Goal: Task Accomplishment & Management: Manage account settings

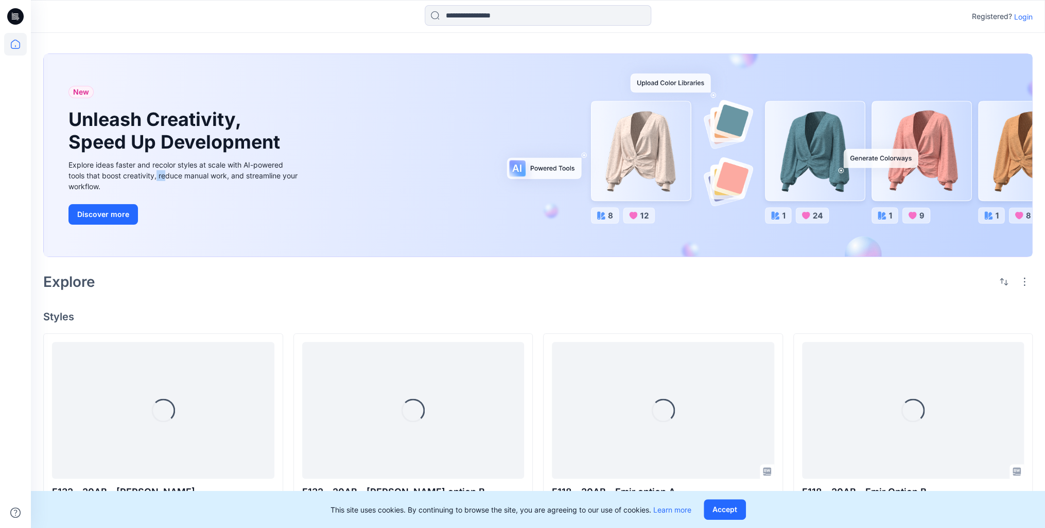
click at [169, 176] on div "Explore ideas faster and recolor styles at scale with AI-powered tools that boo…" at bounding box center [184, 176] width 232 height 32
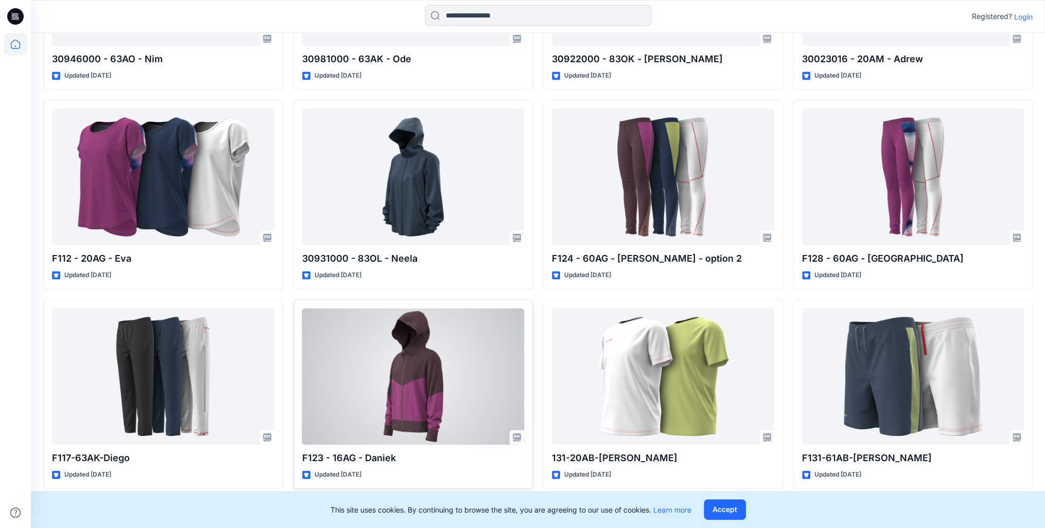
scroll to position [1165, 0]
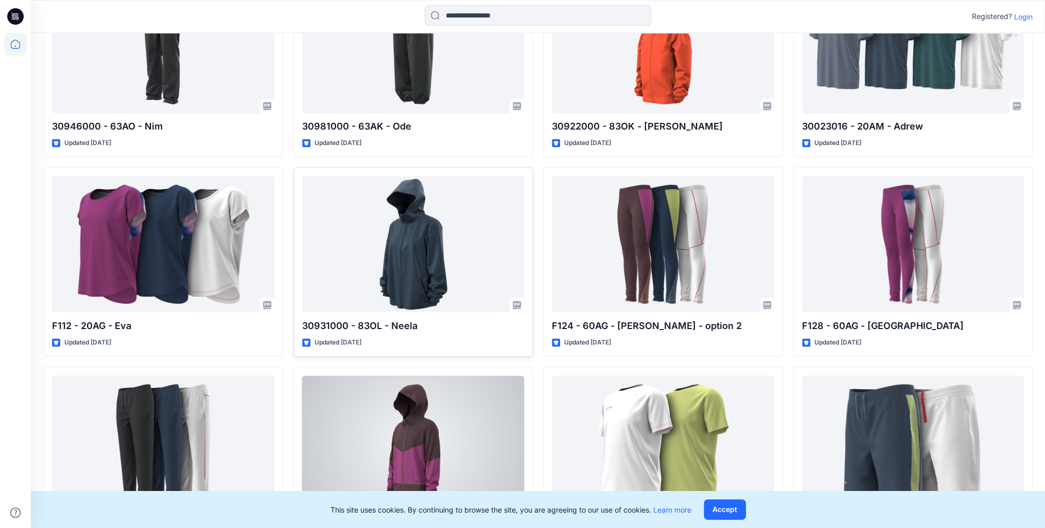
click at [458, 274] on div at bounding box center [413, 244] width 222 height 136
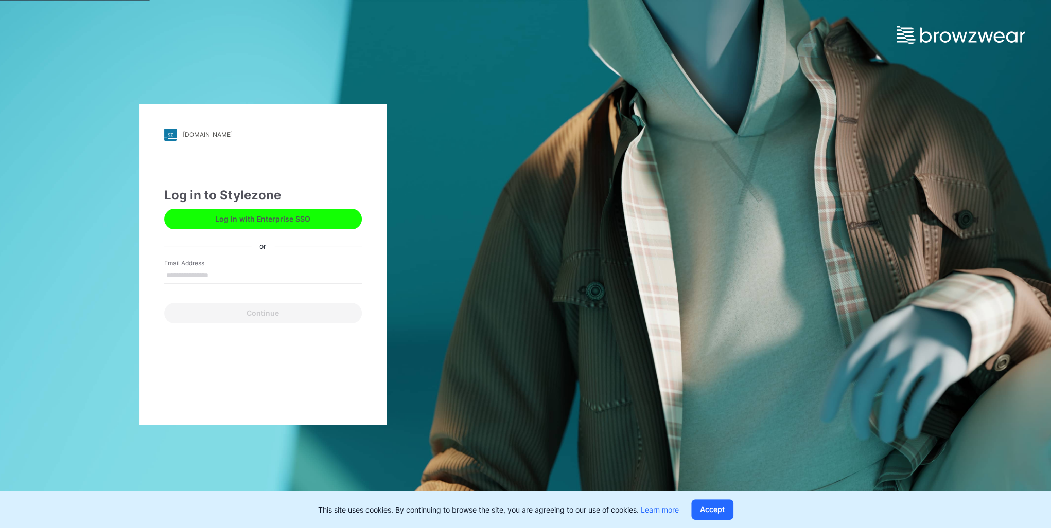
click at [237, 269] on input "Email Address" at bounding box center [263, 275] width 198 height 15
type input "**********"
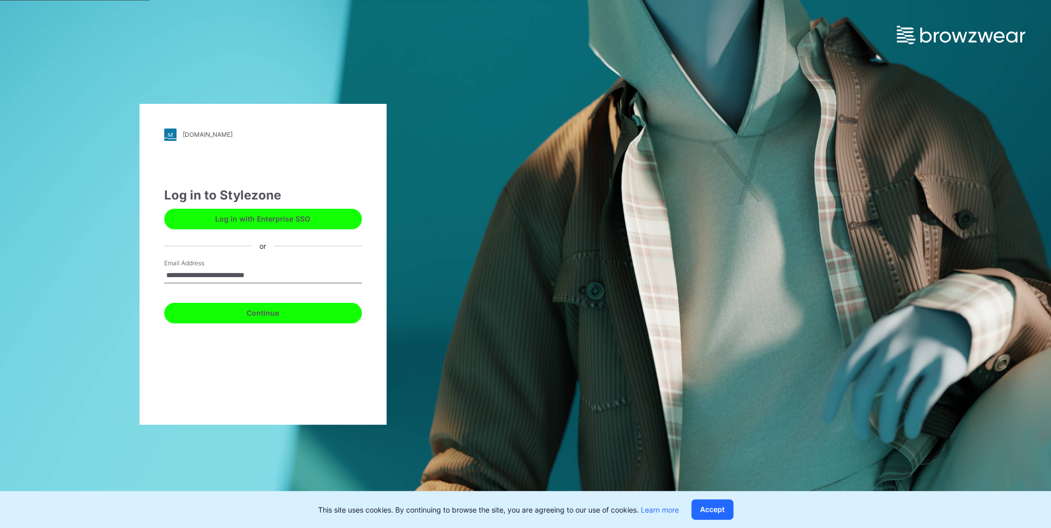
click at [230, 310] on button "Continue" at bounding box center [263, 313] width 198 height 21
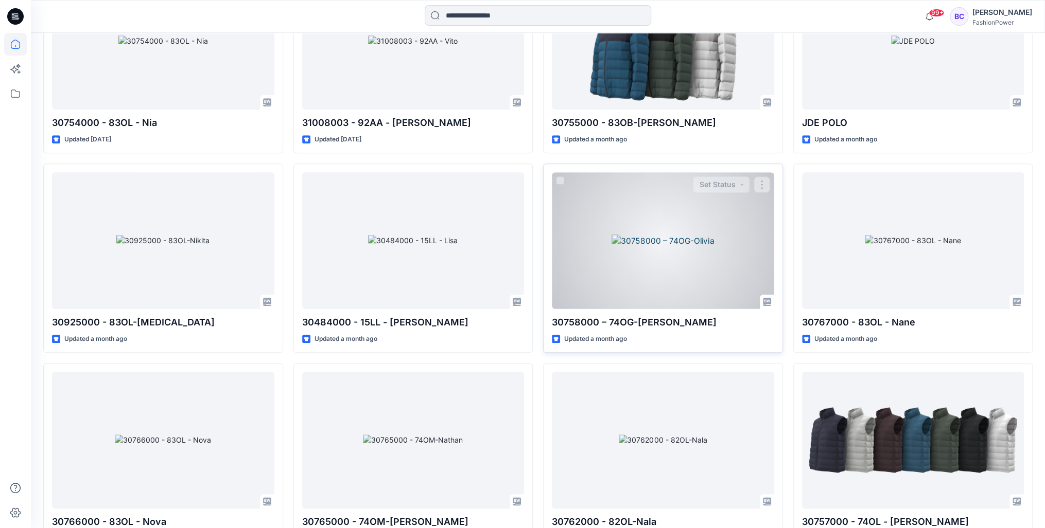
scroll to position [5801, 0]
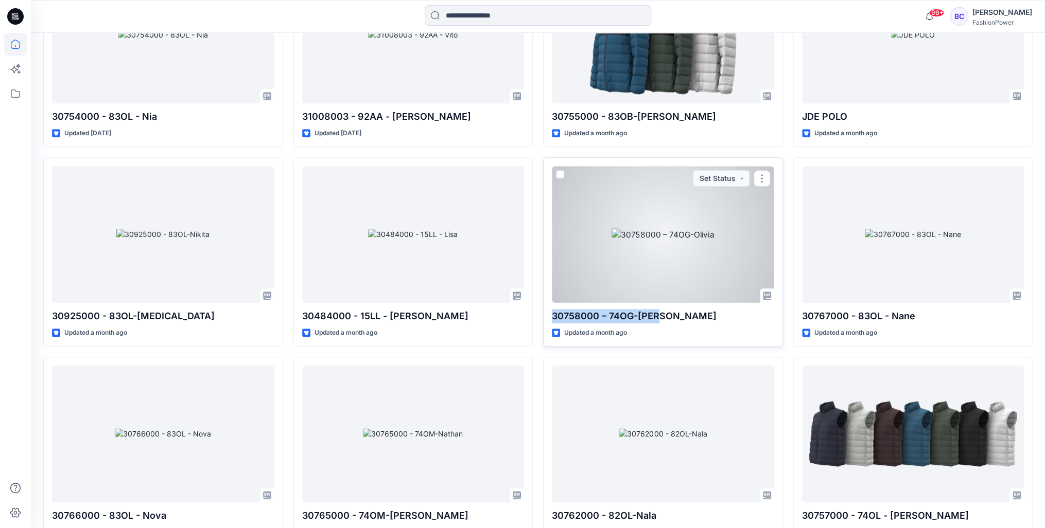
drag, startPoint x: 554, startPoint y: 311, endPoint x: 652, endPoint y: 313, distance: 98.3
click at [652, 313] on p "30758000 – 74OG-[PERSON_NAME]" at bounding box center [663, 316] width 222 height 14
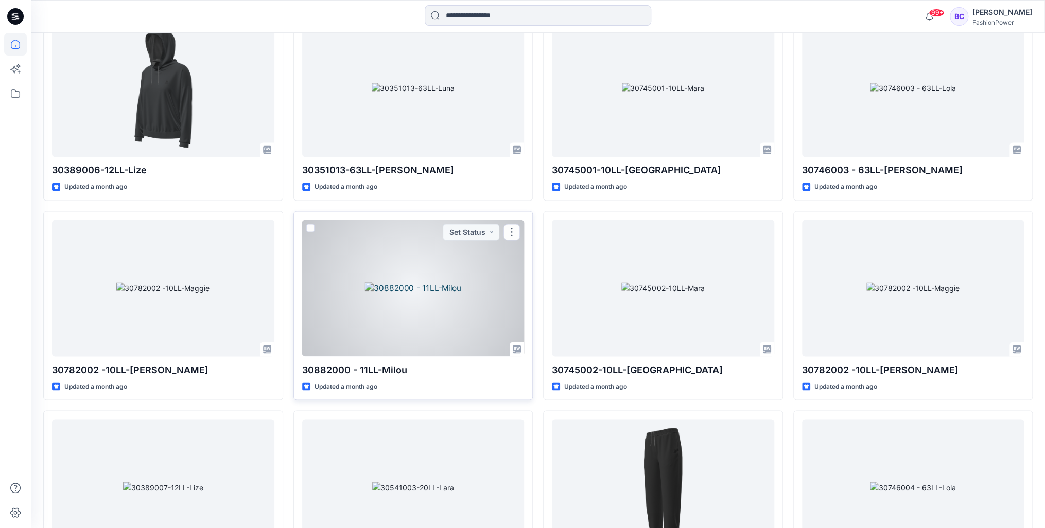
scroll to position [8939, 0]
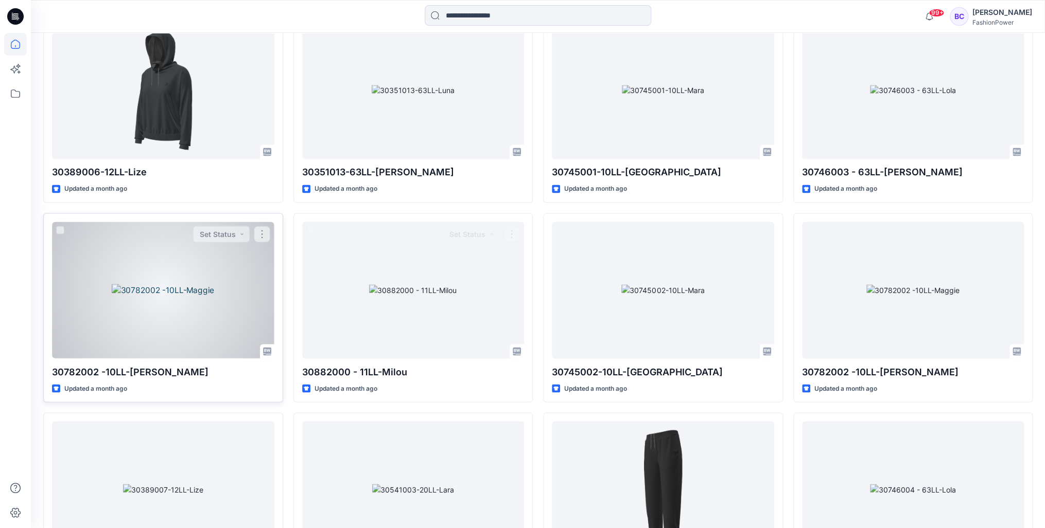
click at [208, 301] on div at bounding box center [163, 290] width 222 height 136
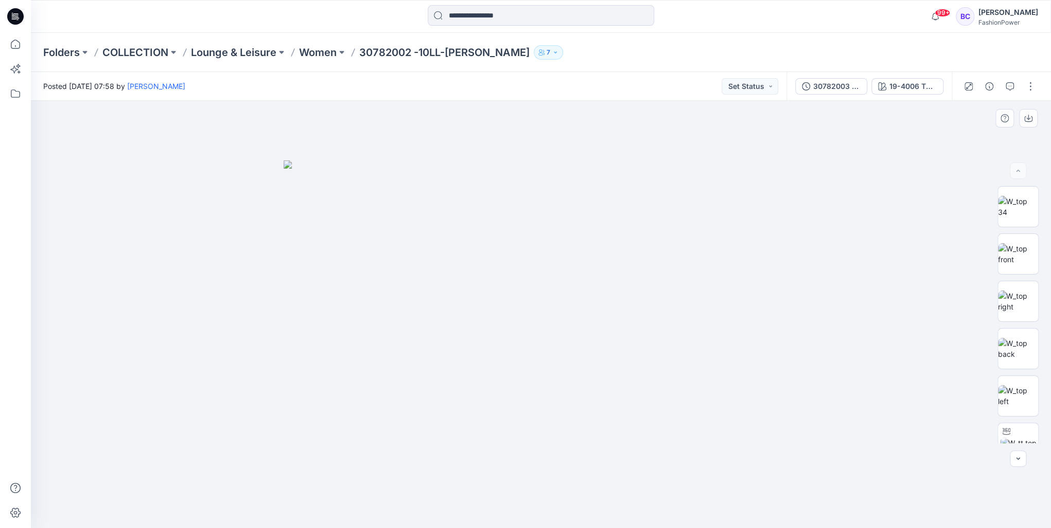
click at [560, 286] on img at bounding box center [541, 345] width 515 height 368
click at [1015, 243] on img at bounding box center [1018, 254] width 40 height 22
click at [311, 47] on p "Women" at bounding box center [318, 52] width 38 height 14
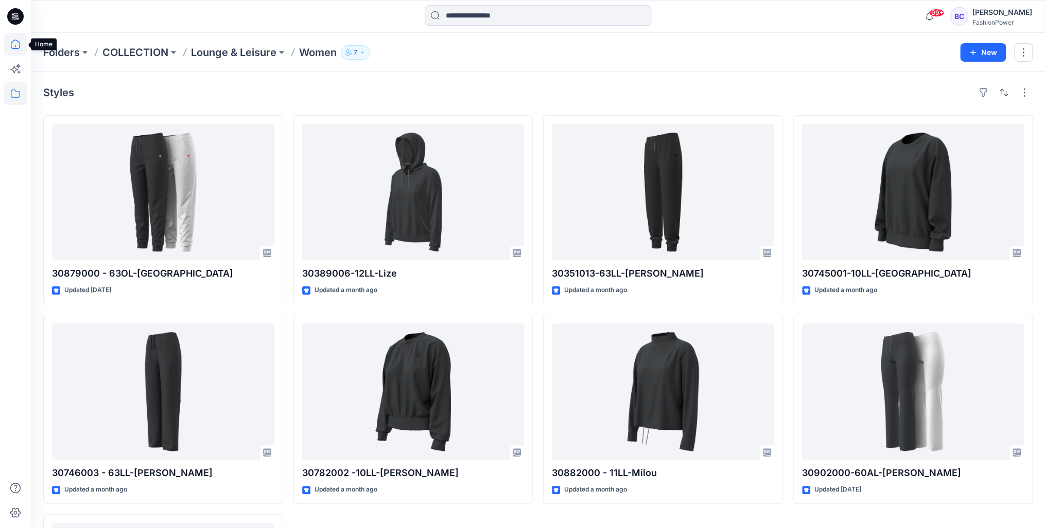
click at [19, 45] on icon at bounding box center [15, 44] width 23 height 23
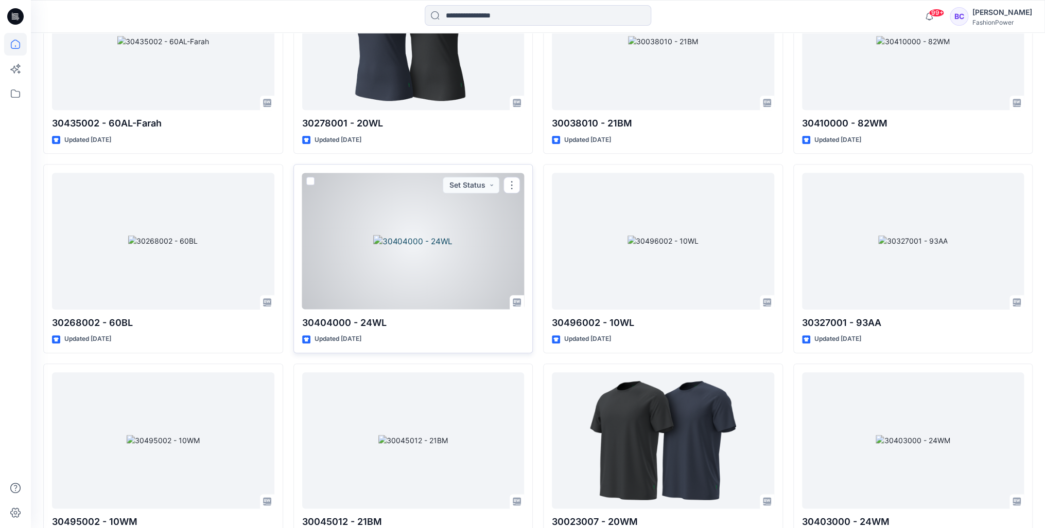
scroll to position [18441, 0]
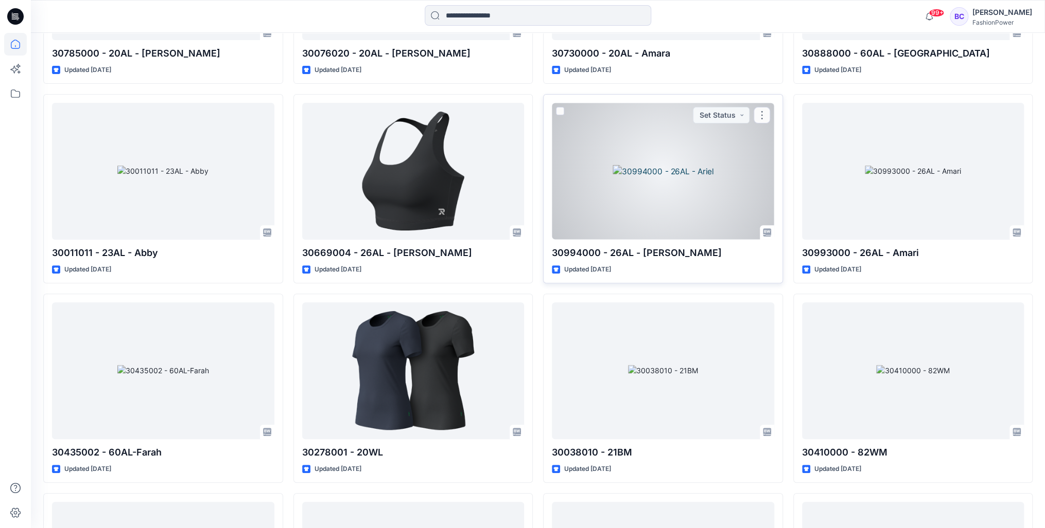
click at [703, 167] on div at bounding box center [663, 171] width 222 height 136
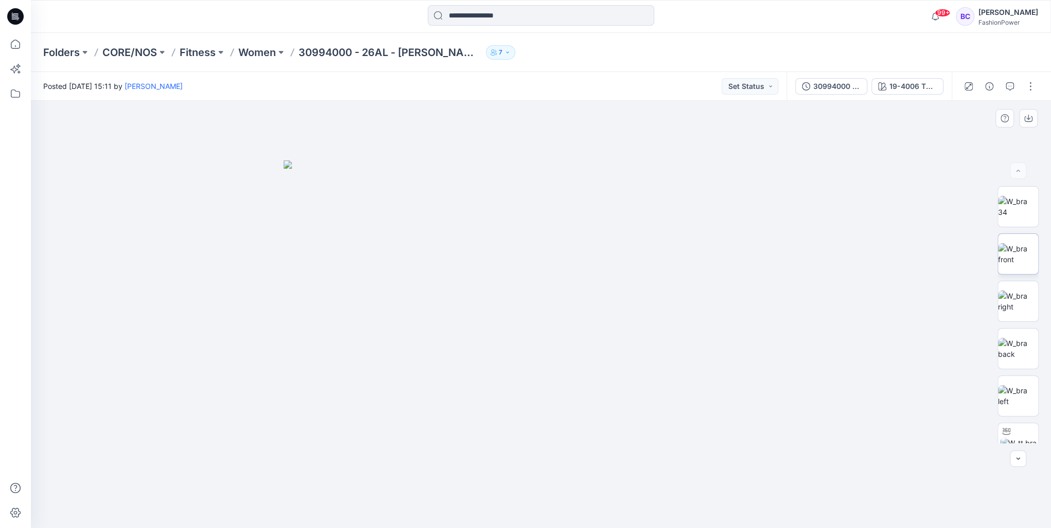
click at [1000, 249] on img at bounding box center [1018, 254] width 40 height 22
click at [1006, 297] on img at bounding box center [1018, 302] width 40 height 22
click at [1006, 338] on img at bounding box center [1018, 349] width 40 height 22
click at [258, 57] on p "Women" at bounding box center [257, 52] width 38 height 14
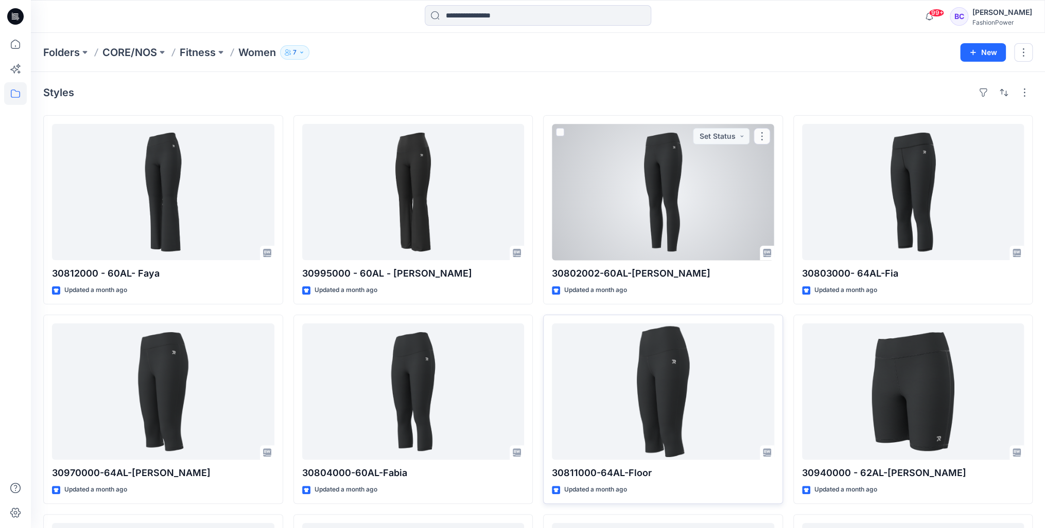
scroll to position [224, 0]
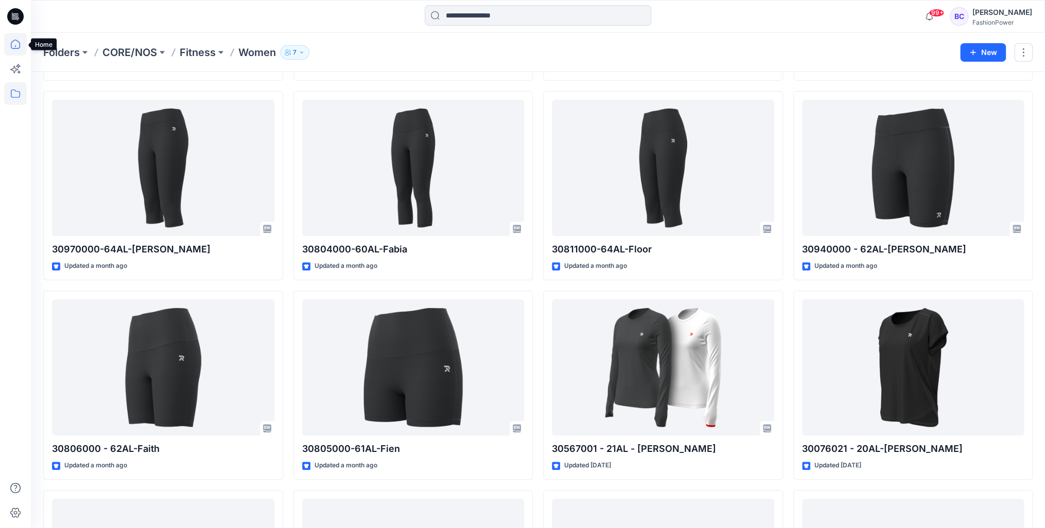
click at [12, 54] on icon at bounding box center [15, 44] width 23 height 23
click at [20, 45] on icon at bounding box center [15, 44] width 23 height 23
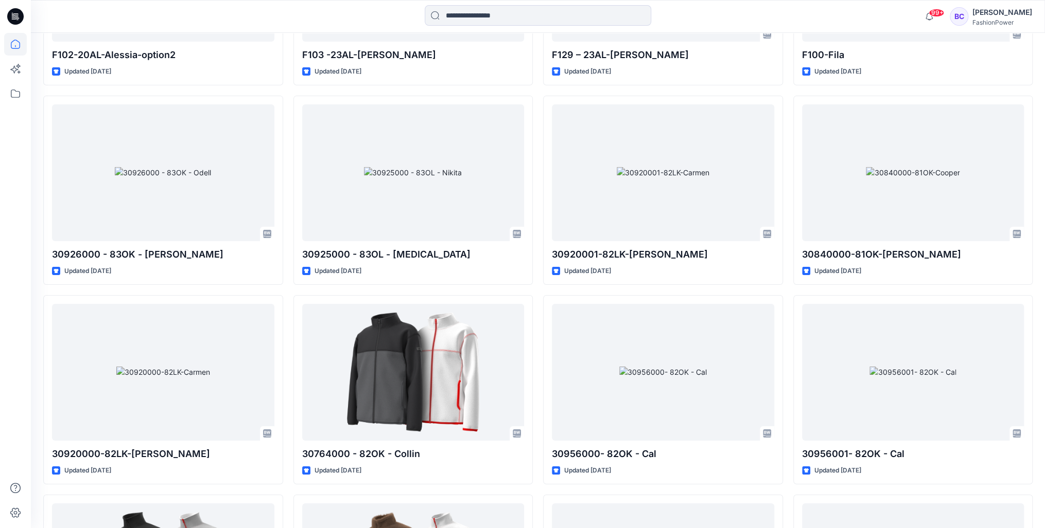
scroll to position [2282, 0]
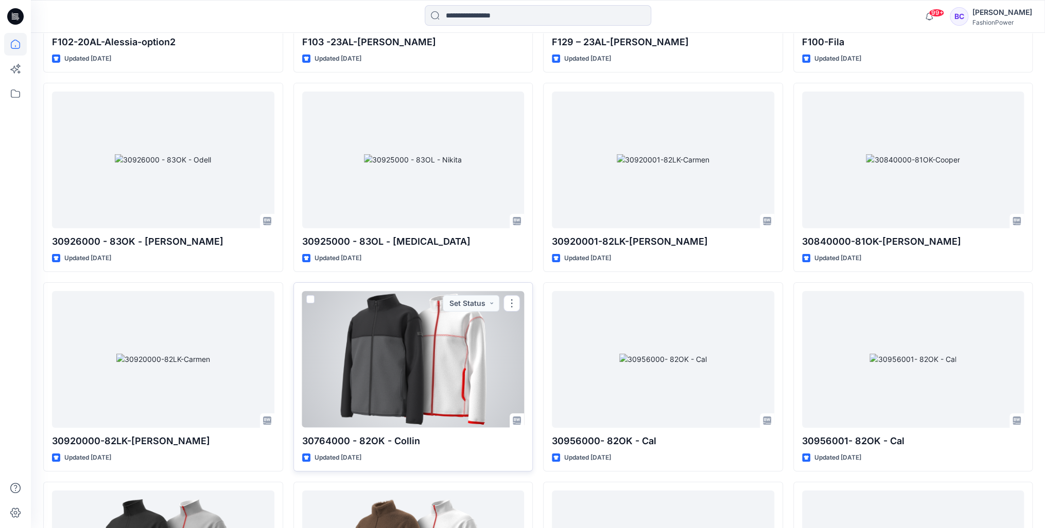
click at [432, 378] on div at bounding box center [413, 359] width 222 height 136
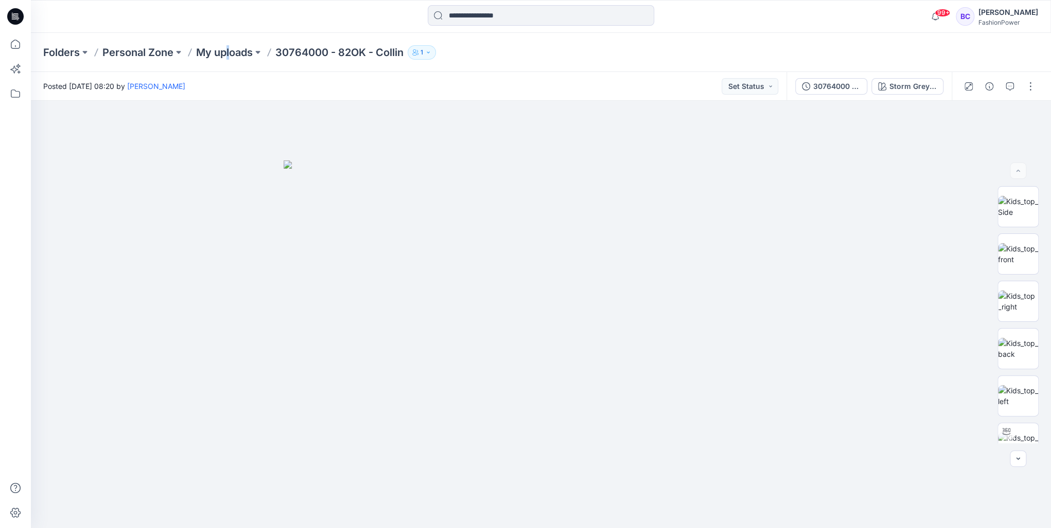
click at [232, 60] on div "Folders Personal Zone My uploads 30764000 - 82OK - Collin 1" at bounding box center [541, 52] width 1020 height 39
click at [235, 57] on p "My uploads" at bounding box center [224, 52] width 57 height 14
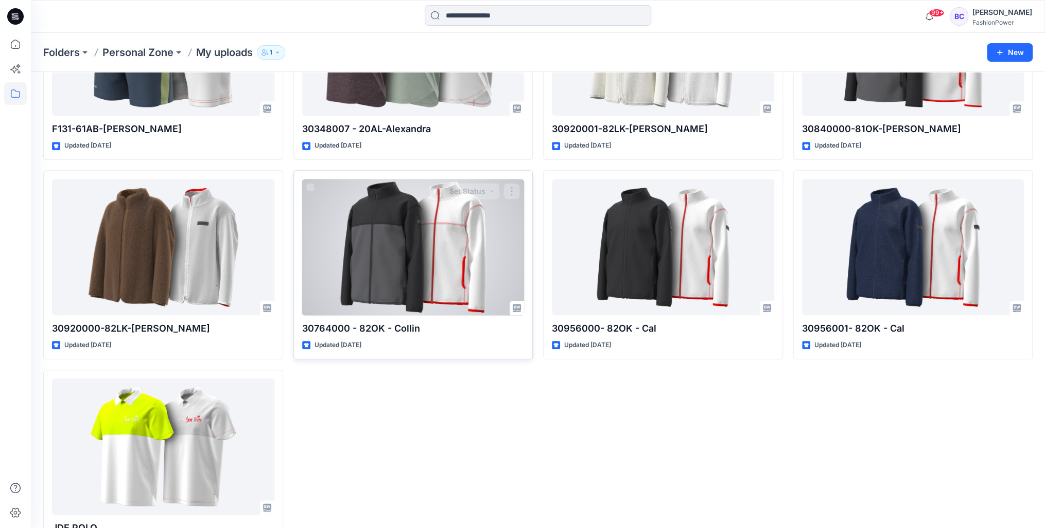
scroll to position [586, 0]
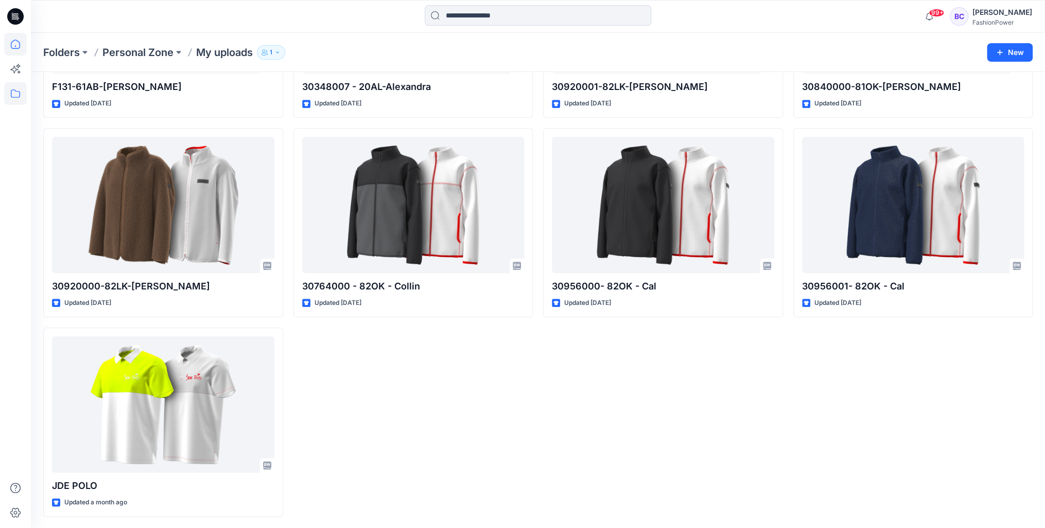
click at [12, 43] on icon at bounding box center [15, 44] width 23 height 23
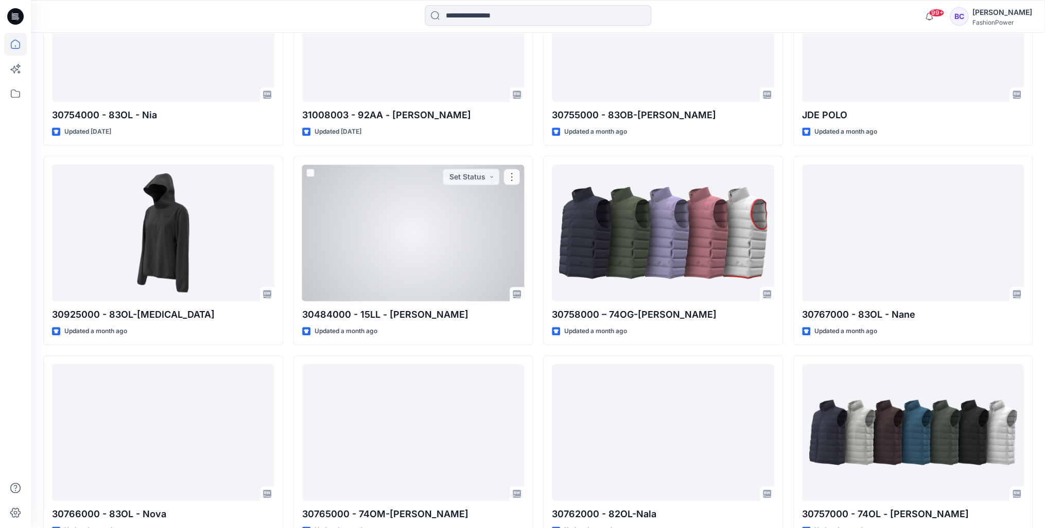
scroll to position [5599, 0]
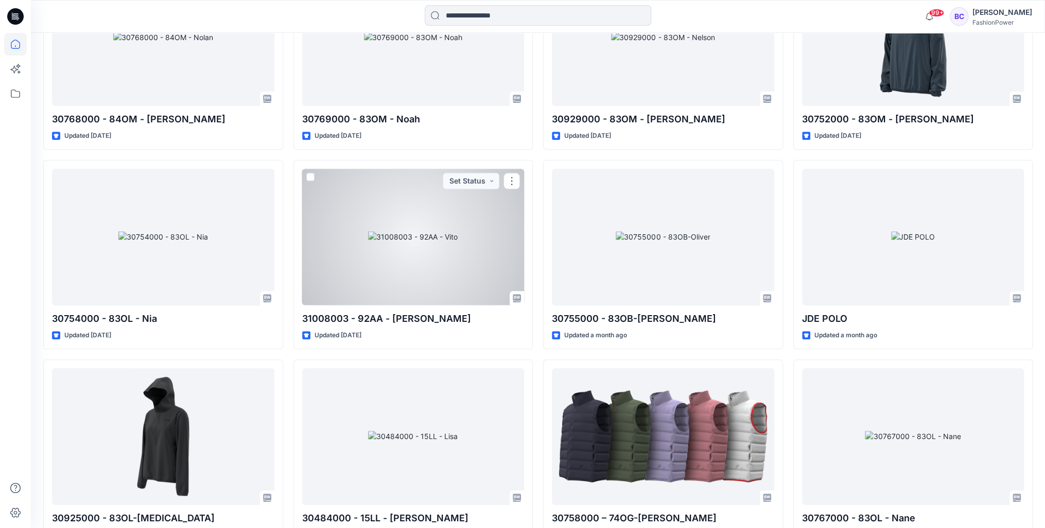
click at [521, 233] on div at bounding box center [413, 237] width 222 height 136
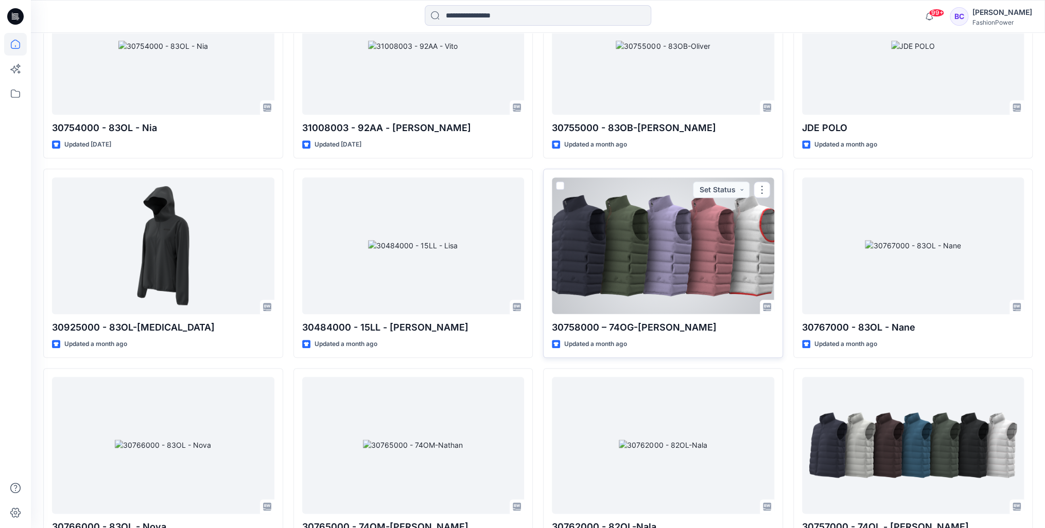
scroll to position [5805, 0]
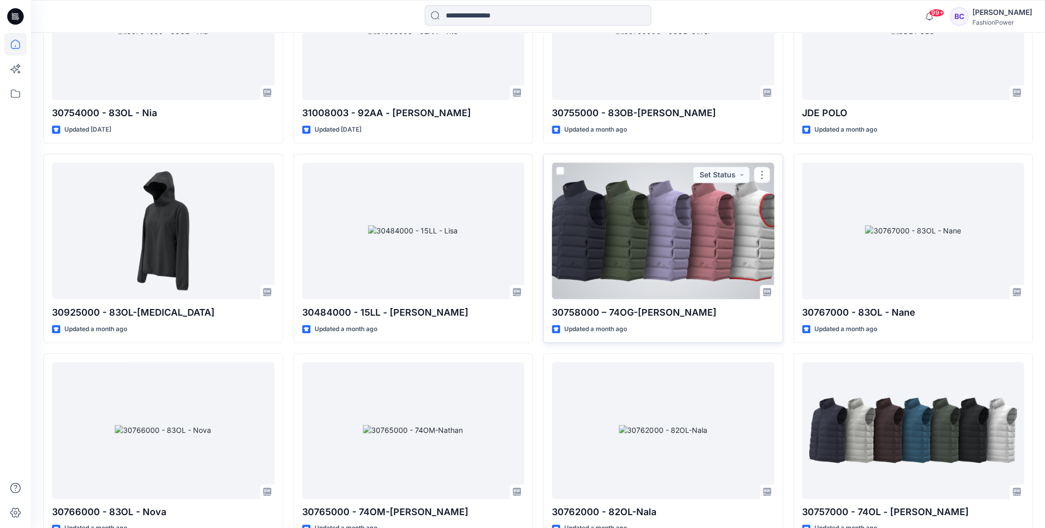
click at [683, 218] on div at bounding box center [663, 231] width 222 height 136
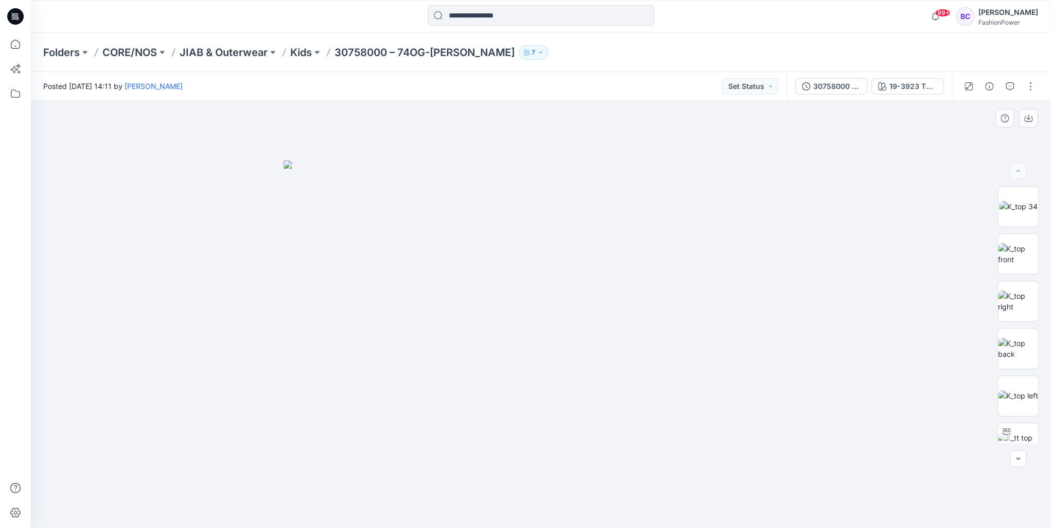
click at [411, 266] on img at bounding box center [541, 345] width 515 height 368
click at [294, 54] on p "Kids" at bounding box center [301, 52] width 22 height 14
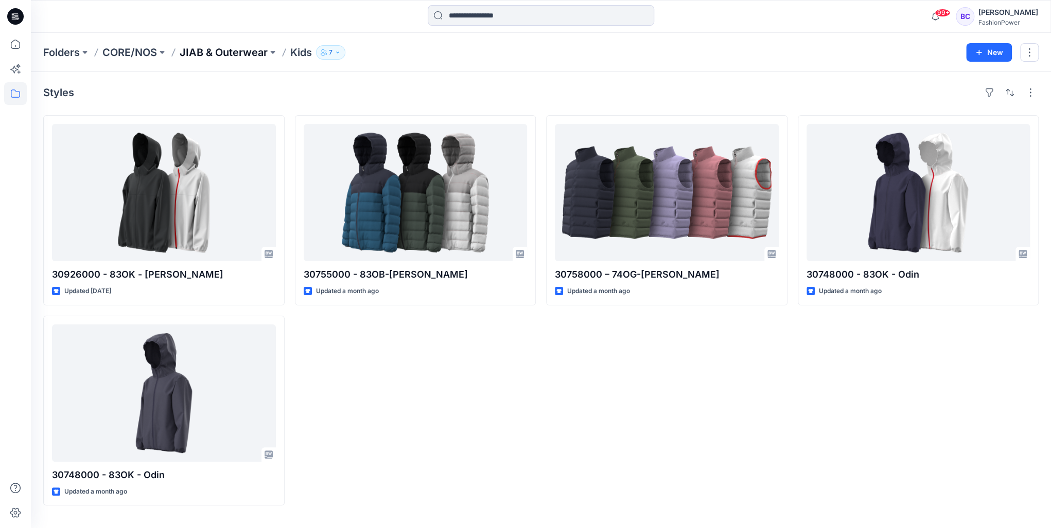
click at [214, 54] on p "JIAB & Outerwear" at bounding box center [224, 52] width 88 height 14
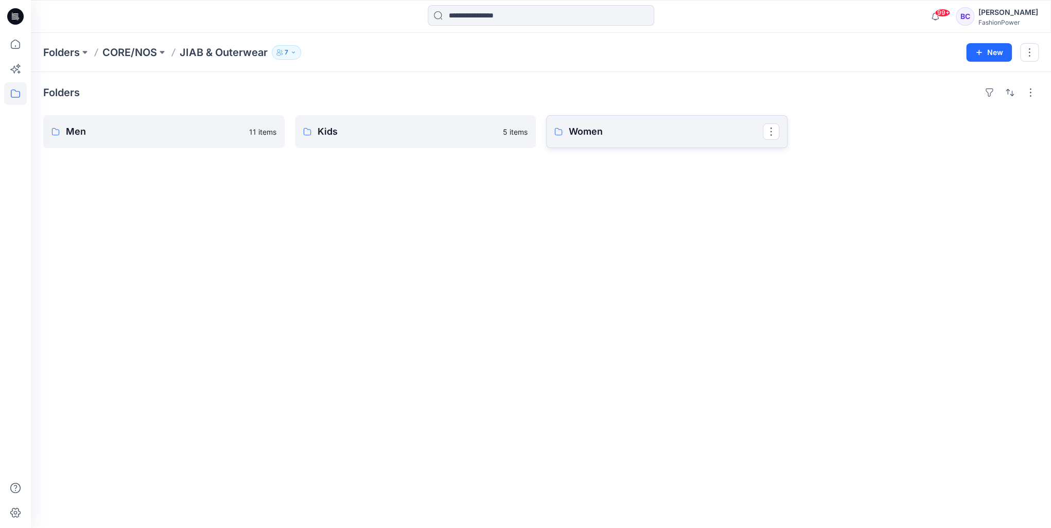
click at [593, 134] on p "Women" at bounding box center [666, 132] width 194 height 14
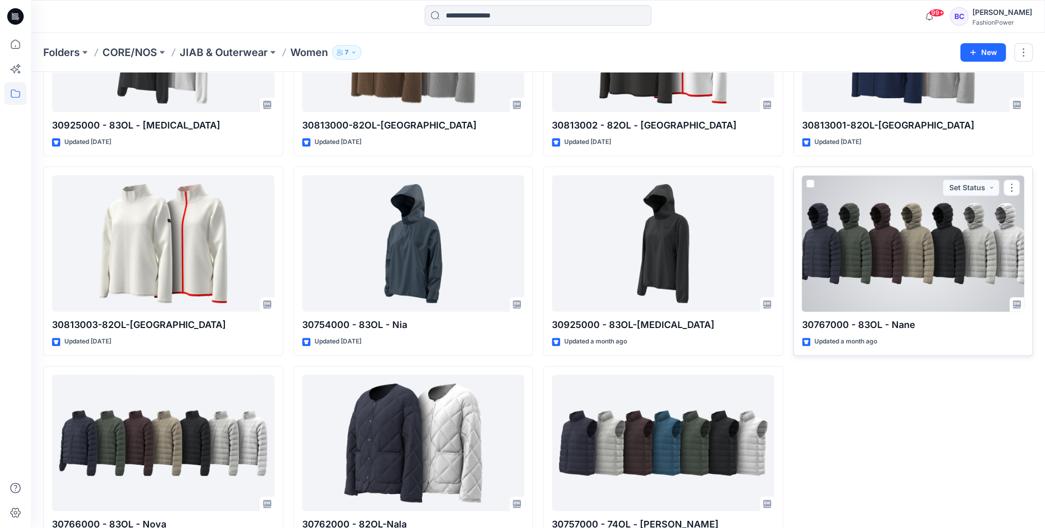
scroll to position [187, 0]
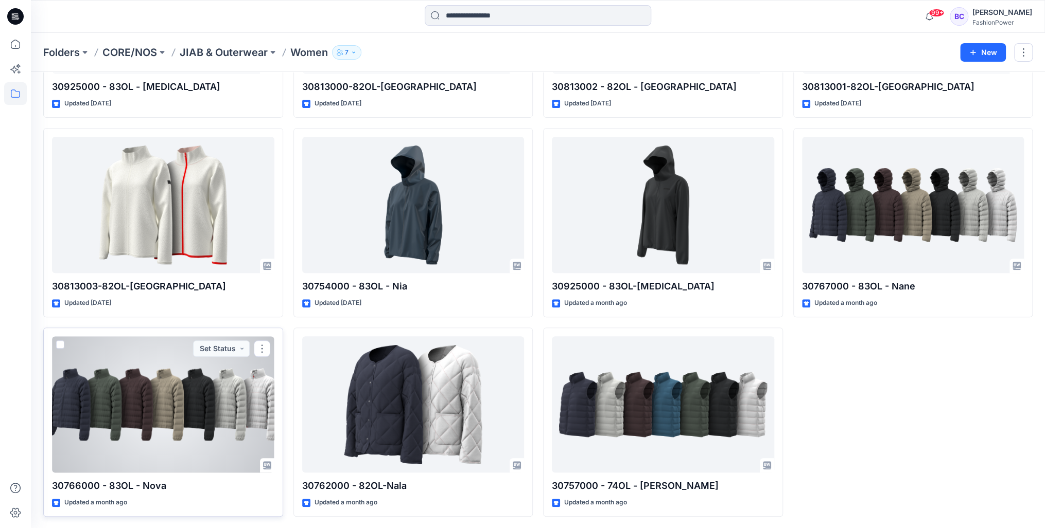
click at [128, 390] on div at bounding box center [163, 405] width 222 height 136
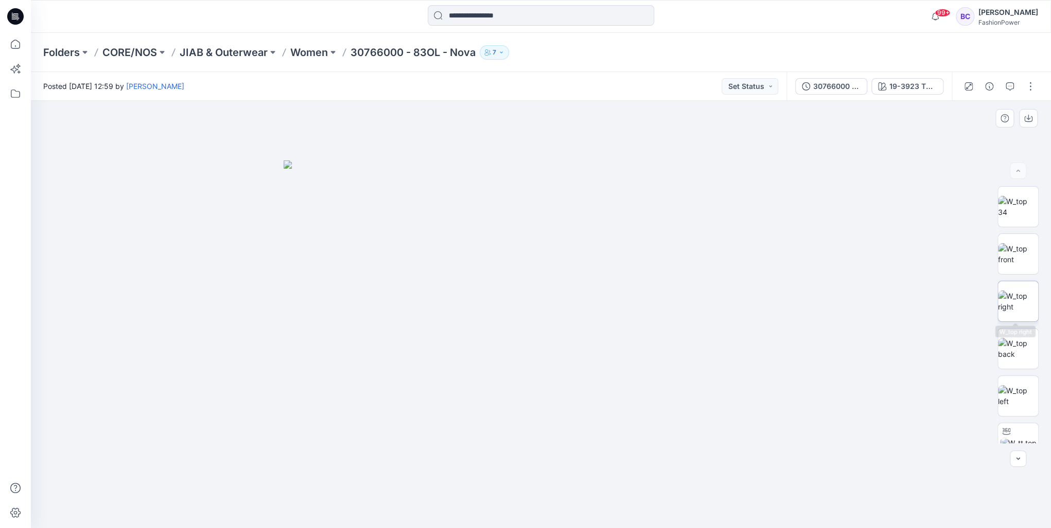
click at [1027, 291] on img at bounding box center [1018, 302] width 40 height 22
click at [1021, 265] on img at bounding box center [1018, 254] width 40 height 22
click at [1023, 385] on img at bounding box center [1018, 396] width 40 height 22
drag, startPoint x: 520, startPoint y: 314, endPoint x: 537, endPoint y: 375, distance: 63.2
click at [540, 373] on img at bounding box center [541, 242] width 722 height 571
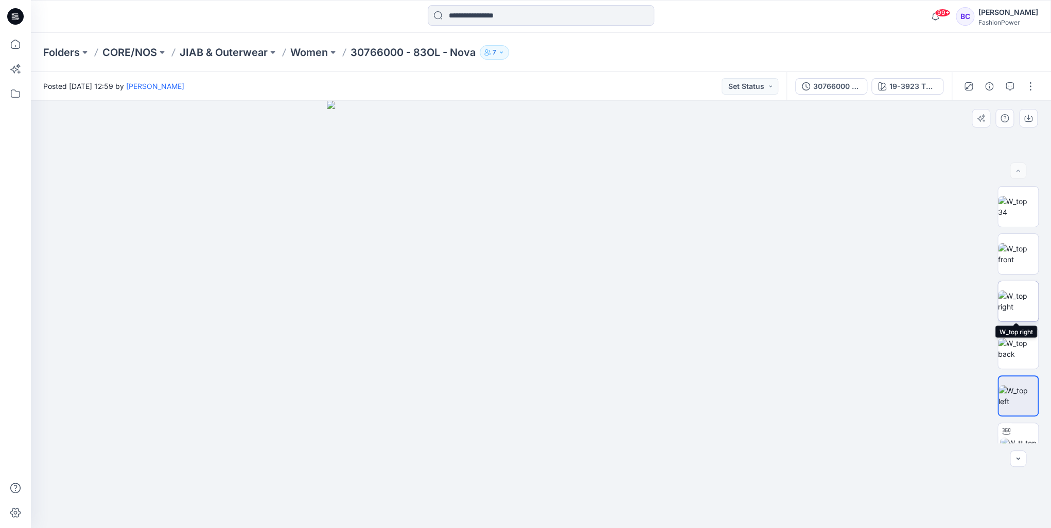
click at [1004, 291] on img at bounding box center [1018, 302] width 40 height 22
click at [1009, 265] on img at bounding box center [1018, 254] width 40 height 22
click at [1021, 218] on img at bounding box center [1018, 207] width 40 height 22
click at [1014, 243] on img at bounding box center [1018, 254] width 40 height 22
click at [302, 53] on p "Women" at bounding box center [309, 52] width 38 height 14
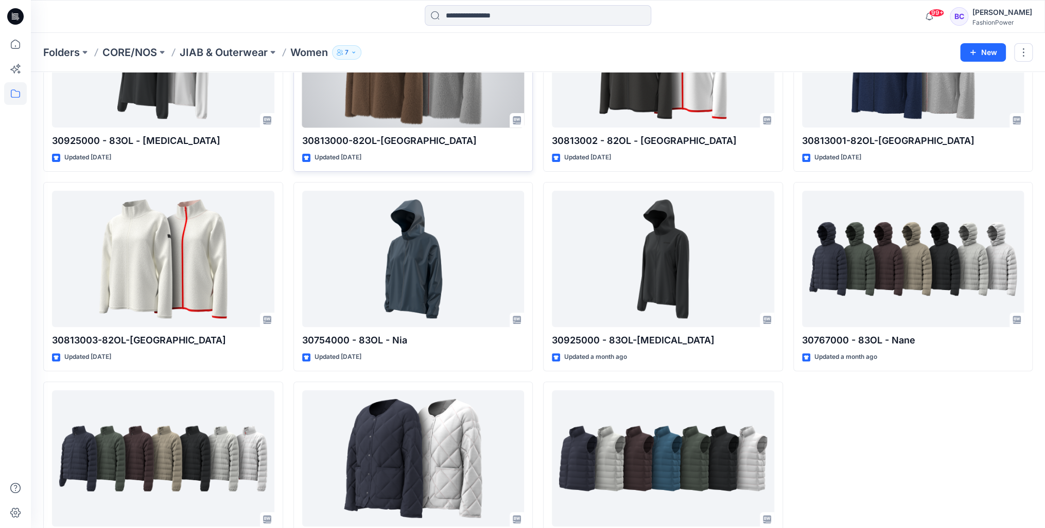
scroll to position [187, 0]
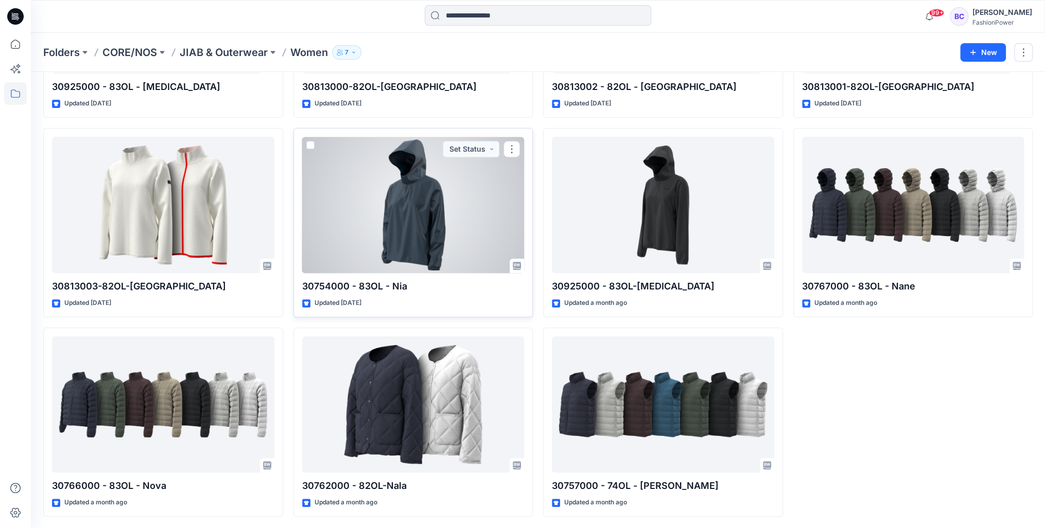
click at [453, 210] on div at bounding box center [413, 205] width 222 height 136
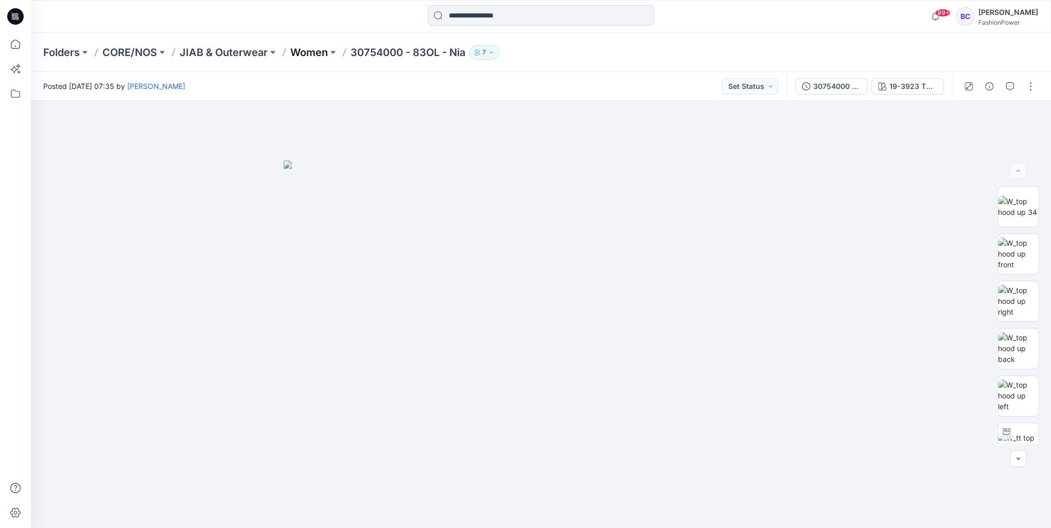
click at [306, 57] on p "Women" at bounding box center [309, 52] width 38 height 14
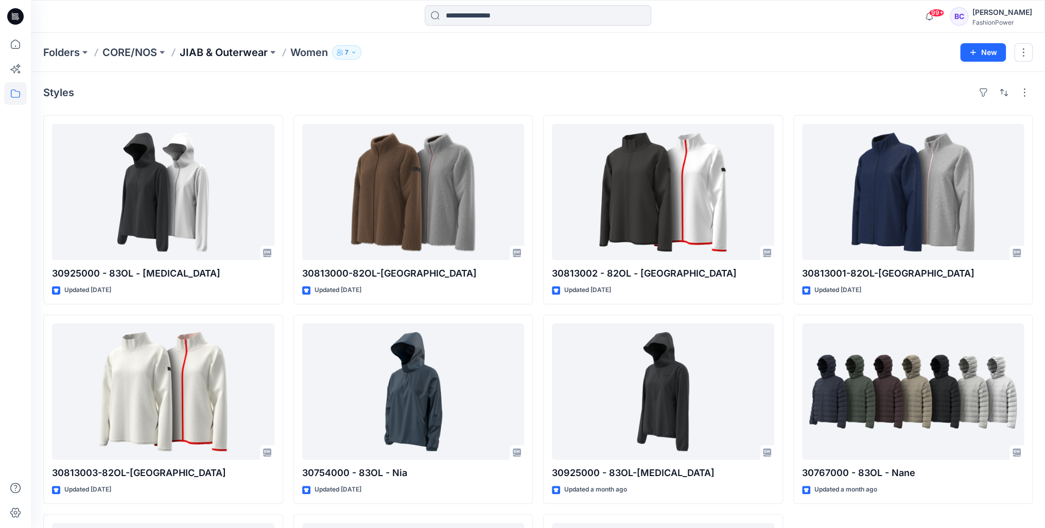
click at [208, 50] on p "JIAB & Outerwear" at bounding box center [224, 52] width 88 height 14
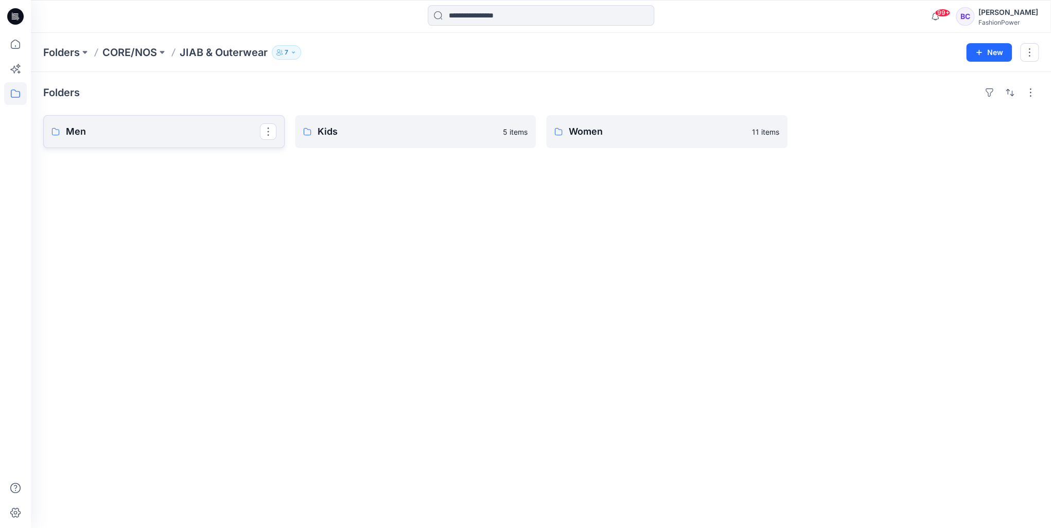
click at [170, 138] on link "Men" at bounding box center [163, 131] width 241 height 33
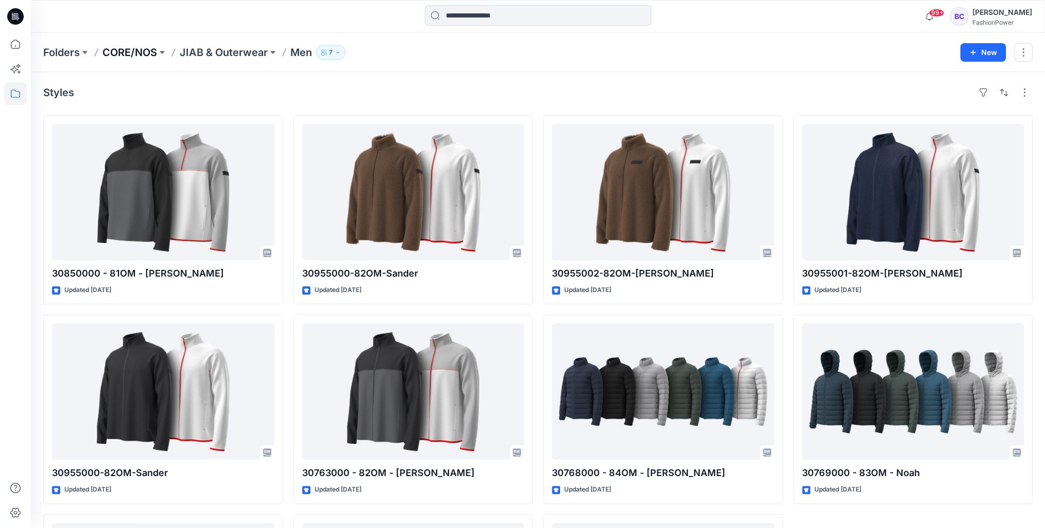
click at [107, 54] on p "CORE/NOS" at bounding box center [129, 52] width 55 height 14
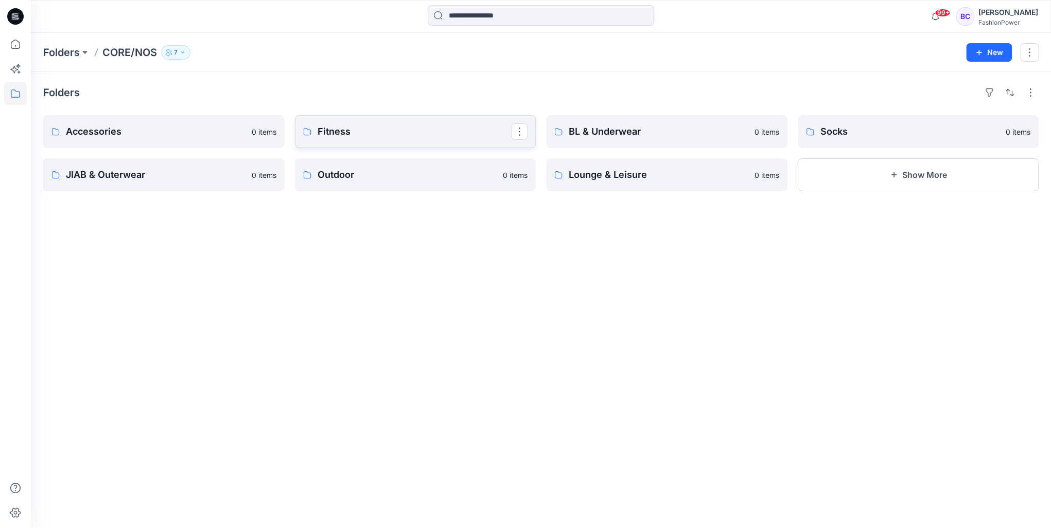
click at [313, 132] on link "Fitness" at bounding box center [415, 131] width 241 height 33
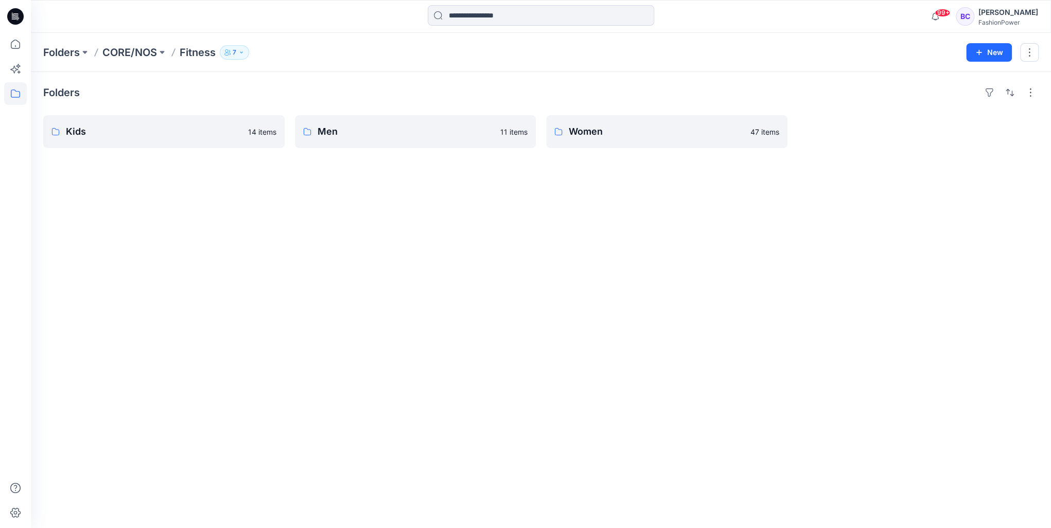
click at [139, 52] on p "CORE/NOS" at bounding box center [129, 52] width 55 height 14
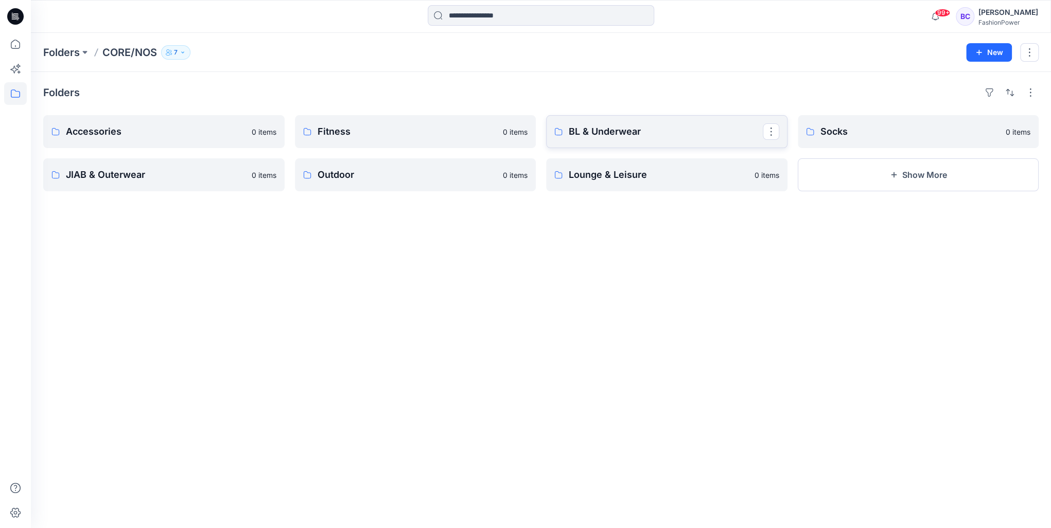
click at [623, 142] on link "BL & Underwear" at bounding box center [666, 131] width 241 height 33
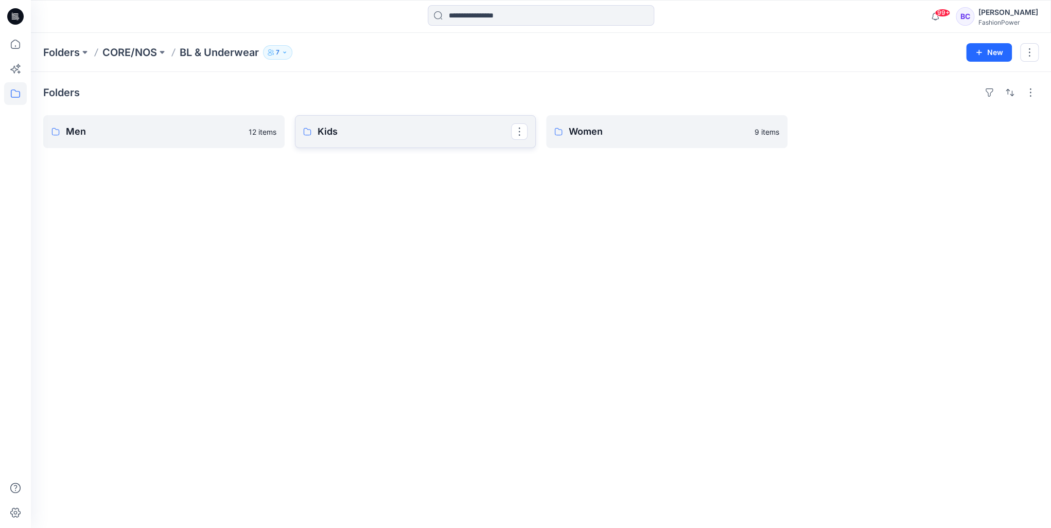
click at [303, 140] on link "Kids" at bounding box center [415, 131] width 241 height 33
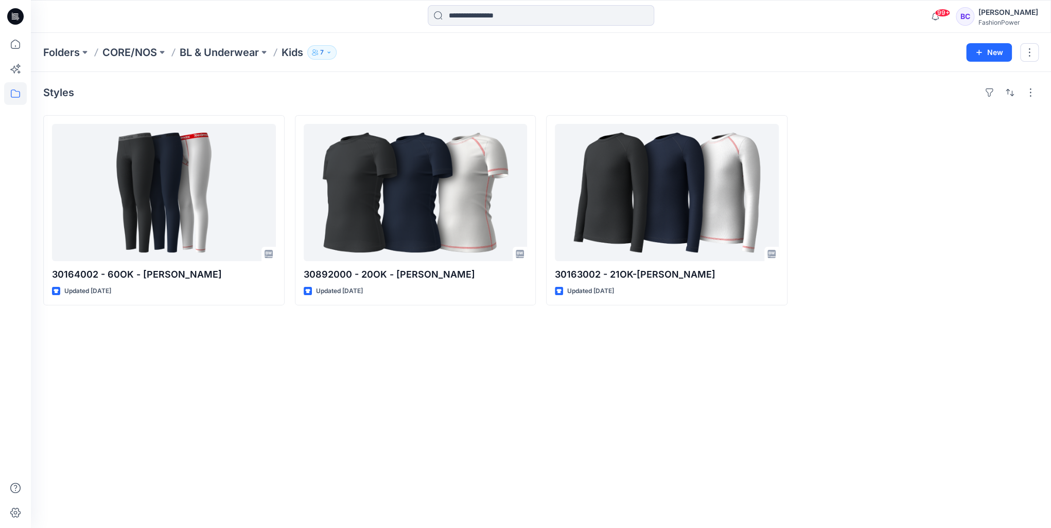
click at [208, 39] on div "Folders CORE/NOS BL & Underwear Kids 7 New" at bounding box center [541, 52] width 1020 height 39
click at [205, 47] on p "BL & Underwear" at bounding box center [219, 52] width 79 height 14
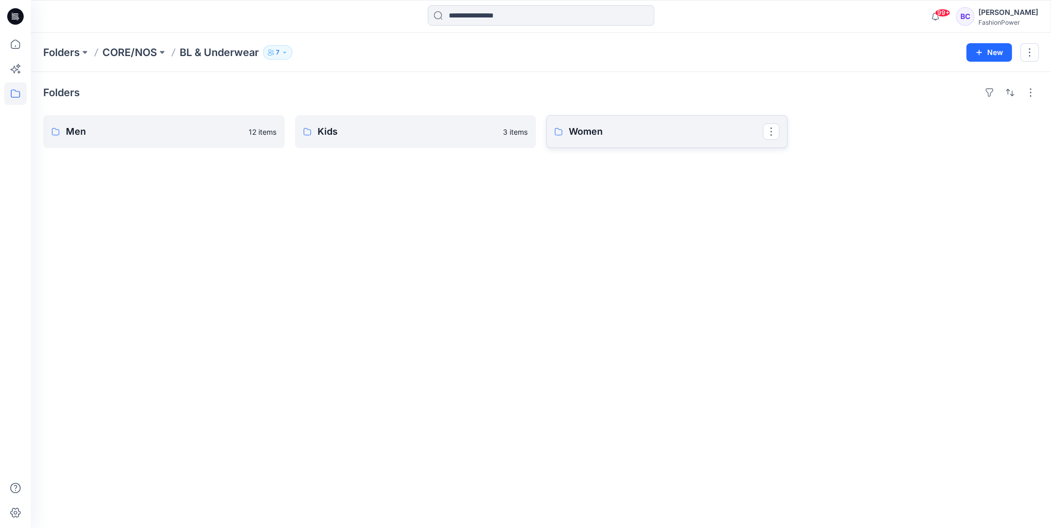
click at [624, 133] on p "Women" at bounding box center [666, 132] width 194 height 14
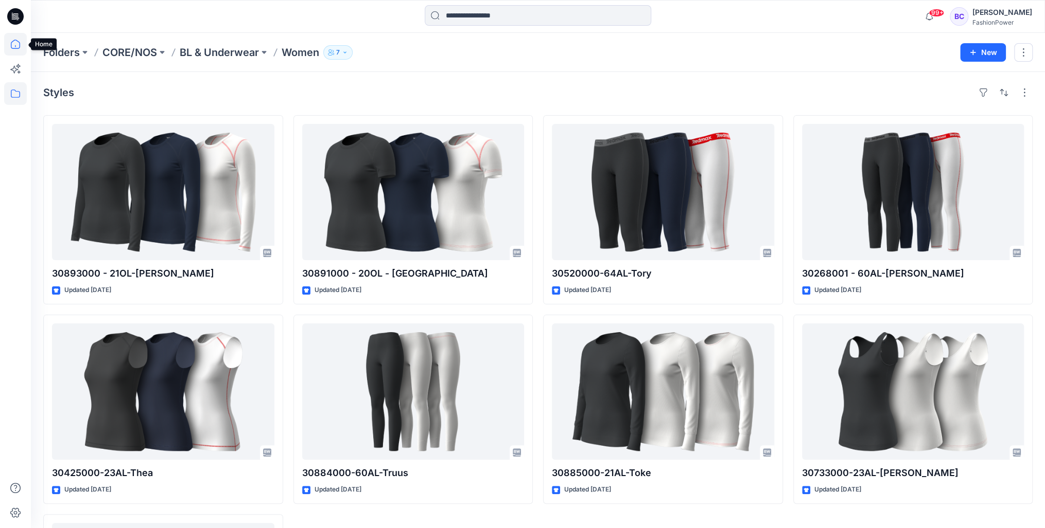
click at [21, 49] on icon at bounding box center [15, 44] width 23 height 23
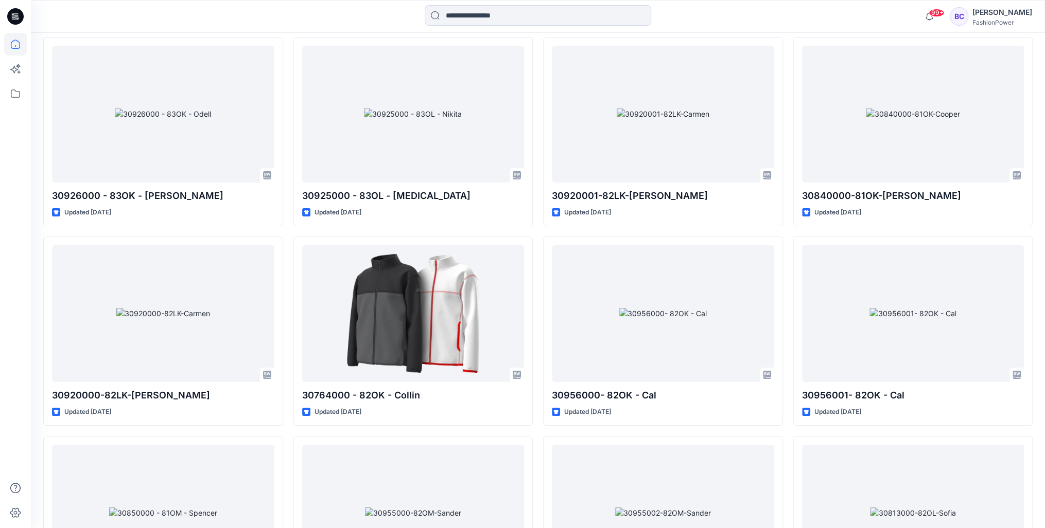
scroll to position [2347, 0]
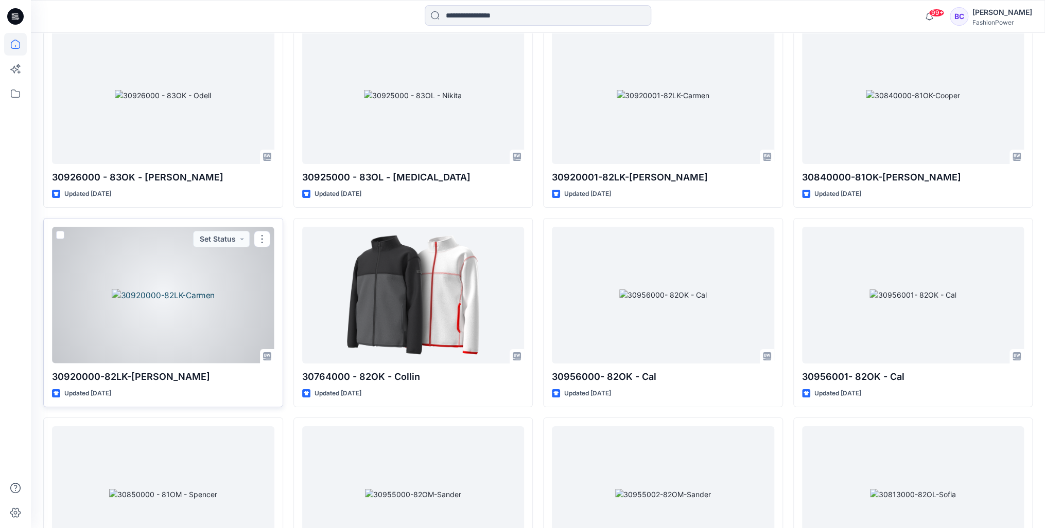
click at [190, 297] on div at bounding box center [163, 295] width 222 height 136
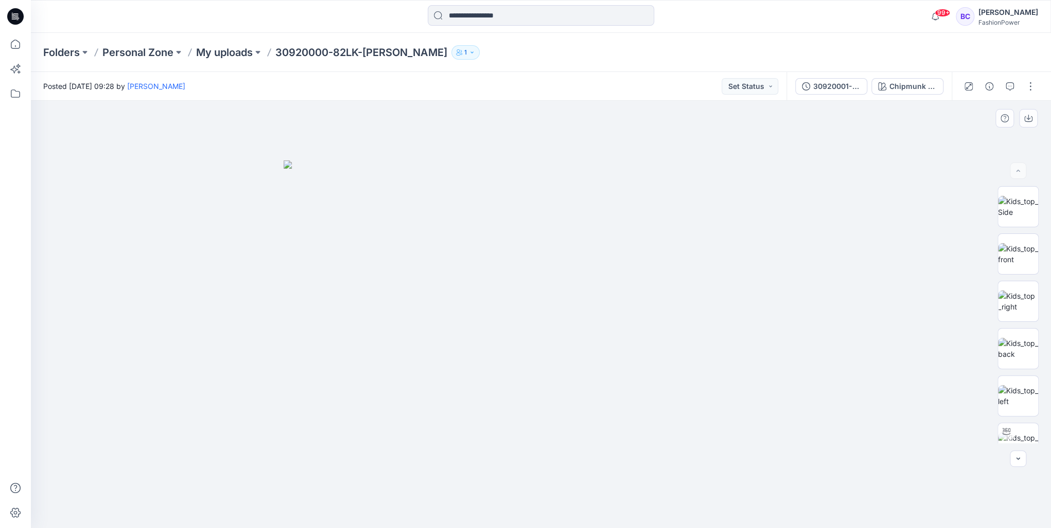
click at [634, 404] on img at bounding box center [541, 345] width 515 height 368
click at [1027, 265] on img at bounding box center [1018, 254] width 40 height 22
click at [1019, 291] on img at bounding box center [1018, 302] width 40 height 22
click at [1025, 338] on img at bounding box center [1018, 349] width 40 height 22
click at [244, 51] on p "My uploads" at bounding box center [224, 52] width 57 height 14
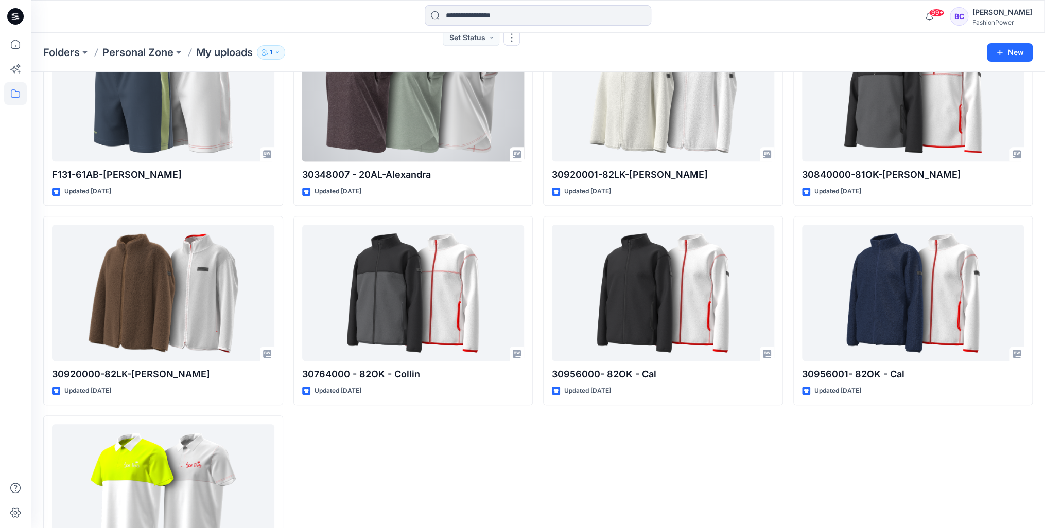
scroll to position [535, 0]
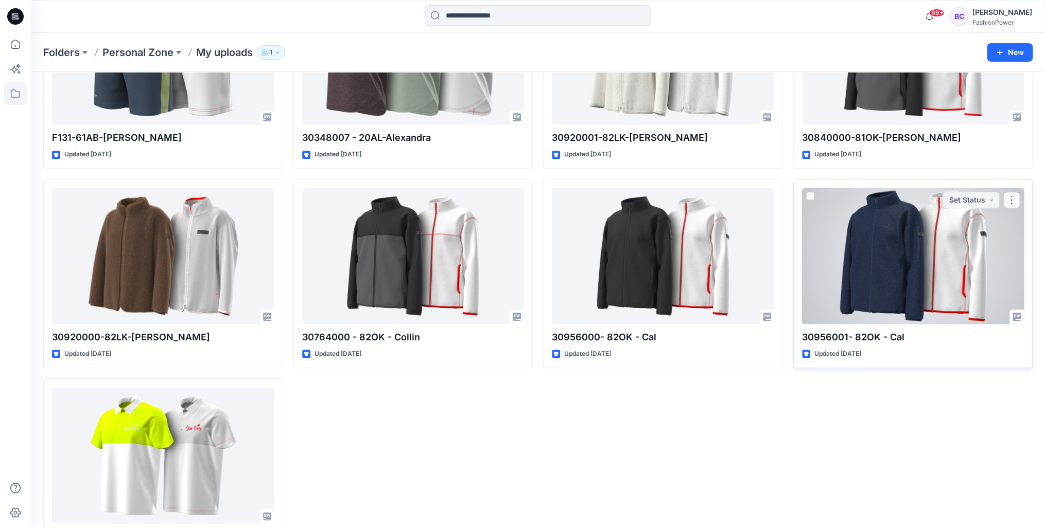
click at [898, 248] on div at bounding box center [913, 256] width 222 height 136
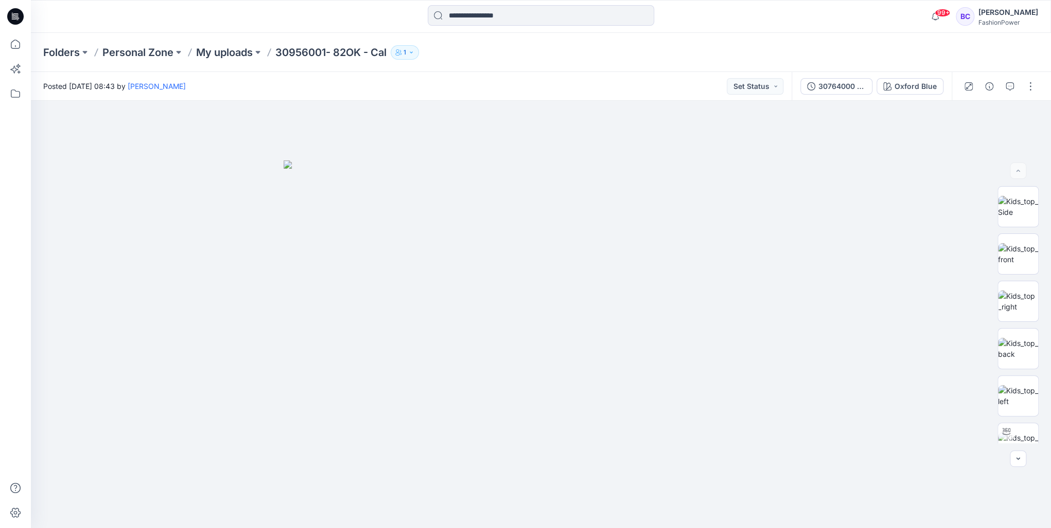
drag, startPoint x: 43, startPoint y: 55, endPoint x: 30, endPoint y: 50, distance: 13.7
click at [42, 55] on div "Folders Personal Zone My uploads 30956001- 82OK - Cal 1" at bounding box center [541, 52] width 1020 height 39
drag, startPoint x: 19, startPoint y: 46, endPoint x: 5, endPoint y: 47, distance: 13.5
click at [18, 46] on icon at bounding box center [15, 44] width 23 height 23
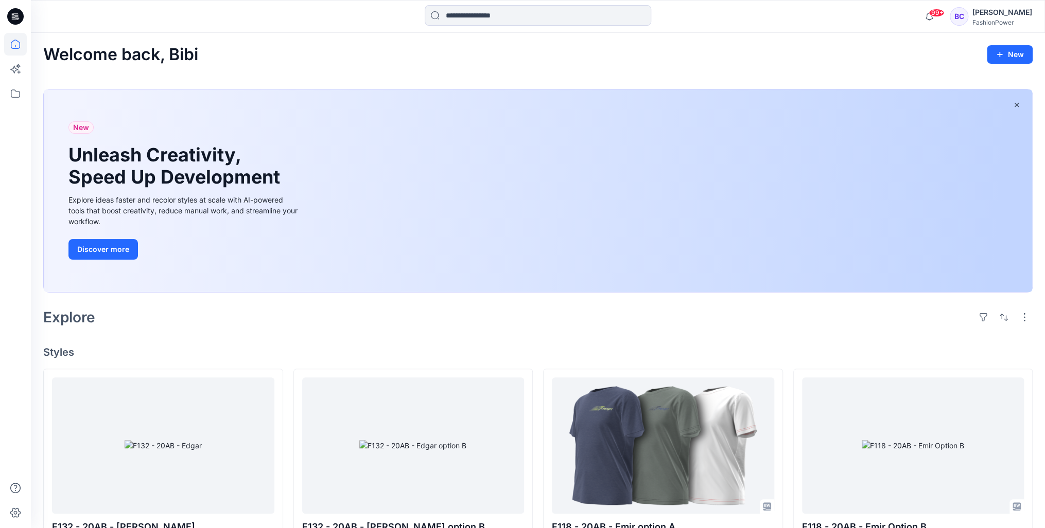
click at [558, 4] on div "99+ Notifications Guerline Kamp shared F132 - 20AB - Edgar in A/W26/27 Boys (On…" at bounding box center [538, 16] width 1014 height 33
drag, startPoint x: 557, startPoint y: 6, endPoint x: 574, endPoint y: 10, distance: 17.5
click at [557, 6] on input at bounding box center [538, 15] width 226 height 21
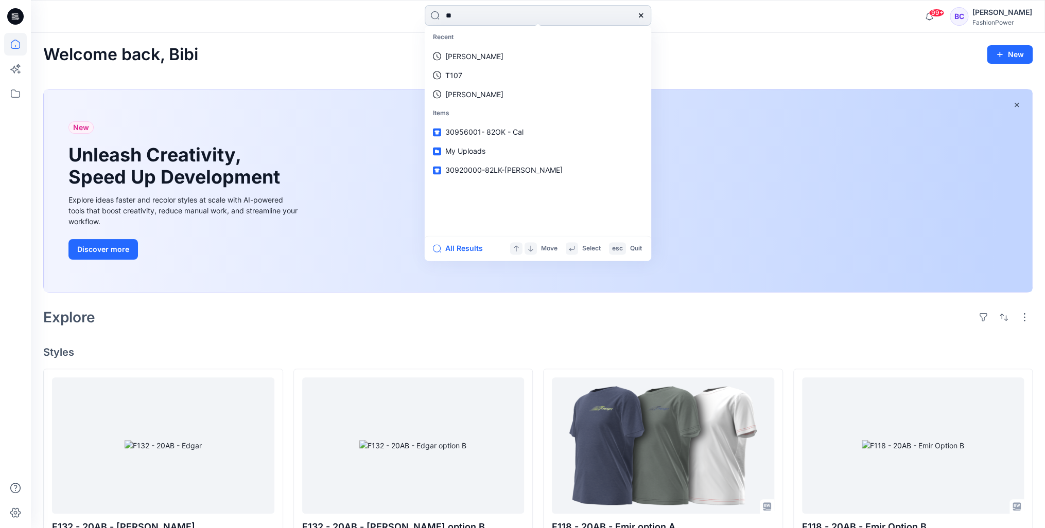
type input "***"
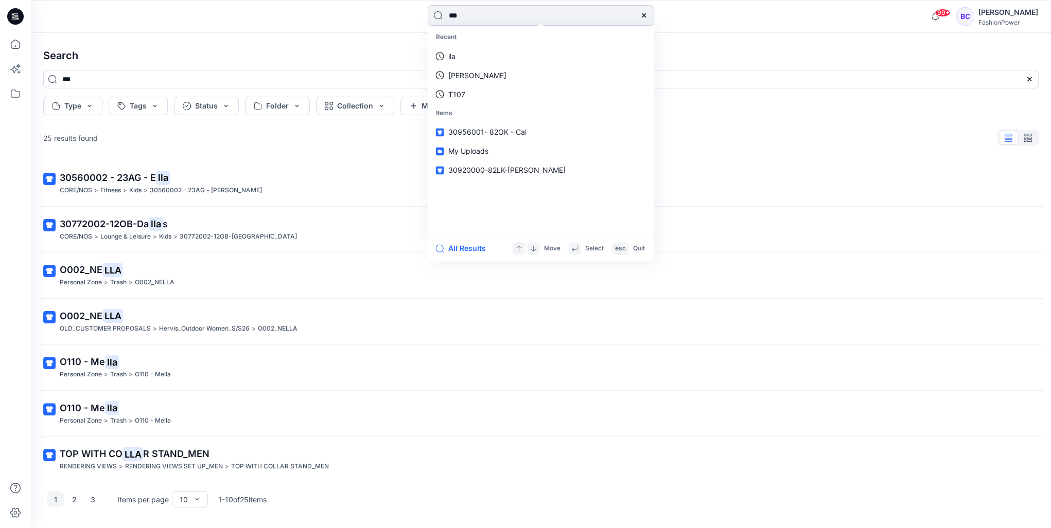
type input "****"
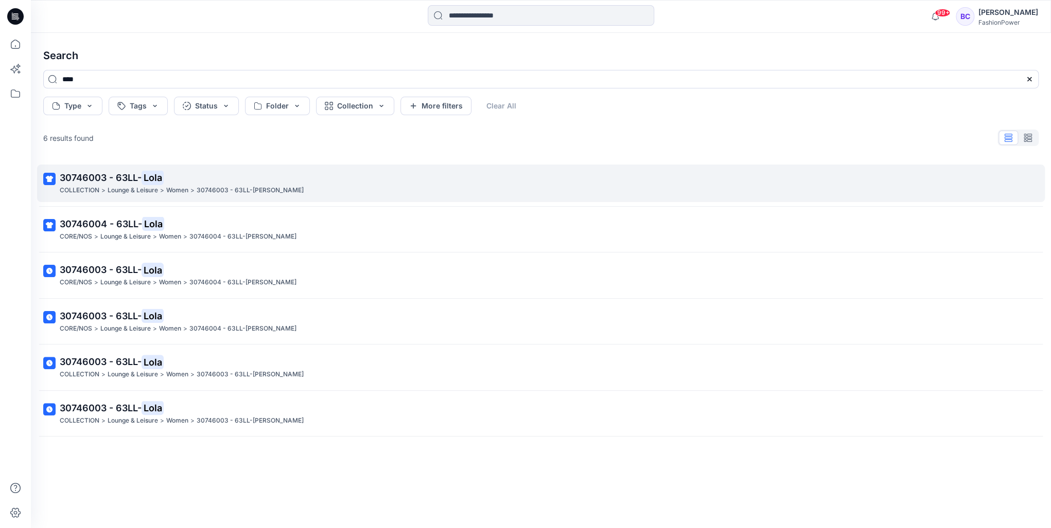
click at [241, 174] on p "30746003 - 63LL- Lola" at bounding box center [540, 178] width 960 height 14
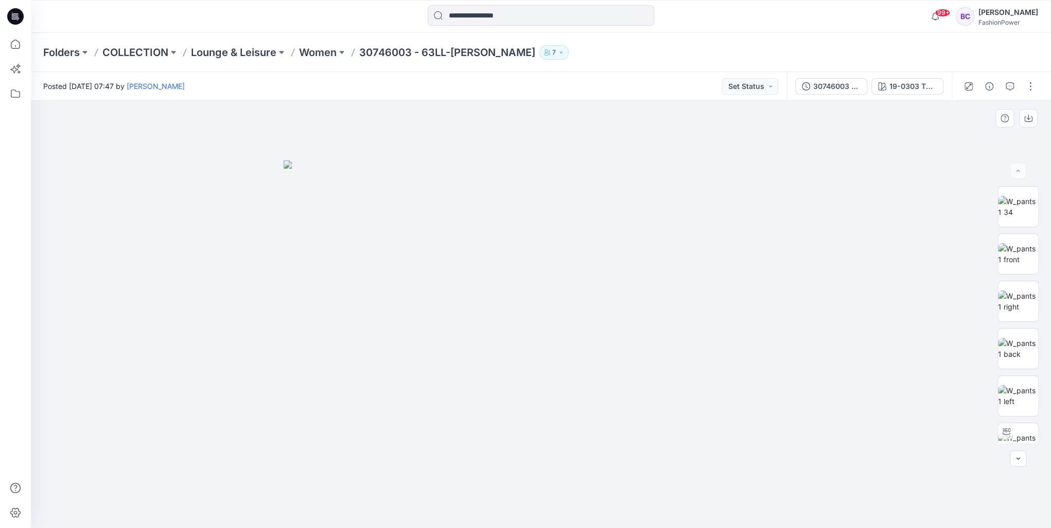
click at [502, 226] on img at bounding box center [541, 345] width 515 height 368
click at [1003, 344] on img at bounding box center [1018, 349] width 40 height 22
click at [1013, 274] on div at bounding box center [1017, 314] width 41 height 257
click at [1011, 259] on img at bounding box center [1018, 254] width 40 height 22
click at [1011, 208] on img at bounding box center [1018, 207] width 40 height 22
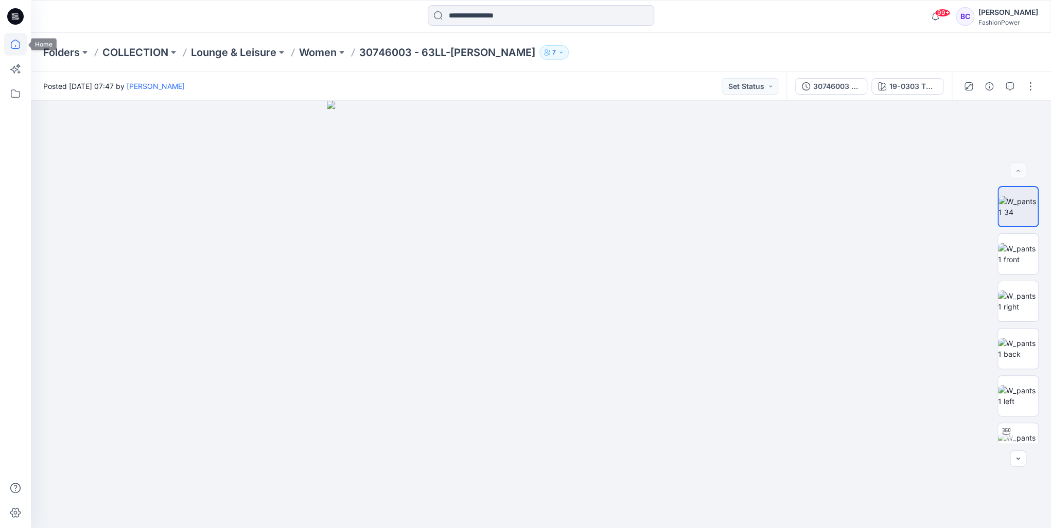
click at [16, 47] on icon at bounding box center [15, 44] width 23 height 23
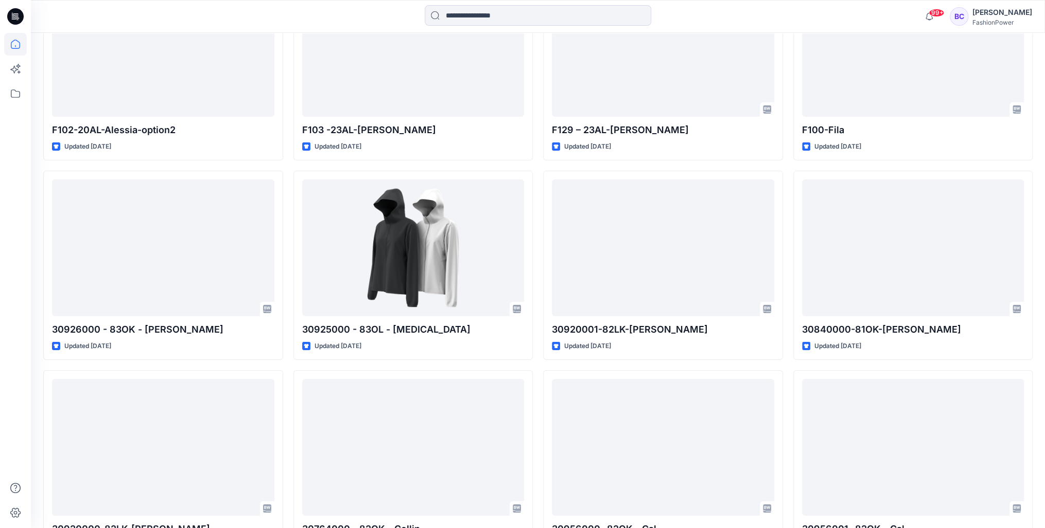
scroll to position [2141, 0]
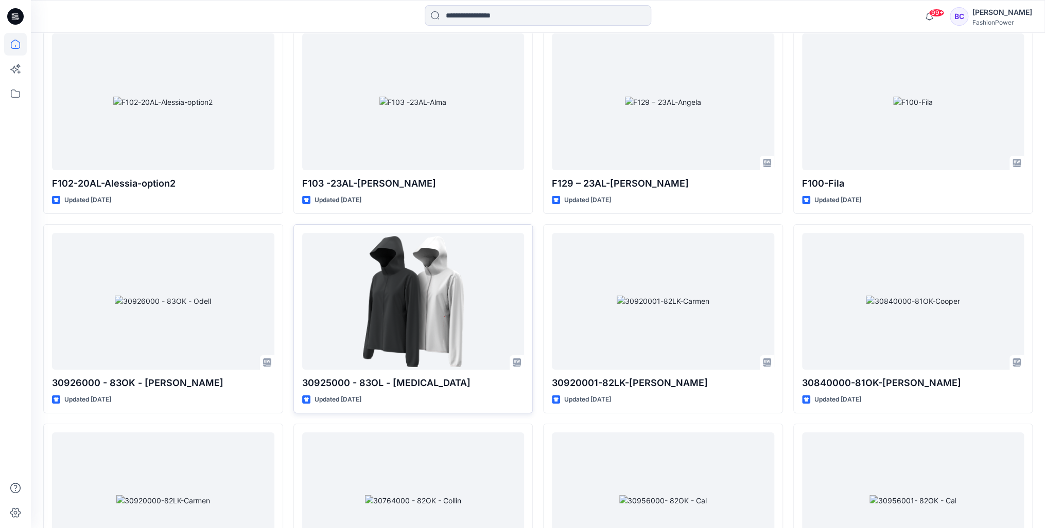
click at [387, 304] on div at bounding box center [413, 301] width 222 height 136
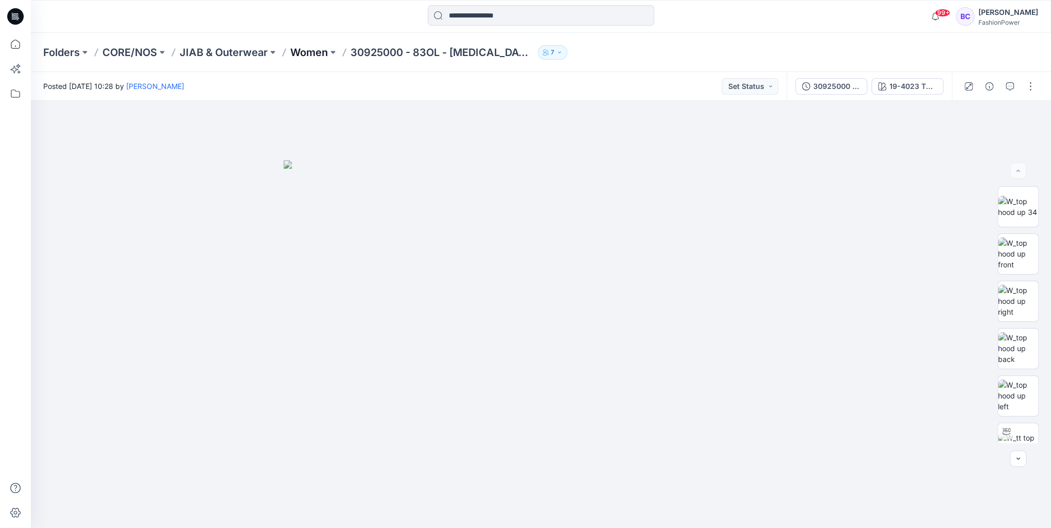
click at [326, 52] on p "Women" at bounding box center [309, 52] width 38 height 14
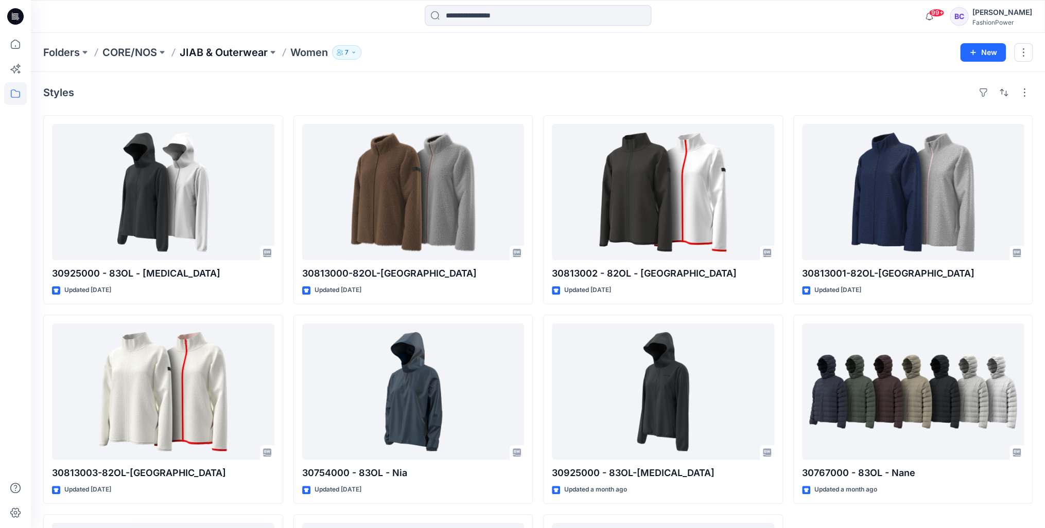
click at [247, 53] on p "JIAB & Outerwear" at bounding box center [224, 52] width 88 height 14
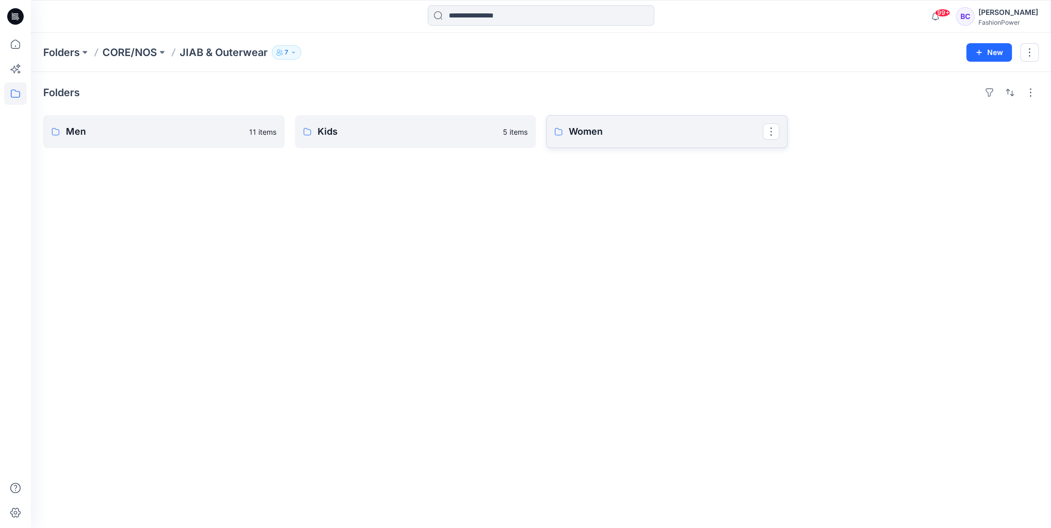
click at [635, 117] on link "Women" at bounding box center [666, 131] width 241 height 33
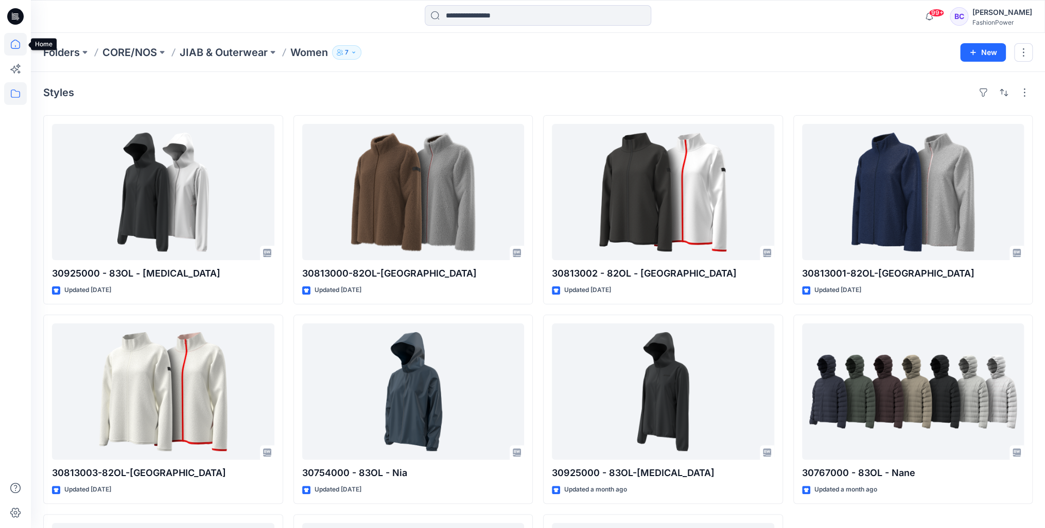
click at [10, 43] on icon at bounding box center [15, 44] width 23 height 23
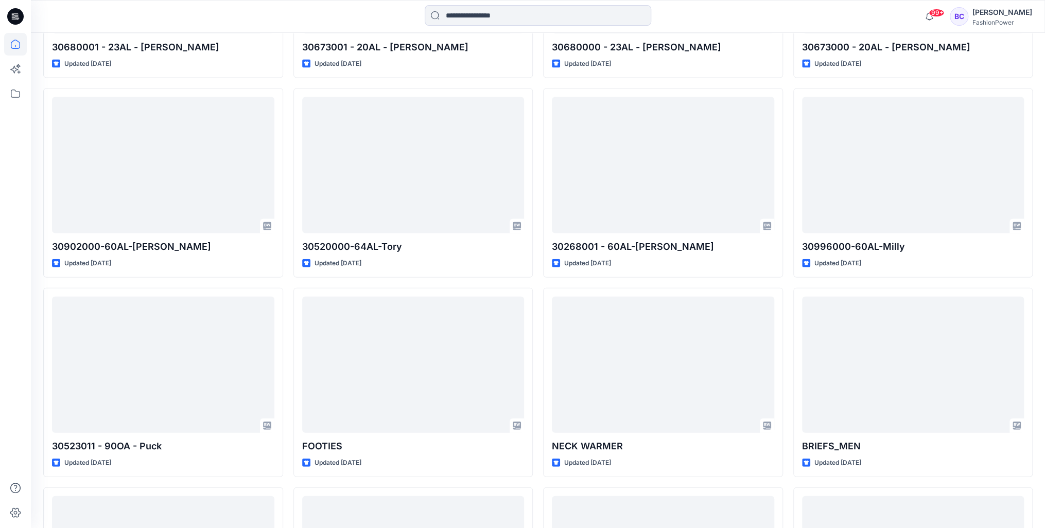
scroll to position [17249, 0]
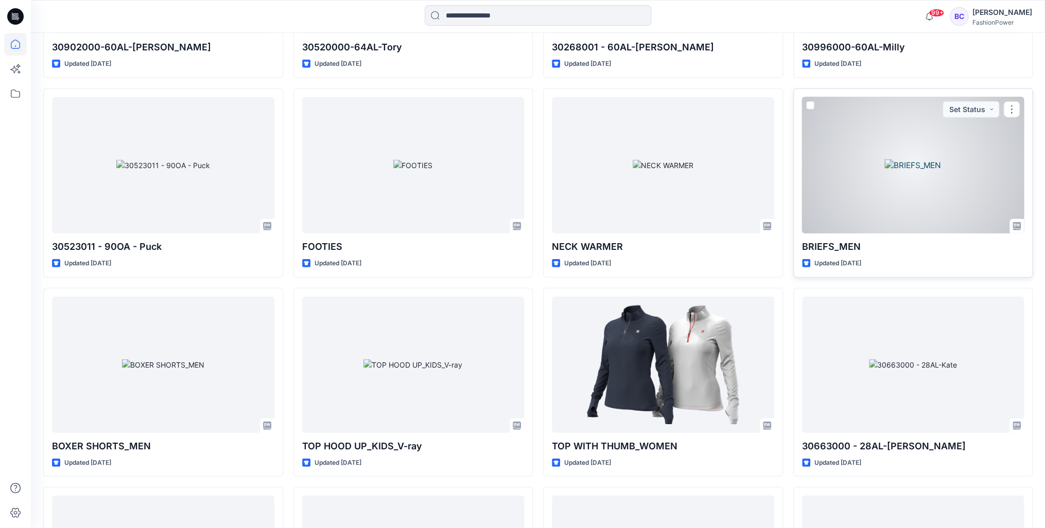
click at [856, 140] on div at bounding box center [913, 165] width 222 height 136
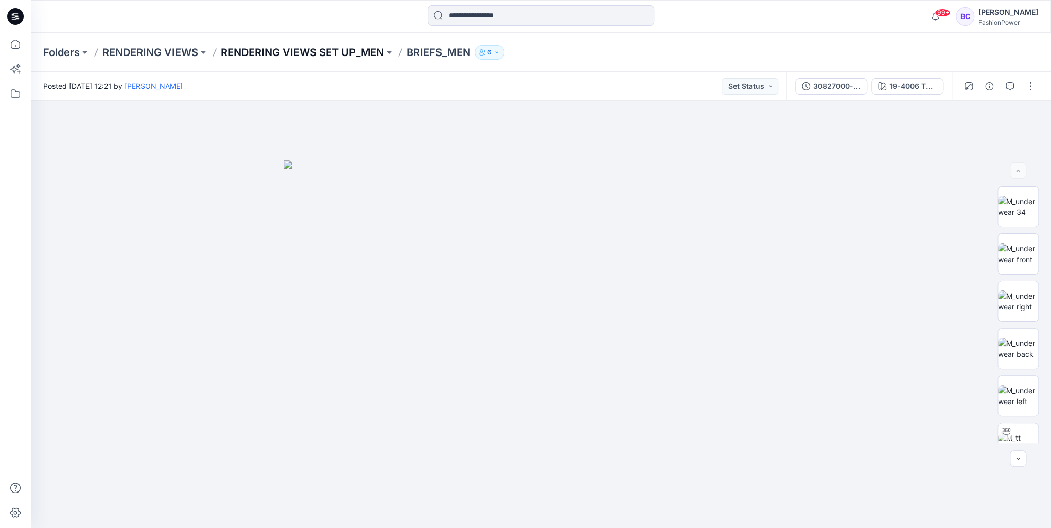
click at [296, 47] on p "RENDERING VIEWS SET UP_MEN" at bounding box center [302, 52] width 163 height 14
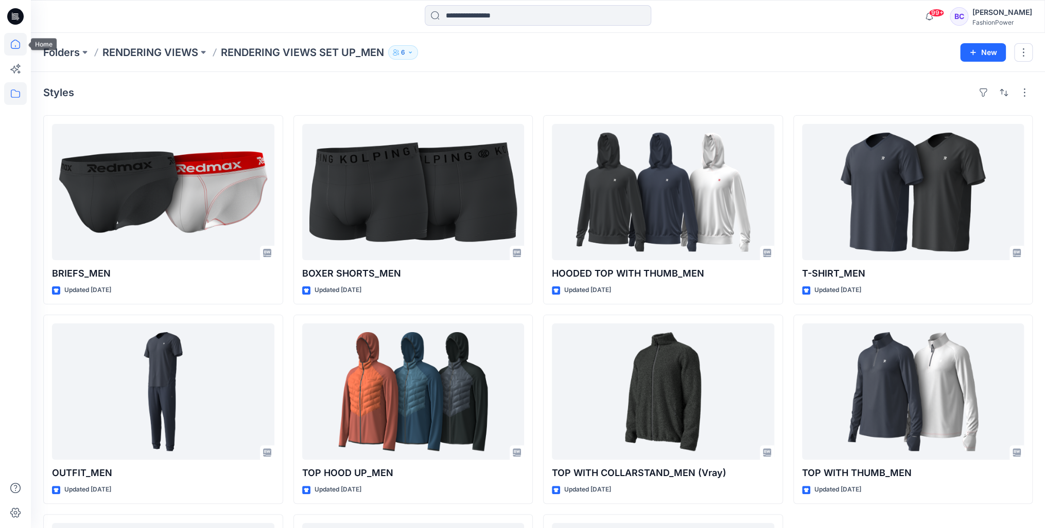
click at [6, 45] on icon at bounding box center [15, 44] width 23 height 23
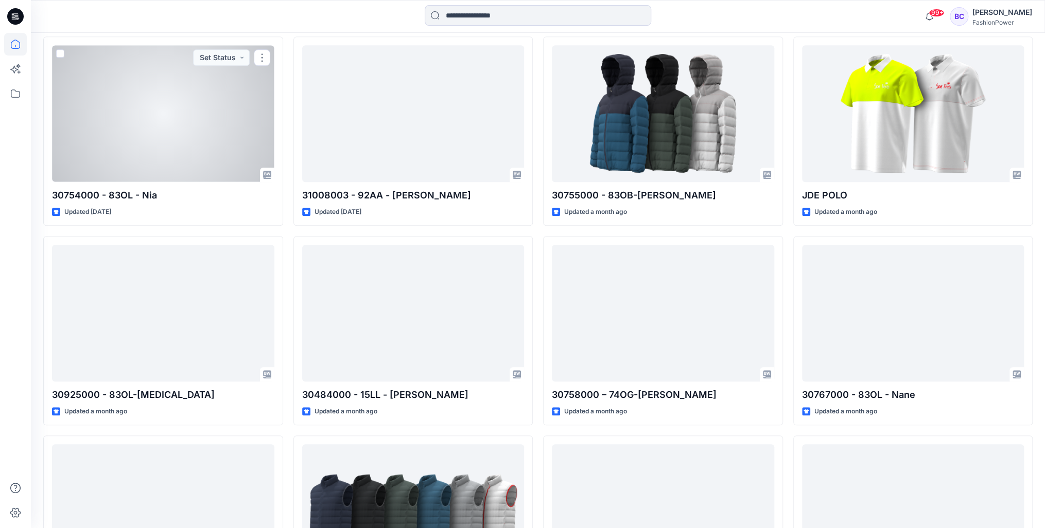
scroll to position [5969, 0]
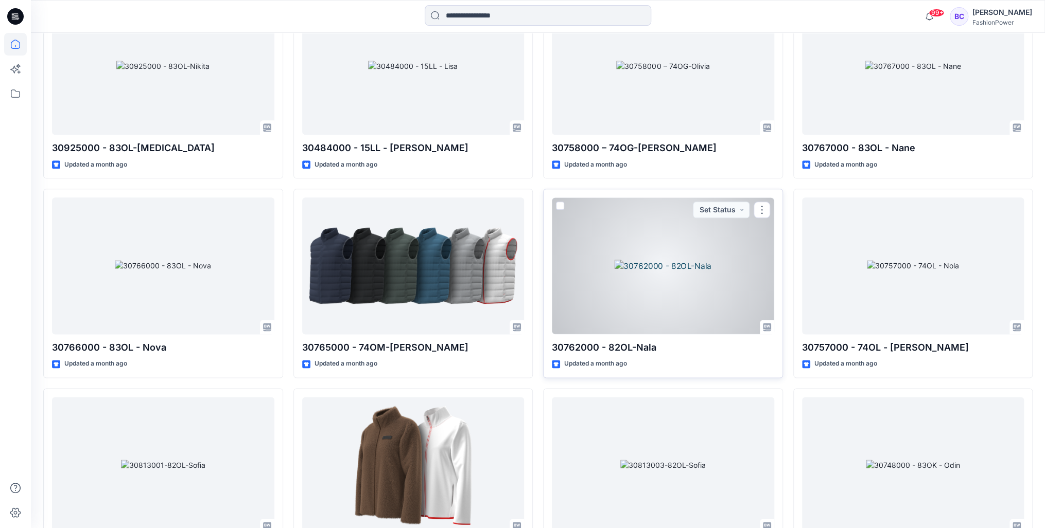
click at [716, 240] on div at bounding box center [663, 266] width 222 height 136
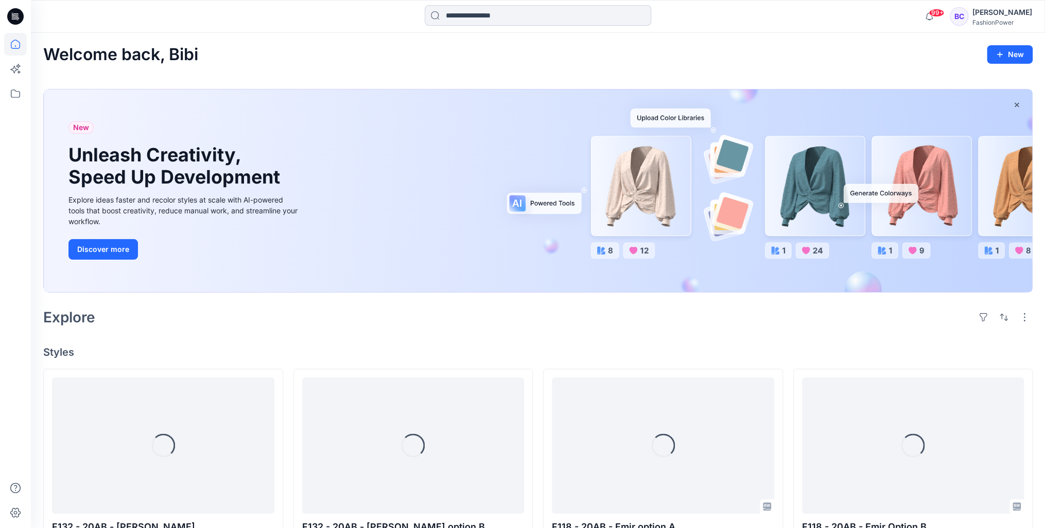
click at [493, 25] on input at bounding box center [538, 15] width 226 height 21
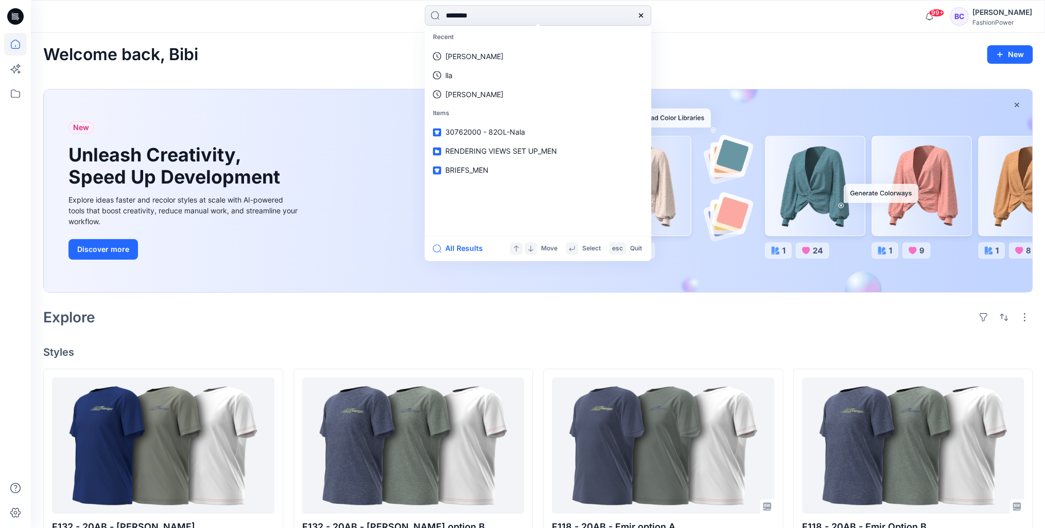
type input "*********"
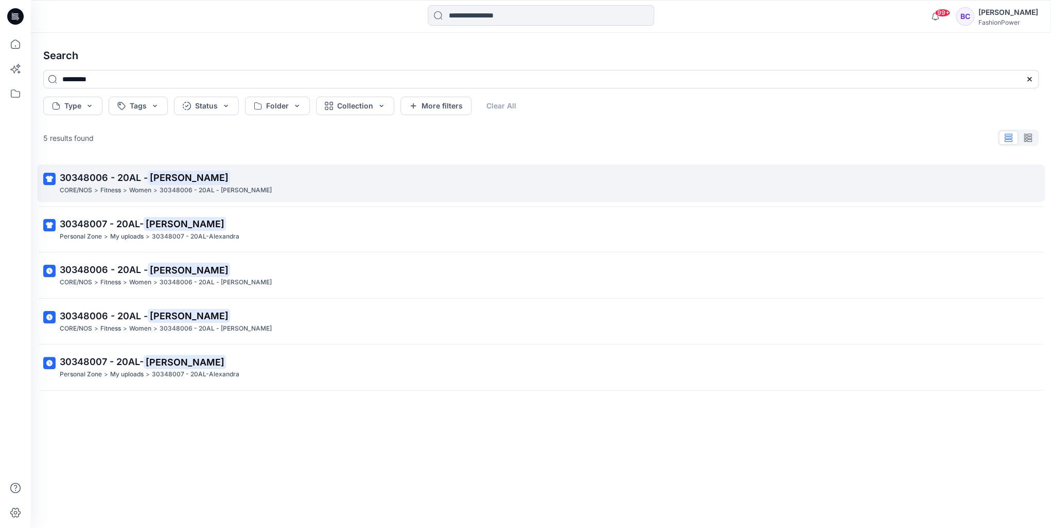
click at [181, 196] on p "30348006 - 20AL - Alexandra" at bounding box center [216, 190] width 112 height 11
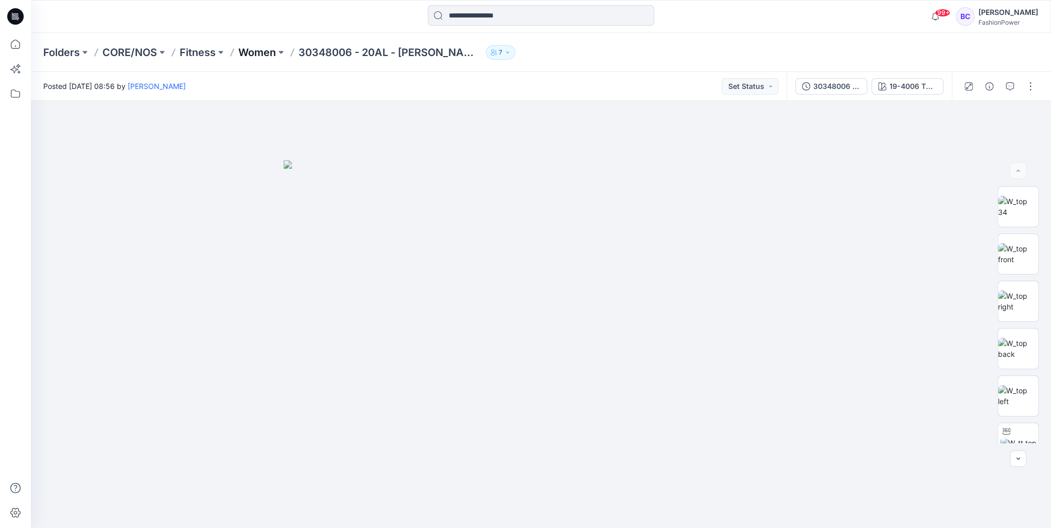
click at [264, 56] on p "Women" at bounding box center [257, 52] width 38 height 14
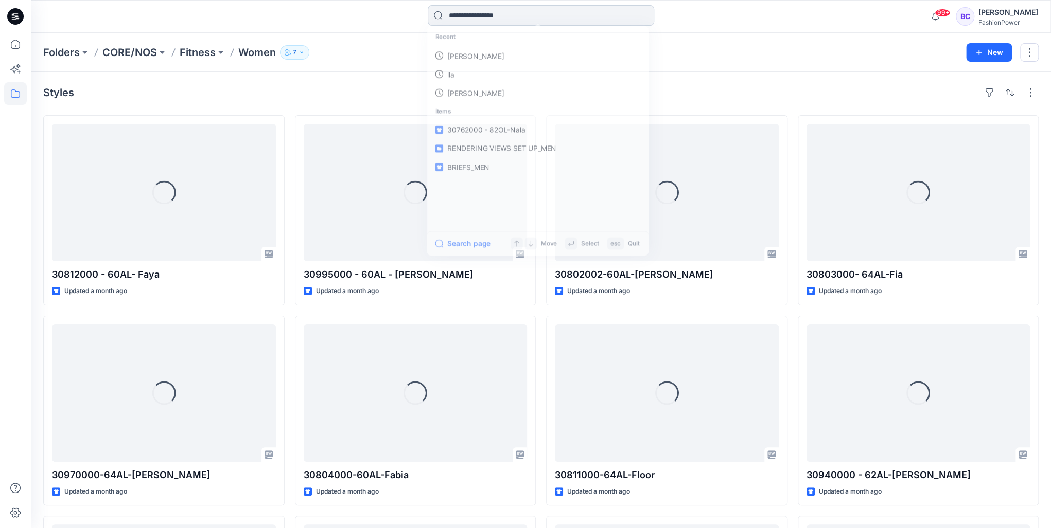
click at [535, 19] on input at bounding box center [541, 15] width 226 height 21
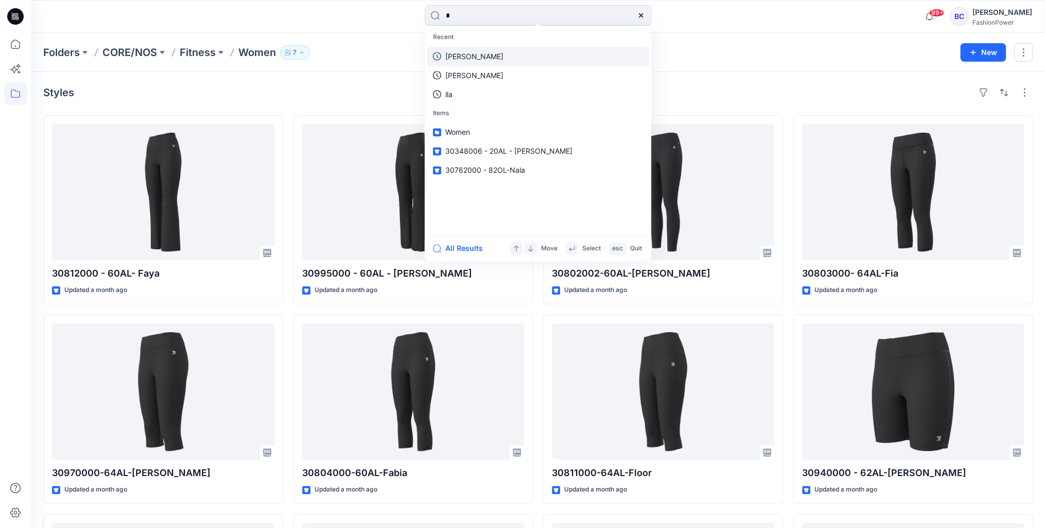
type input "*"
click at [497, 55] on link "alexandra" at bounding box center [538, 56] width 222 height 19
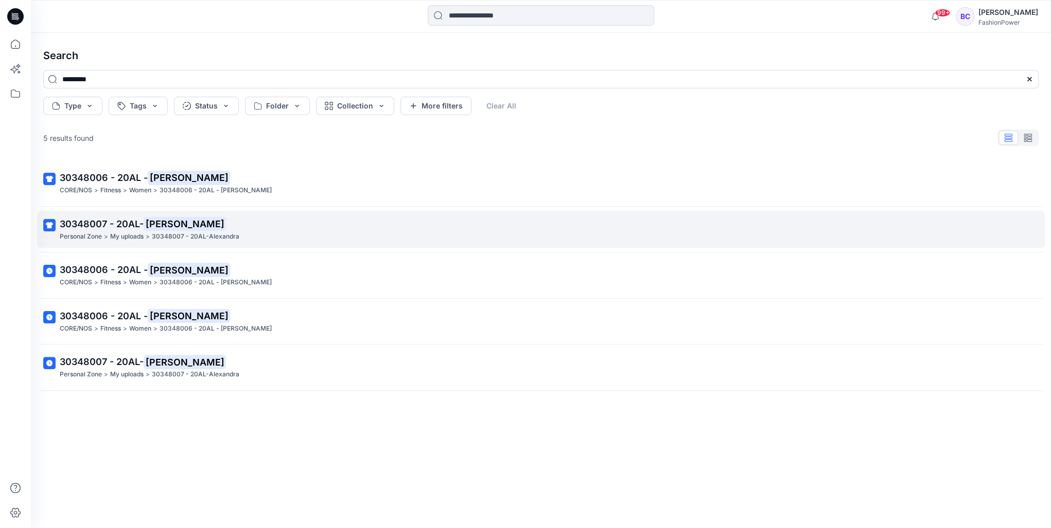
click at [243, 227] on p "30348007 - 20AL- Alexandra" at bounding box center [540, 224] width 960 height 14
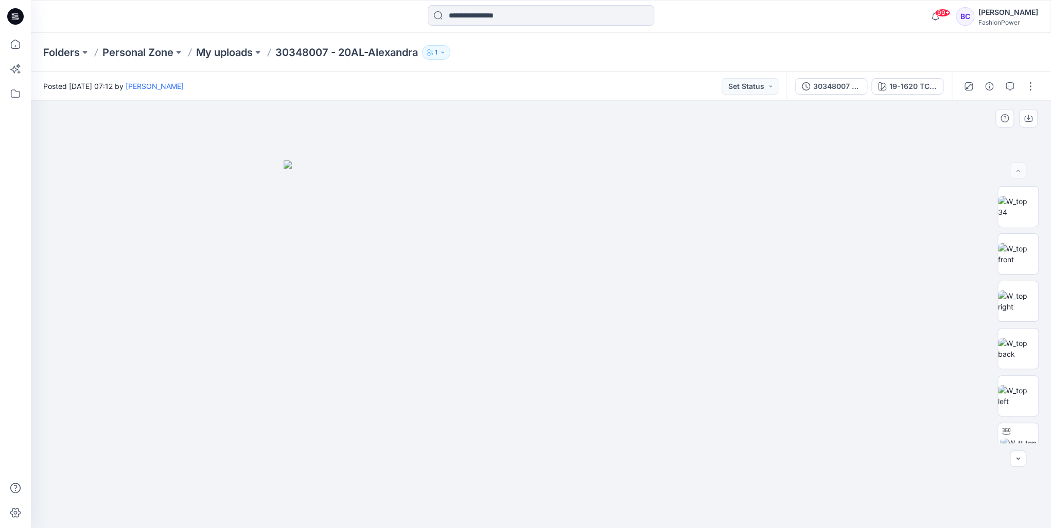
drag, startPoint x: 410, startPoint y: 239, endPoint x: 444, endPoint y: 245, distance: 34.9
click at [447, 245] on img at bounding box center [541, 345] width 515 height 368
click at [870, 76] on div "30348007 - 20AL-Alexandra 19-1620 TCX Huckleberry" at bounding box center [868, 86] width 165 height 29
drag, startPoint x: 789, startPoint y: 97, endPoint x: 785, endPoint y: 91, distance: 7.4
click at [788, 94] on div "30348007 - 20AL-Alexandra 19-1620 TCX Huckleberry" at bounding box center [868, 86] width 165 height 29
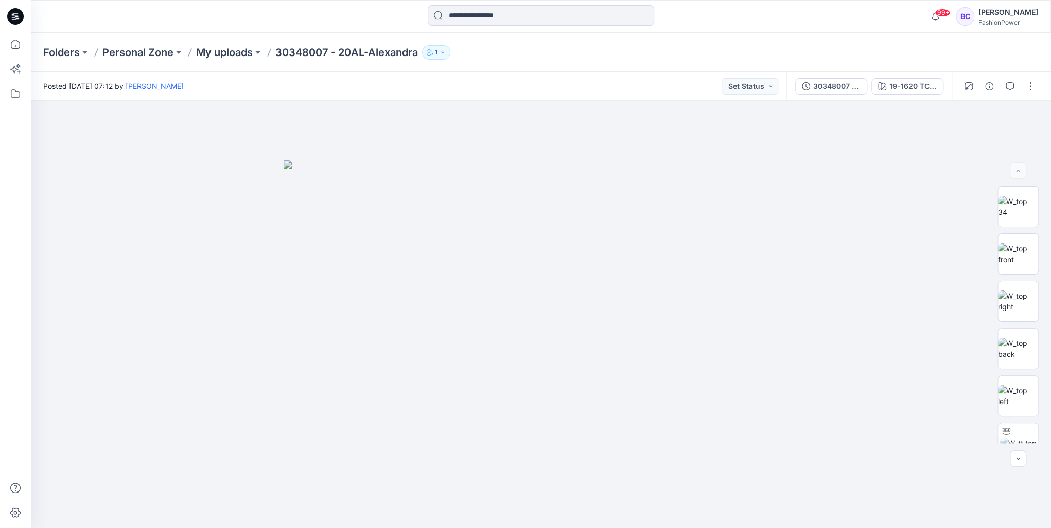
click at [785, 91] on div "Posted Wednesday, August 13, 2025 07:12 by Bibi Castelijns Set Status" at bounding box center [408, 86] width 755 height 28
click at [801, 81] on button "30348007 - 20AL-Alexandra" at bounding box center [831, 86] width 72 height 16
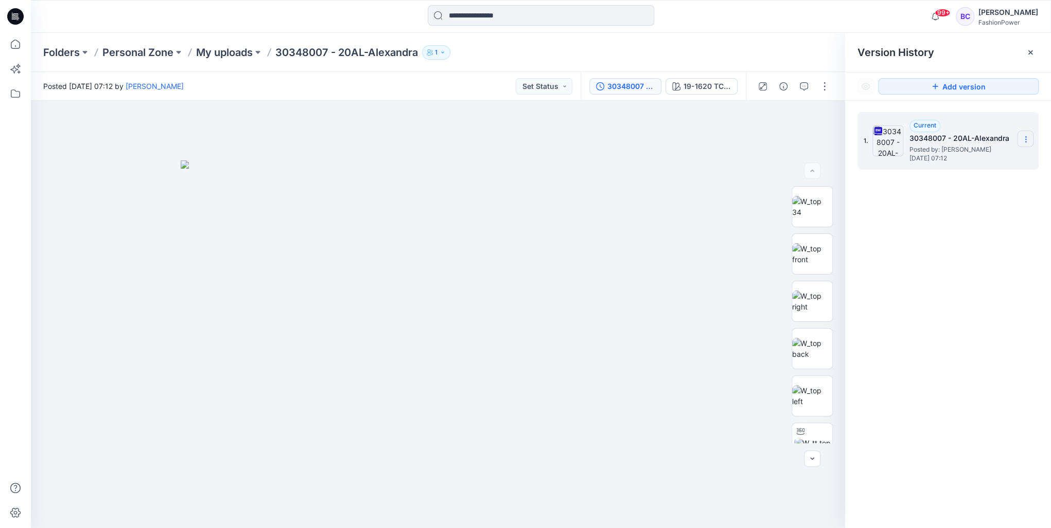
click at [1026, 140] on icon at bounding box center [1025, 139] width 8 height 8
click at [400, 179] on img at bounding box center [438, 345] width 515 height 368
click at [675, 81] on button "19-1620 TCX Huckleberry" at bounding box center [701, 86] width 72 height 16
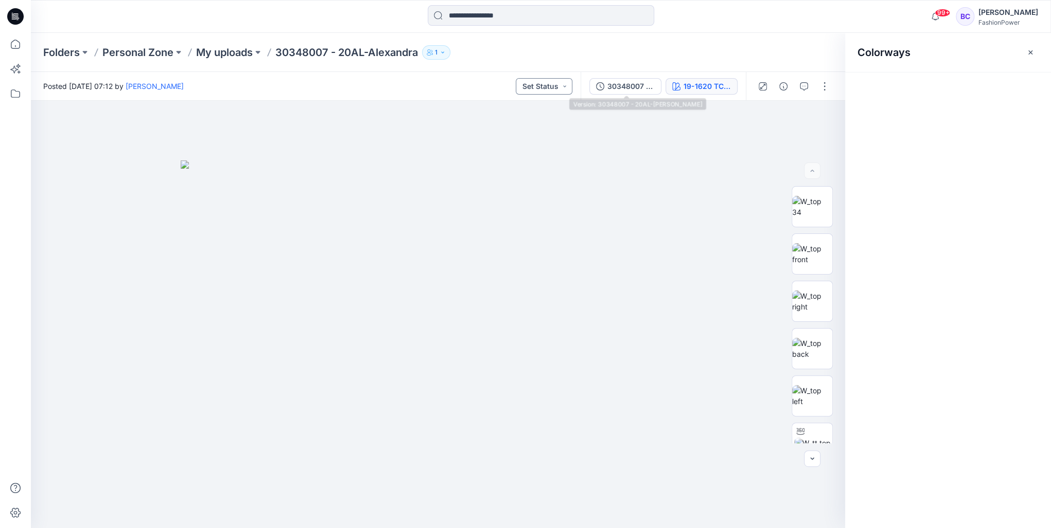
click at [527, 89] on button "Set Status" at bounding box center [544, 86] width 57 height 16
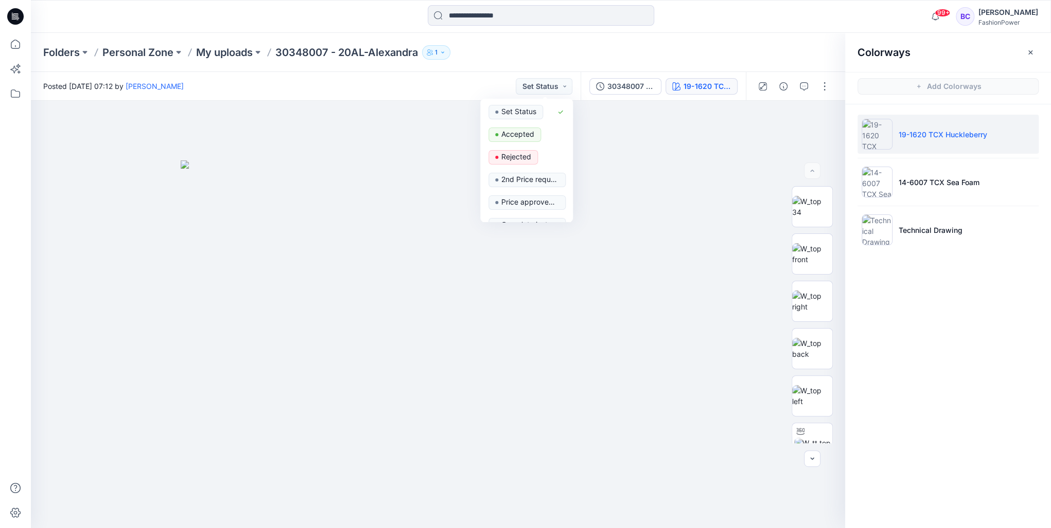
drag, startPoint x: 356, startPoint y: 116, endPoint x: 274, endPoint y: 78, distance: 90.0
click at [356, 115] on div at bounding box center [438, 315] width 814 height 428
click at [239, 54] on p "My uploads" at bounding box center [224, 52] width 57 height 14
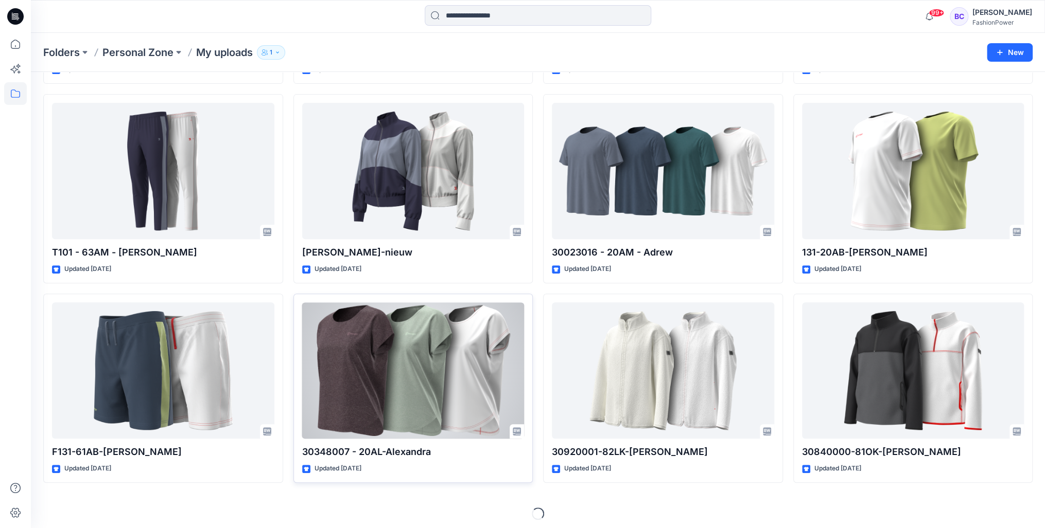
scroll to position [224, 0]
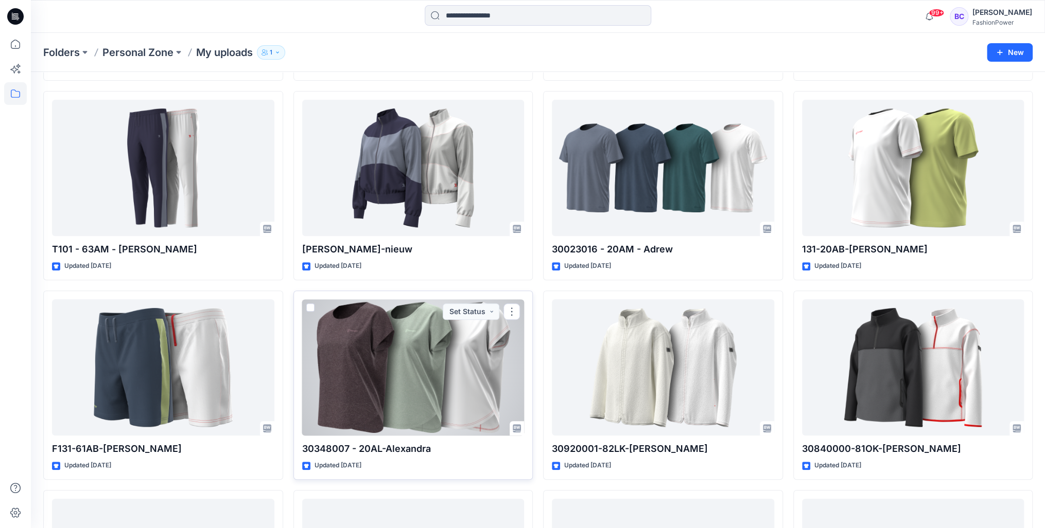
click at [309, 305] on span at bounding box center [310, 308] width 8 height 8
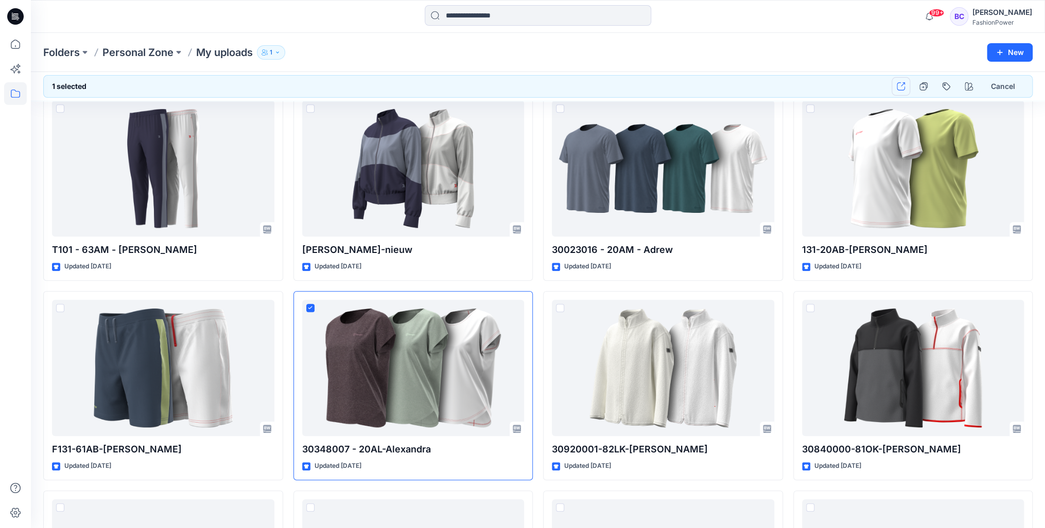
click at [907, 84] on button "button" at bounding box center [900, 86] width 19 height 19
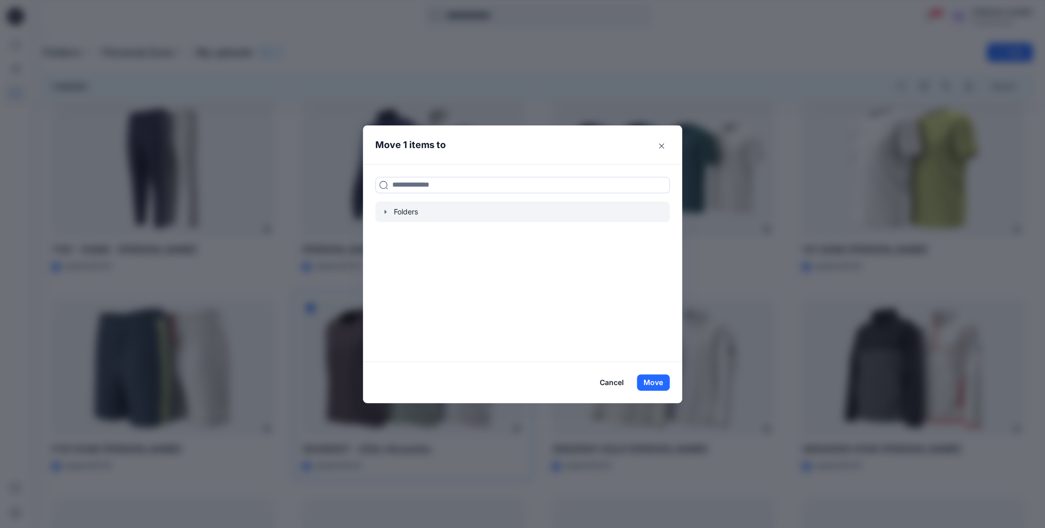
click at [383, 210] on div at bounding box center [522, 212] width 294 height 21
click at [386, 210] on icon "button" at bounding box center [385, 212] width 8 height 8
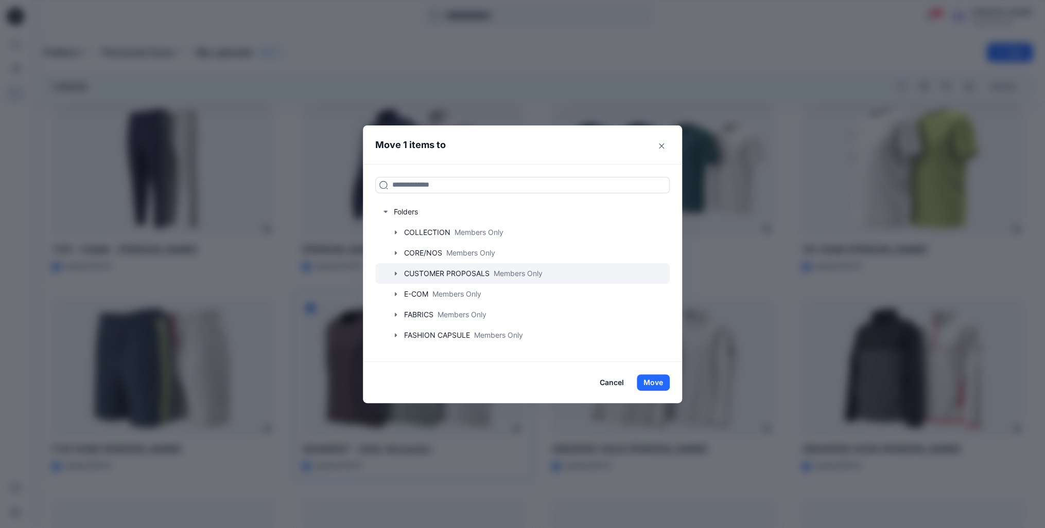
click at [393, 273] on div at bounding box center [522, 273] width 294 height 21
click at [397, 274] on icon "button" at bounding box center [396, 274] width 2 height 4
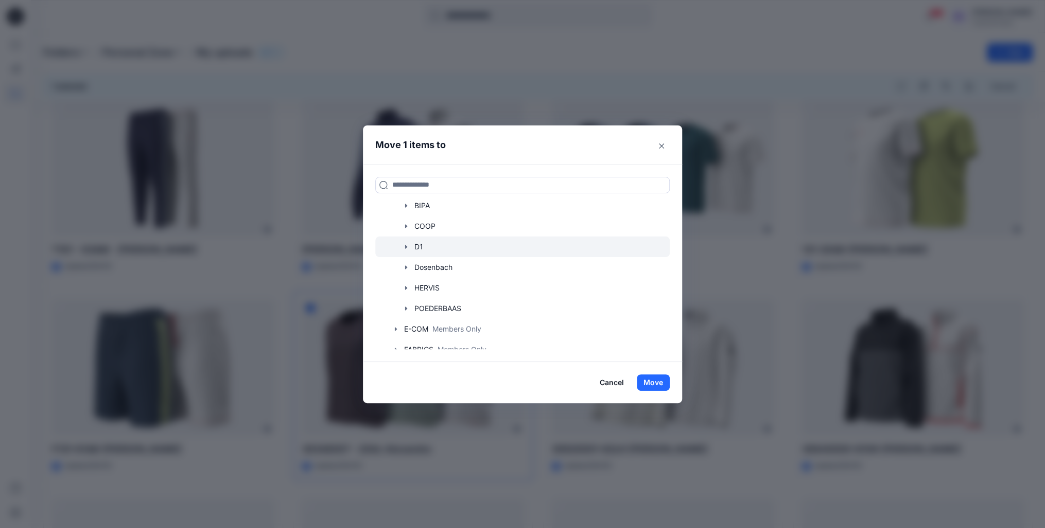
scroll to position [165, 0]
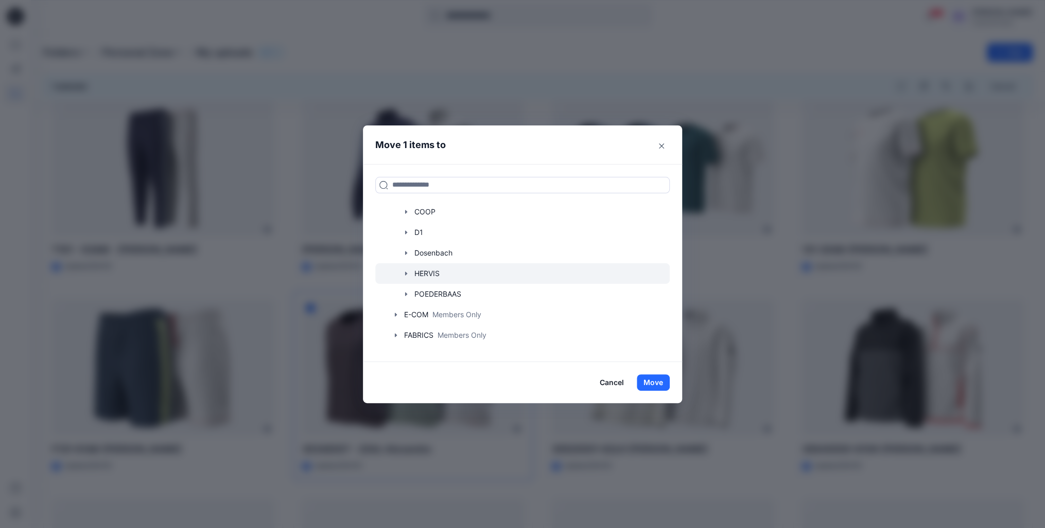
click at [407, 271] on icon "button" at bounding box center [406, 274] width 8 height 8
click at [420, 290] on icon "button" at bounding box center [416, 294] width 8 height 8
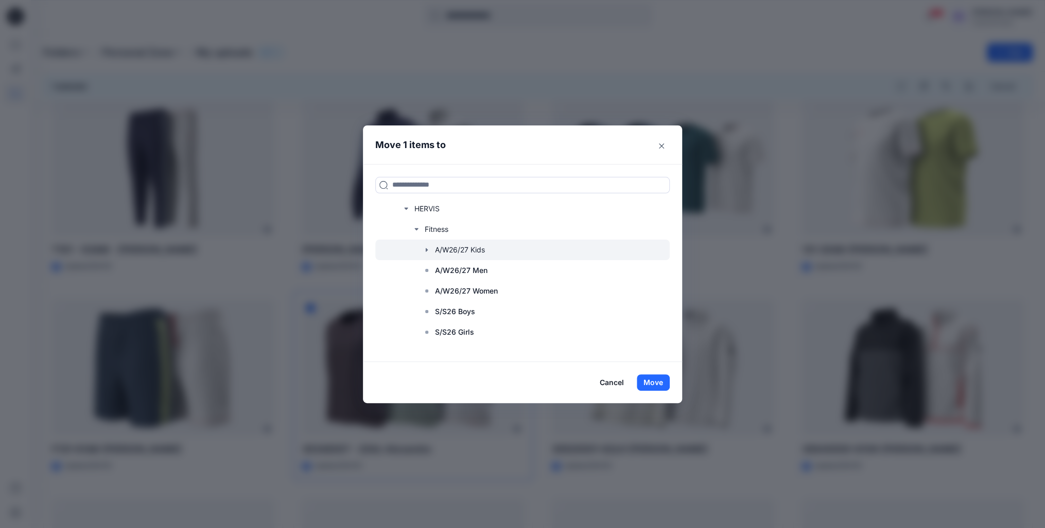
scroll to position [247, 0]
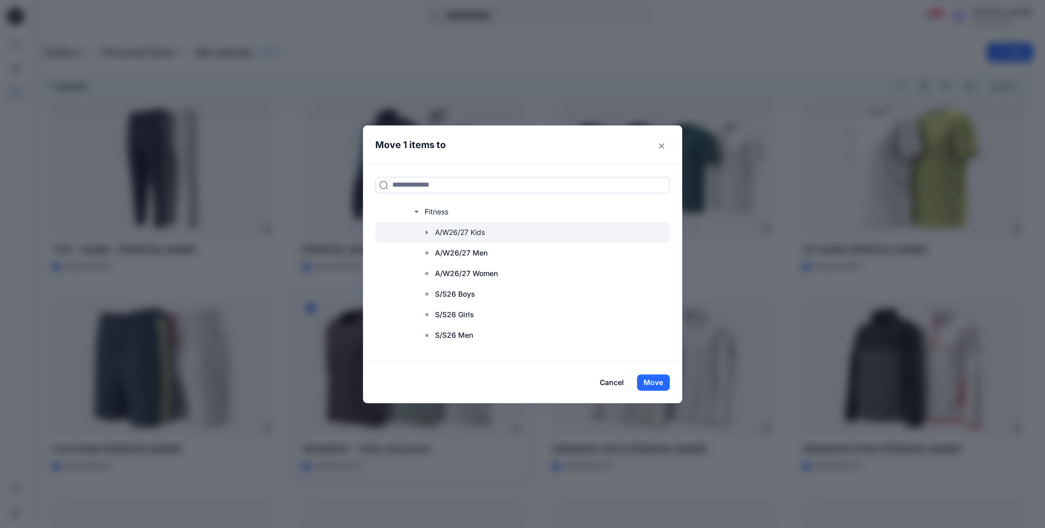
click at [469, 232] on div at bounding box center [522, 232] width 294 height 21
click at [471, 232] on div at bounding box center [522, 232] width 294 height 21
click at [471, 268] on p "A/W26/27 Women" at bounding box center [466, 274] width 63 height 12
click at [659, 380] on button "Move" at bounding box center [653, 383] width 33 height 16
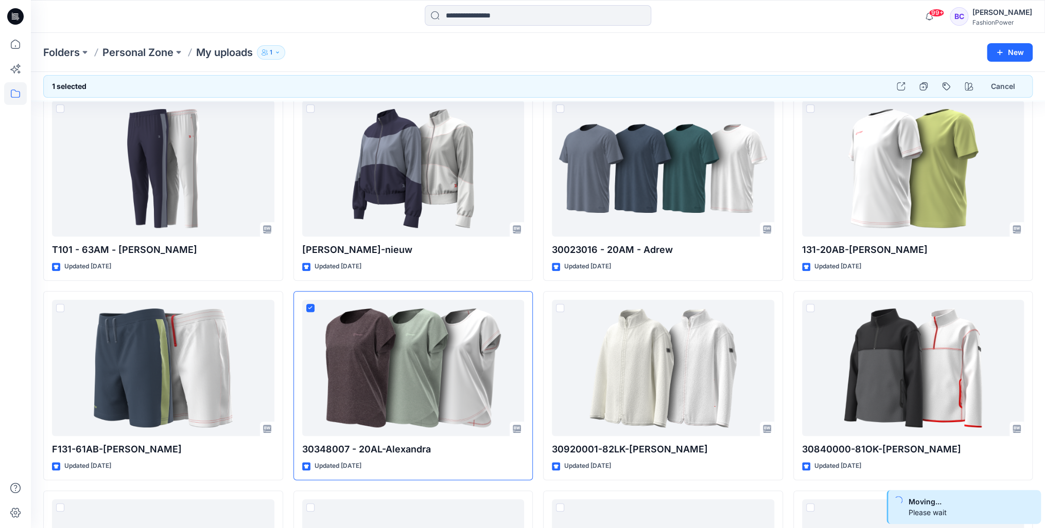
scroll to position [224, 0]
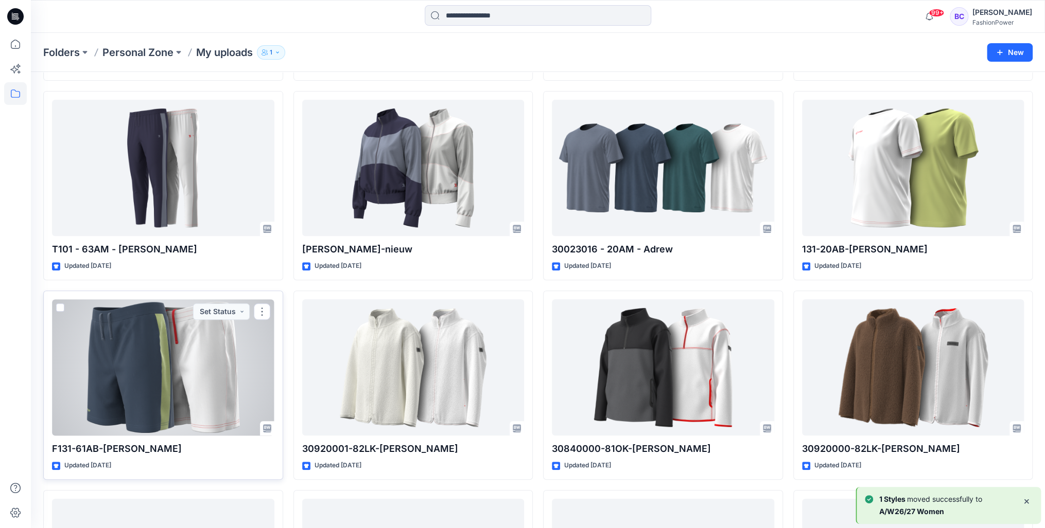
click at [60, 307] on span at bounding box center [60, 308] width 8 height 8
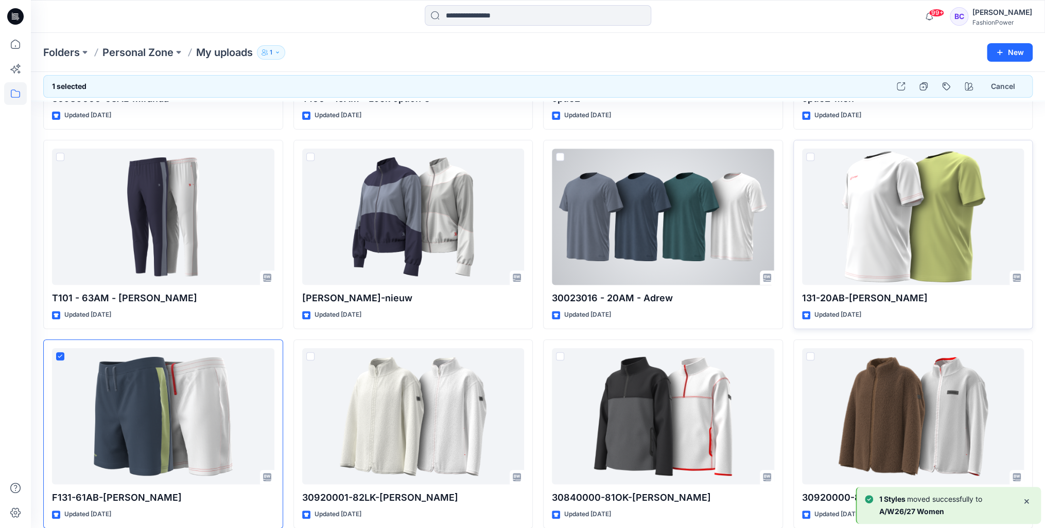
scroll to position [100, 0]
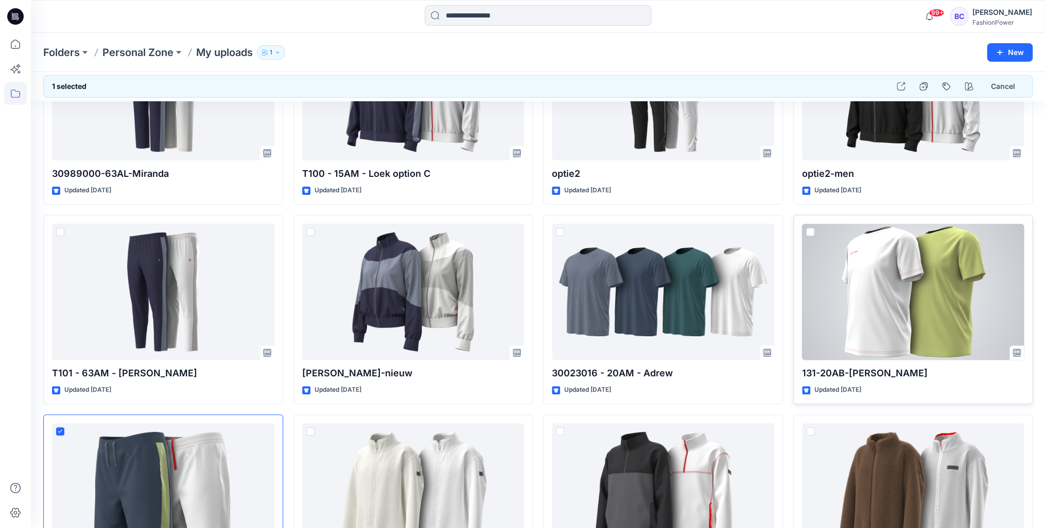
click at [810, 232] on span at bounding box center [810, 232] width 8 height 8
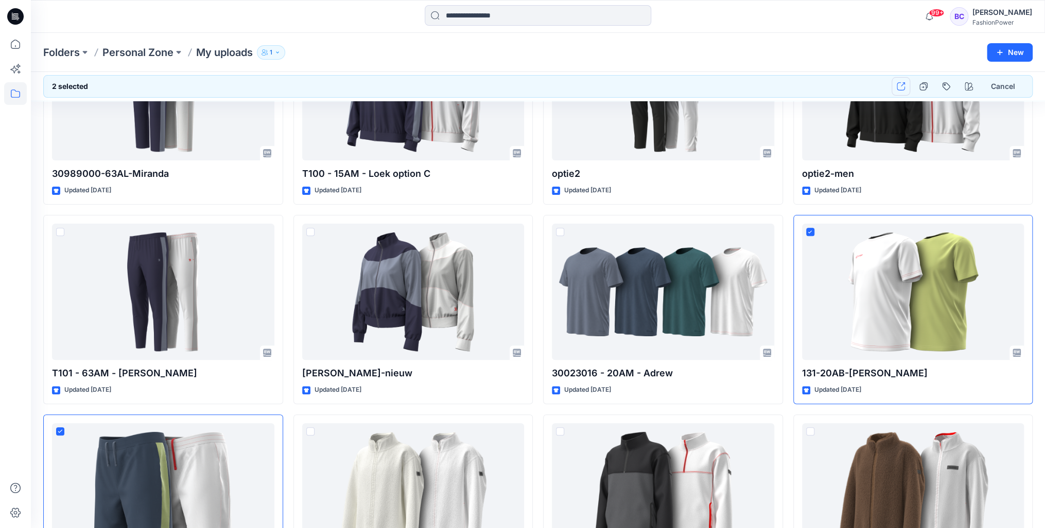
click at [902, 81] on button "button" at bounding box center [900, 86] width 19 height 19
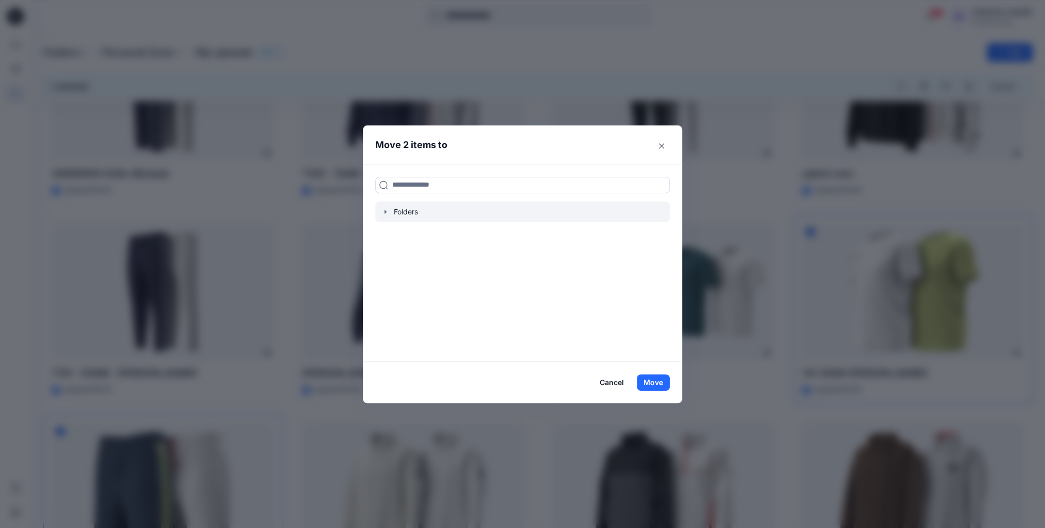
click at [386, 211] on icon "button" at bounding box center [385, 212] width 2 height 4
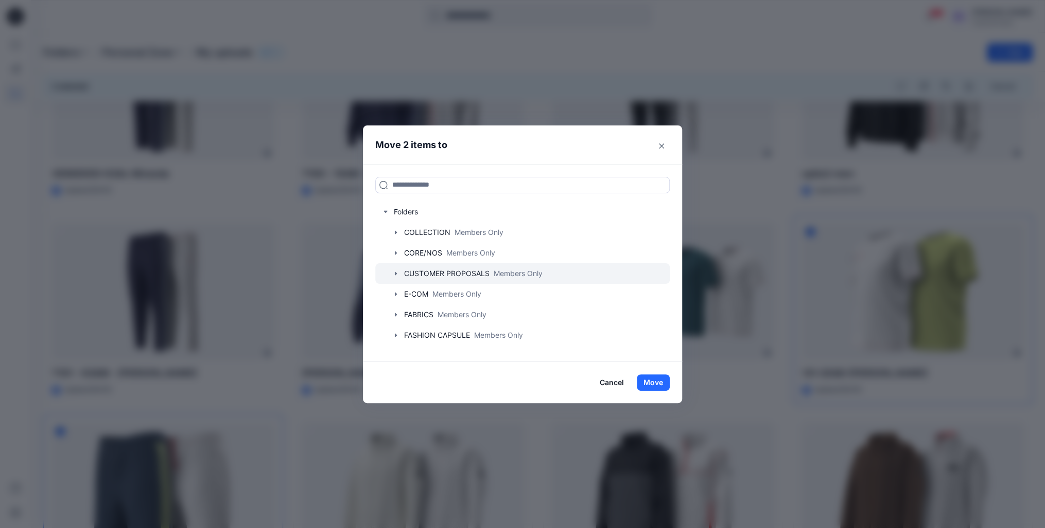
click at [395, 274] on icon "button" at bounding box center [396, 274] width 8 height 8
click at [397, 273] on icon "button" at bounding box center [396, 273] width 4 height 2
click at [399, 273] on icon "button" at bounding box center [396, 274] width 8 height 8
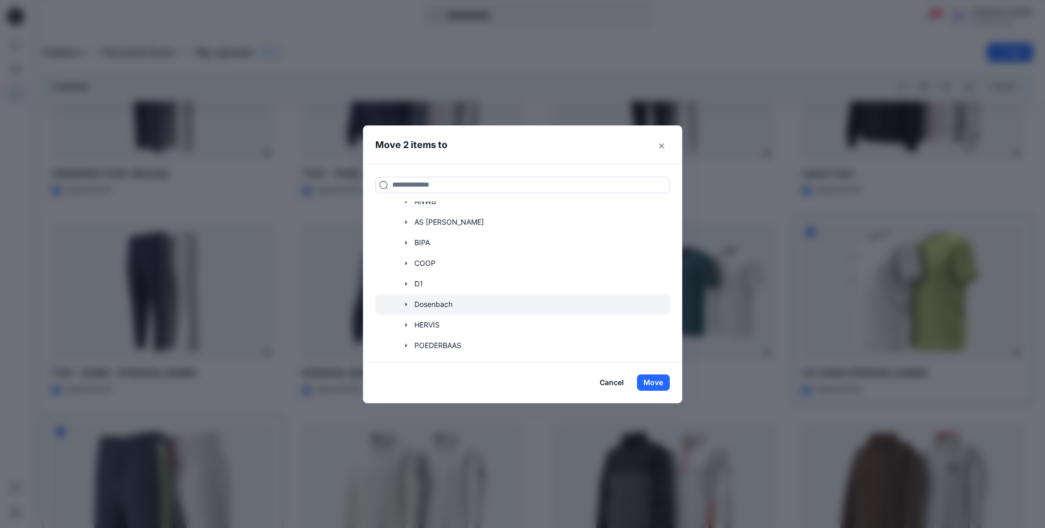
scroll to position [124, 0]
click at [410, 309] on div at bounding box center [522, 315] width 294 height 21
click at [410, 311] on icon "button" at bounding box center [406, 315] width 8 height 8
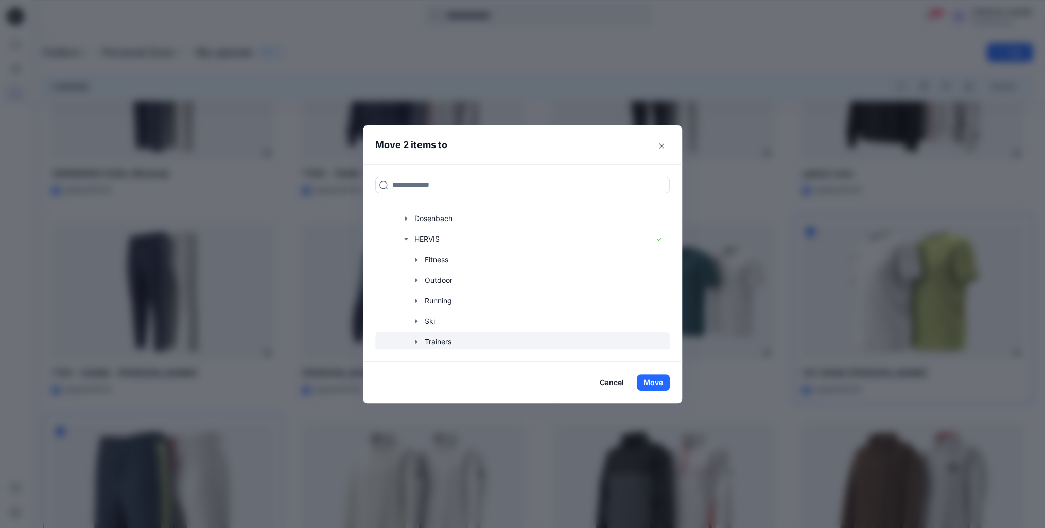
scroll to position [247, 0]
click at [420, 210] on icon "button" at bounding box center [416, 212] width 8 height 8
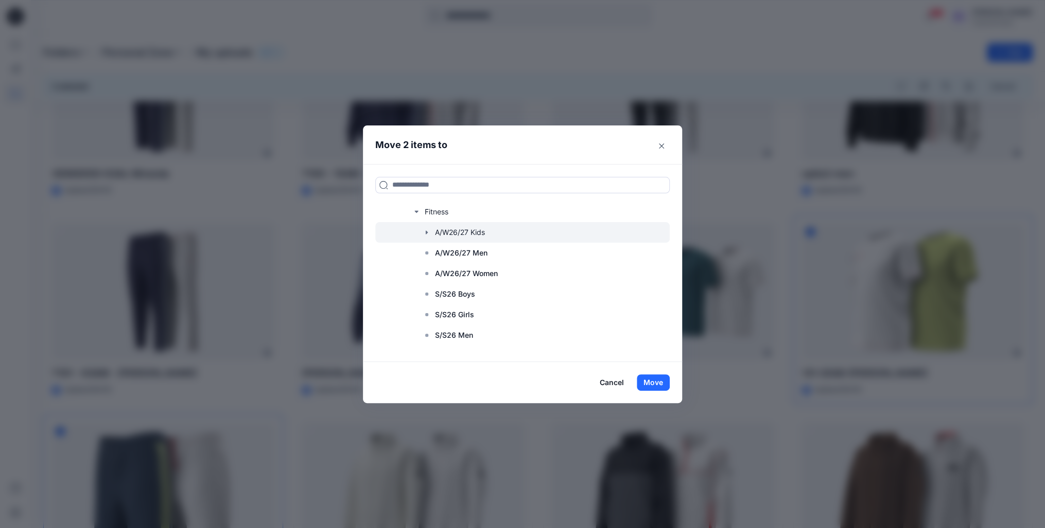
click at [463, 232] on div at bounding box center [522, 232] width 294 height 21
click at [660, 381] on button "Move" at bounding box center [653, 383] width 33 height 16
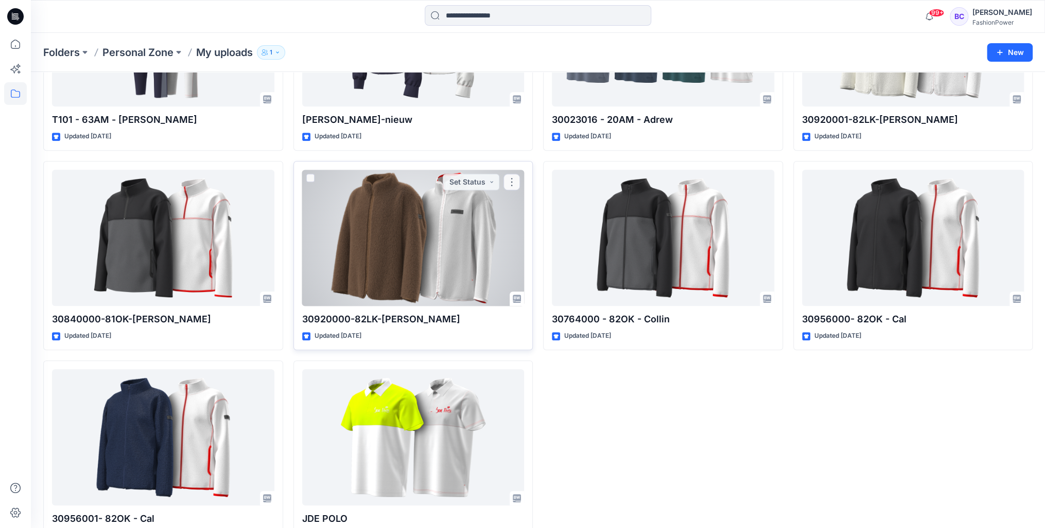
scroll to position [386, 0]
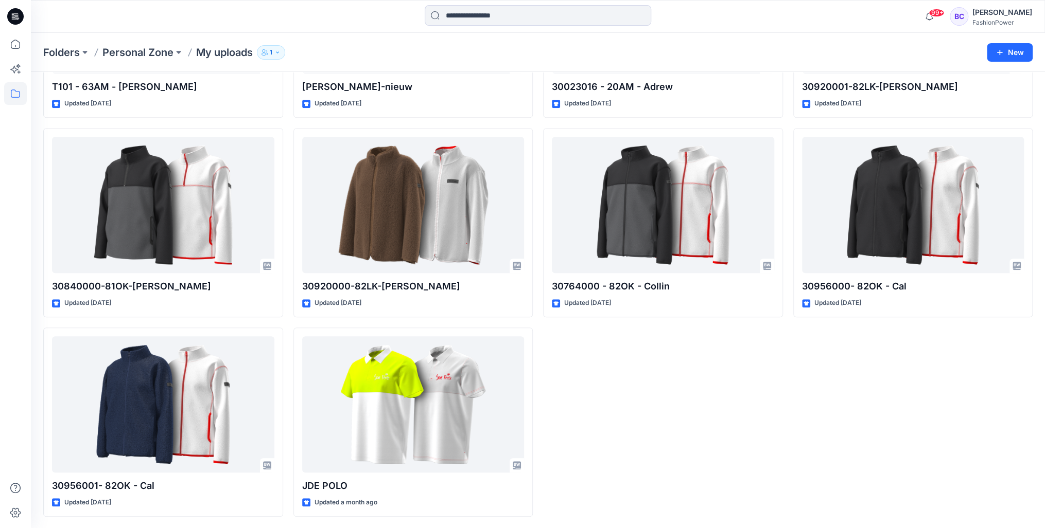
click at [589, 398] on div "optie2 Updated 5 days ago 30023016 - 20AM - Adrew Updated 6 days ago 30764000 -…" at bounding box center [663, 123] width 240 height 788
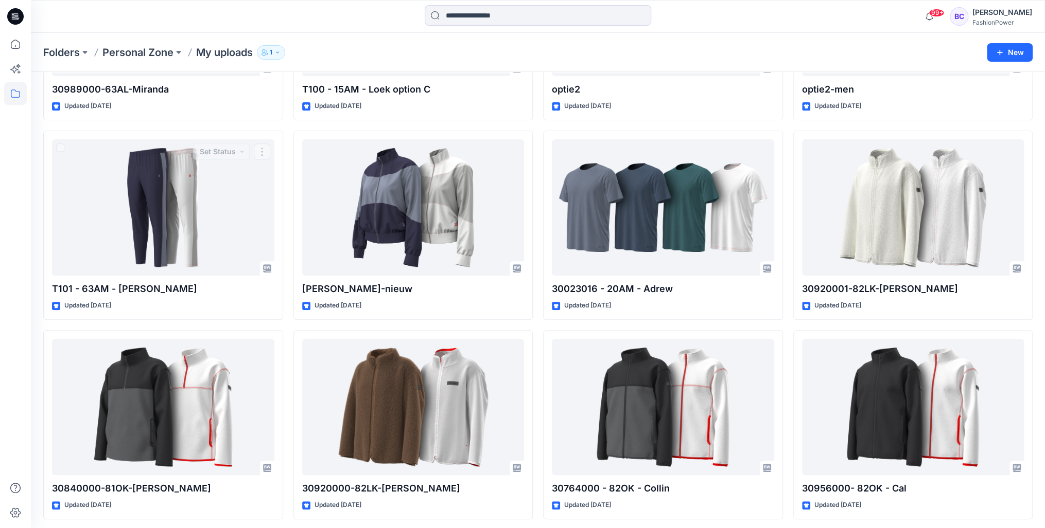
scroll to position [247, 0]
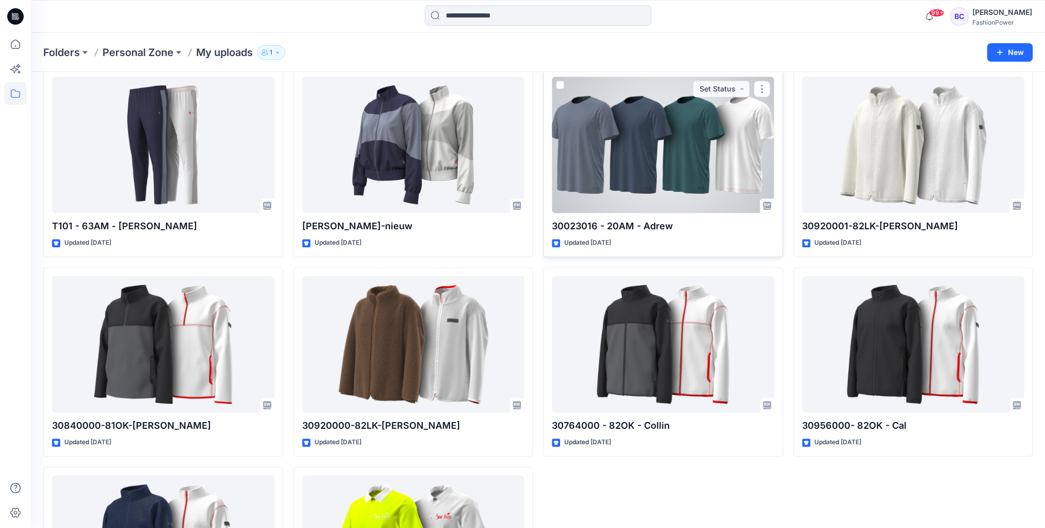
click at [611, 148] on div at bounding box center [663, 145] width 222 height 136
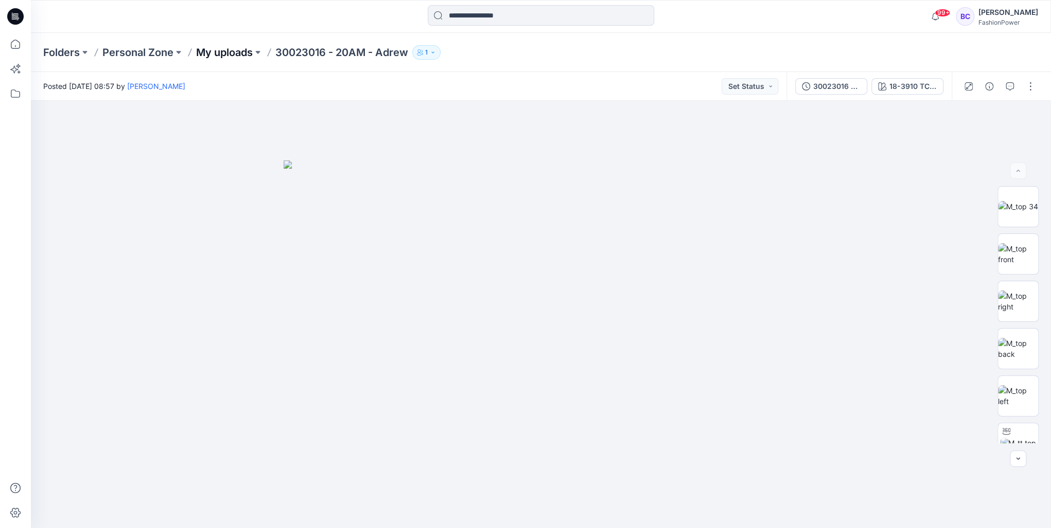
click at [247, 54] on p "My uploads" at bounding box center [224, 52] width 57 height 14
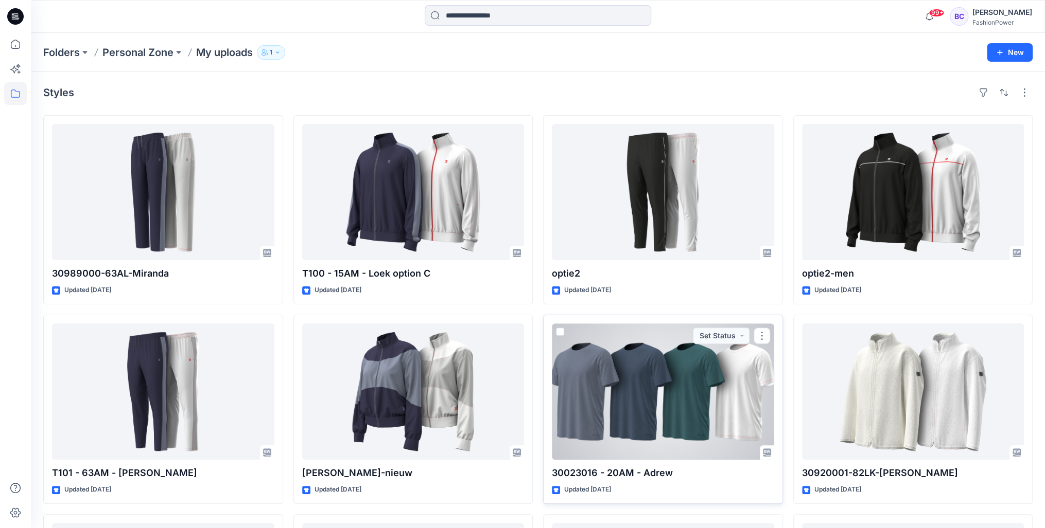
click at [557, 329] on span at bounding box center [560, 332] width 8 height 8
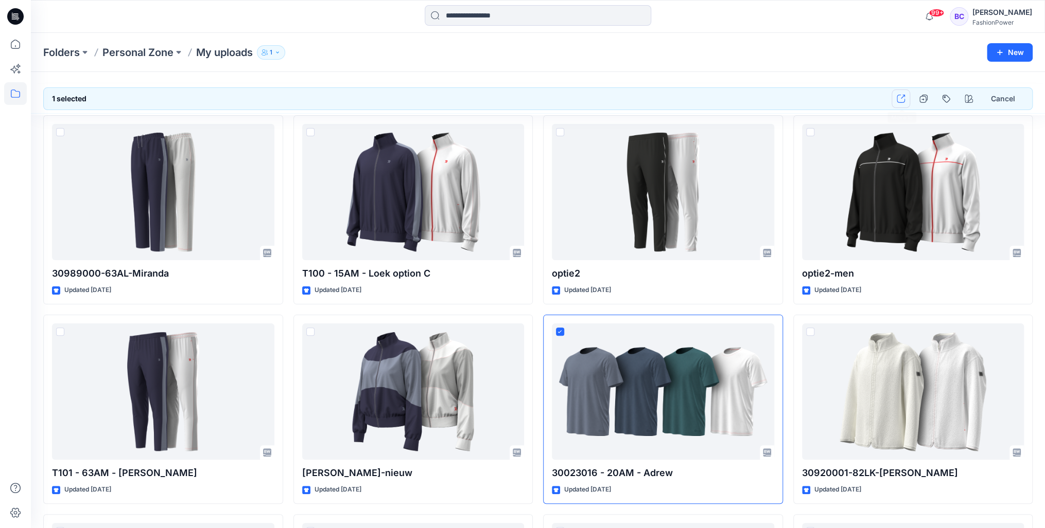
click at [900, 90] on button "button" at bounding box center [900, 99] width 19 height 19
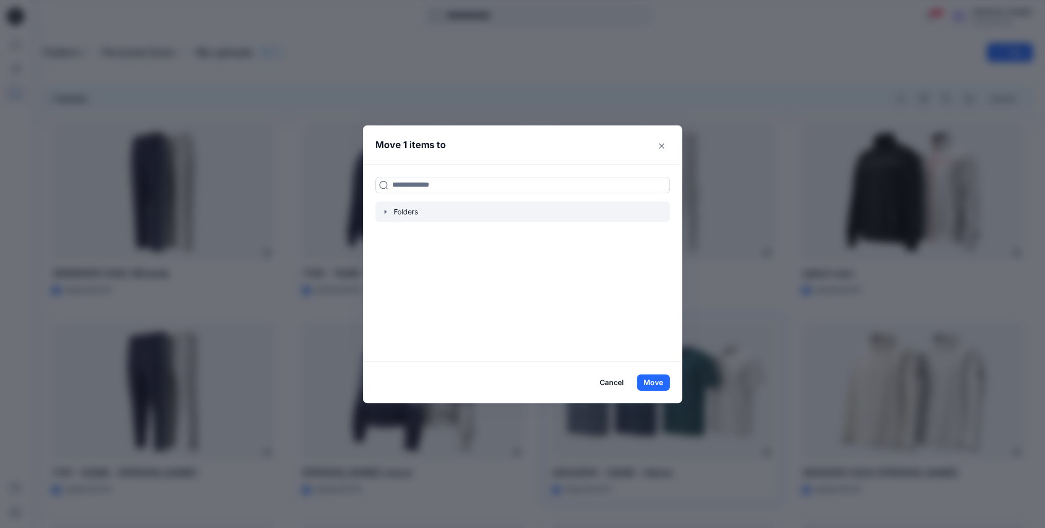
click at [389, 213] on icon "button" at bounding box center [385, 212] width 8 height 8
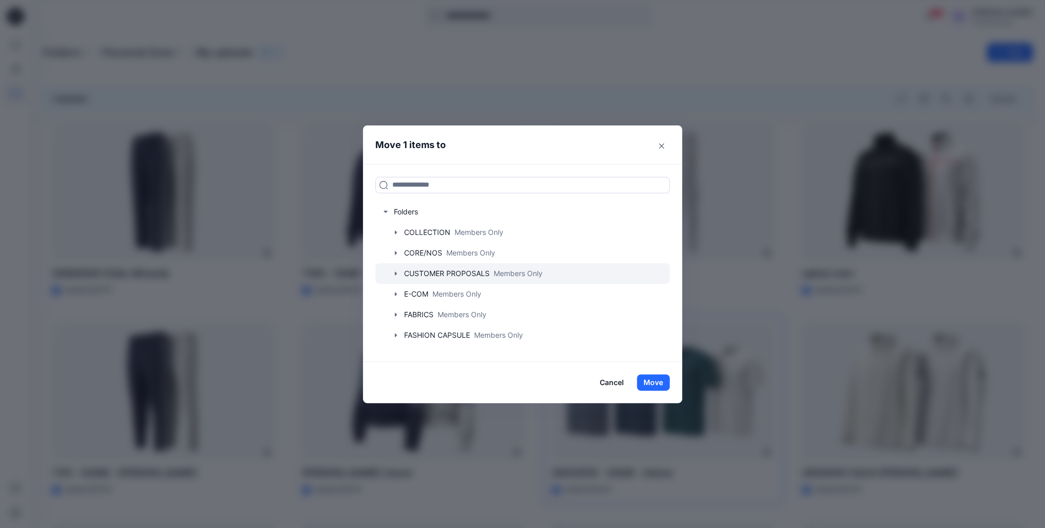
click at [395, 273] on icon "button" at bounding box center [396, 274] width 8 height 8
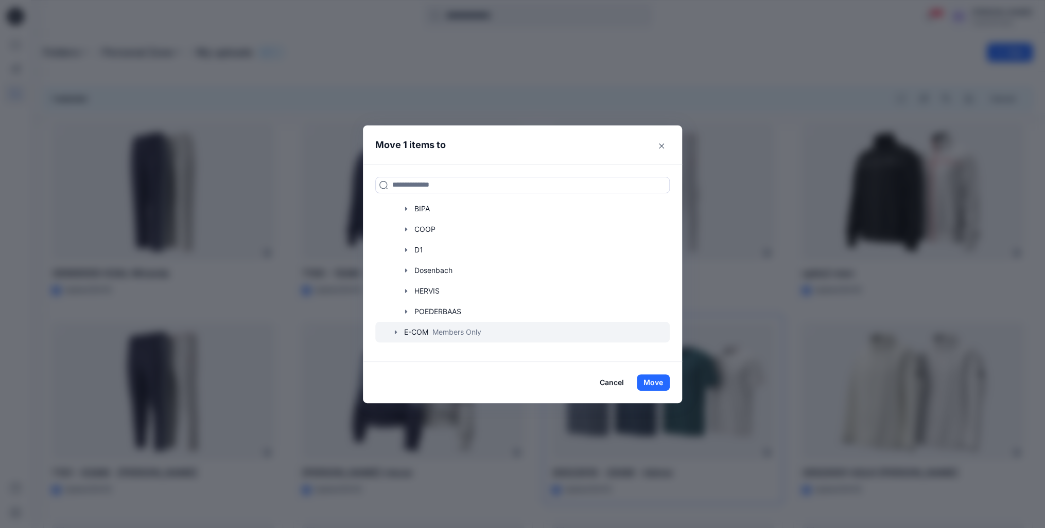
scroll to position [206, 0]
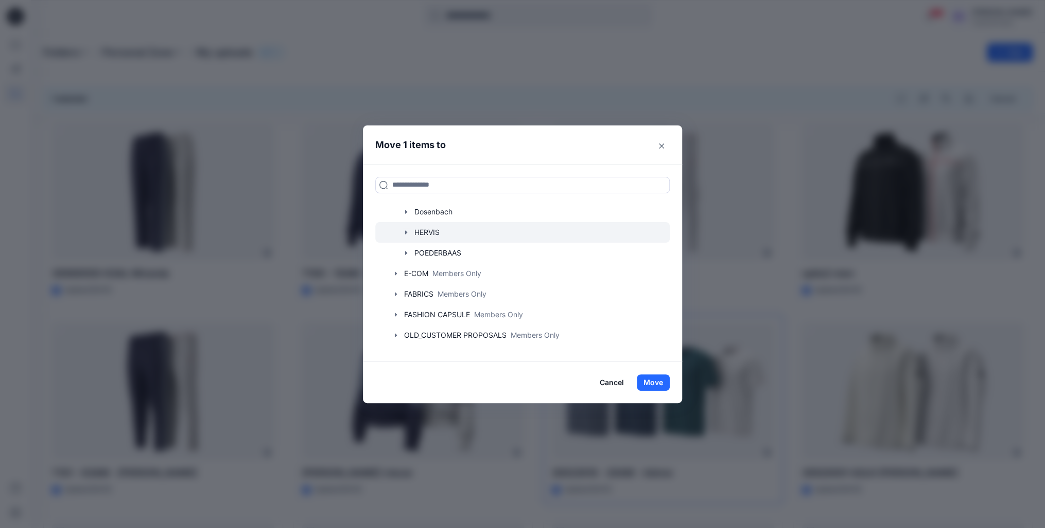
click at [408, 235] on icon "button" at bounding box center [406, 232] width 8 height 8
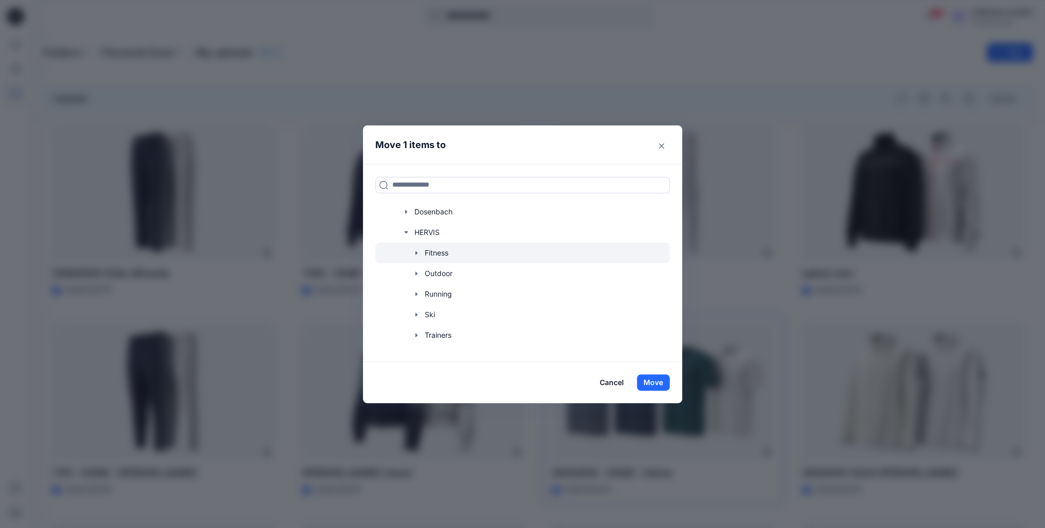
click at [412, 249] on div at bounding box center [522, 253] width 294 height 21
click at [417, 250] on icon "button" at bounding box center [416, 253] width 8 height 8
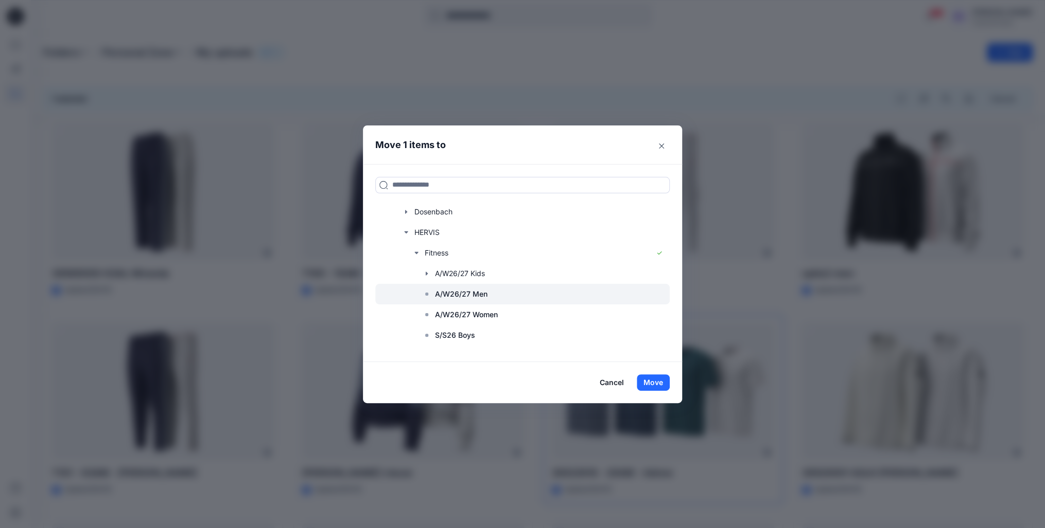
click at [480, 290] on p "A/W26/27 Men" at bounding box center [461, 294] width 52 height 12
click at [665, 385] on button "Move" at bounding box center [653, 383] width 33 height 16
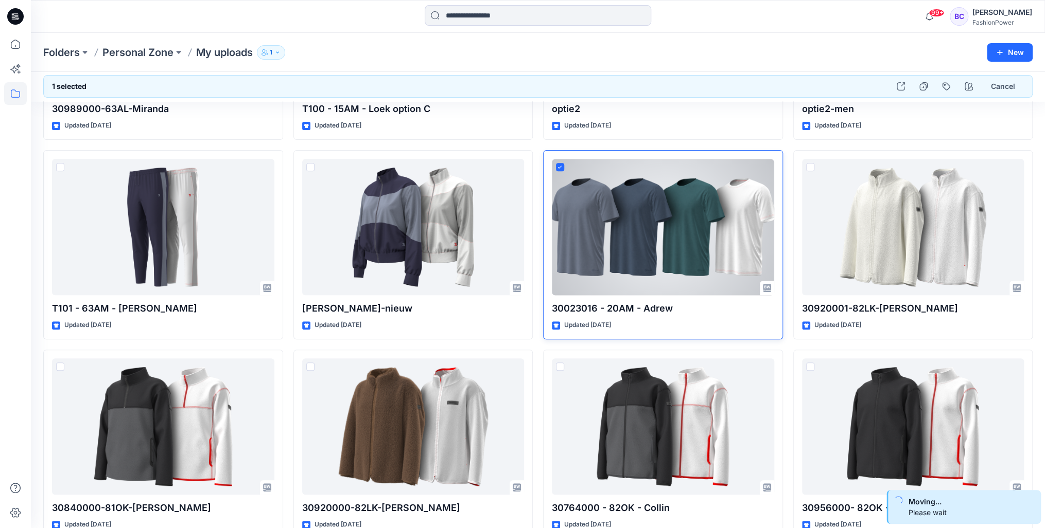
scroll to position [165, 0]
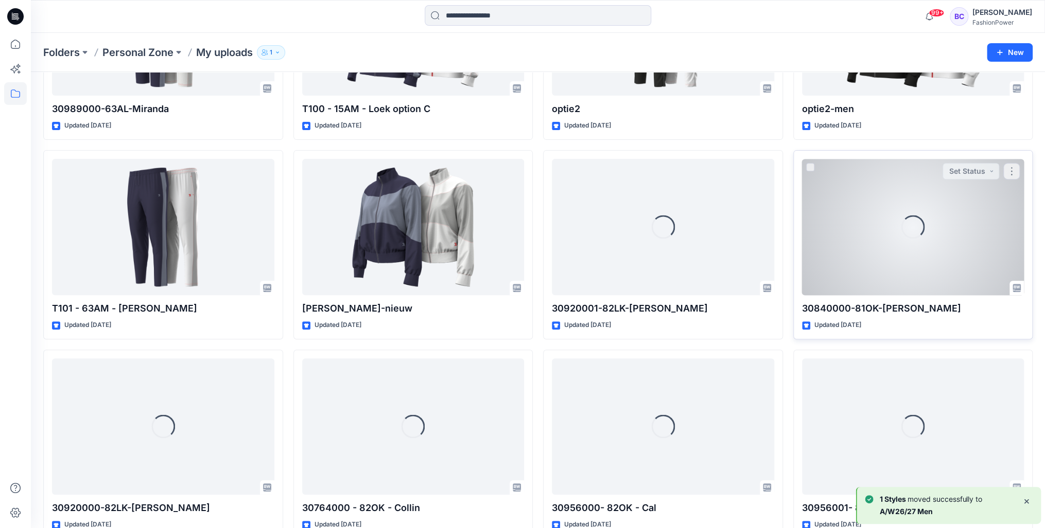
drag, startPoint x: 836, startPoint y: 253, endPoint x: 899, endPoint y: 220, distance: 71.8
click at [899, 220] on div "Loading..." at bounding box center [913, 227] width 222 height 136
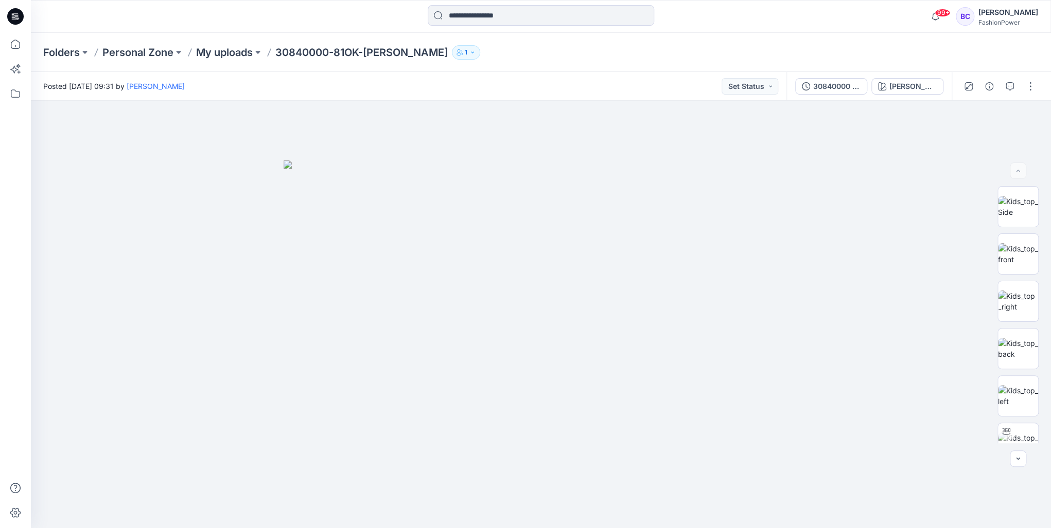
click at [233, 43] on div "Folders Personal Zone My uploads 30840000-81OK-Cooper 1" at bounding box center [541, 52] width 1020 height 39
click at [230, 54] on p "My uploads" at bounding box center [224, 52] width 57 height 14
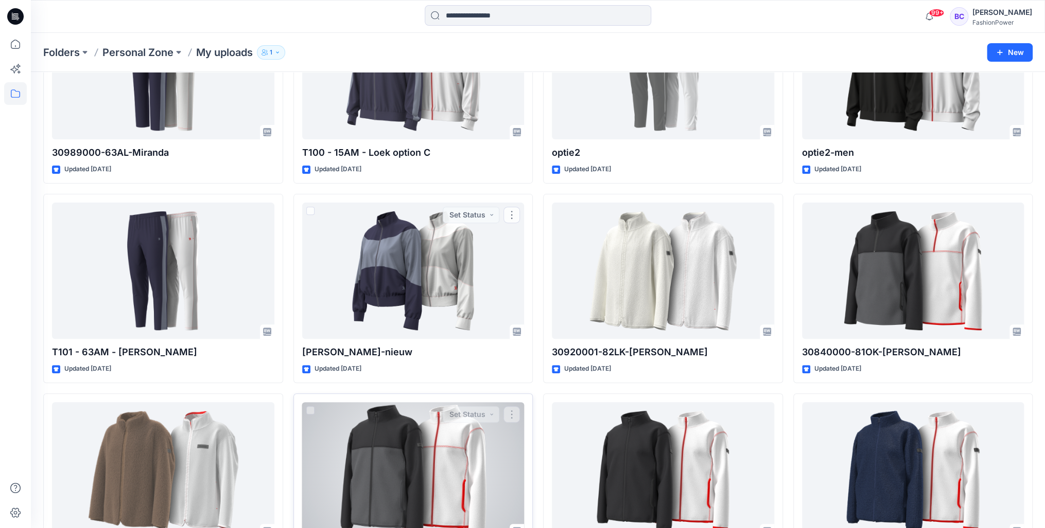
scroll to position [329, 0]
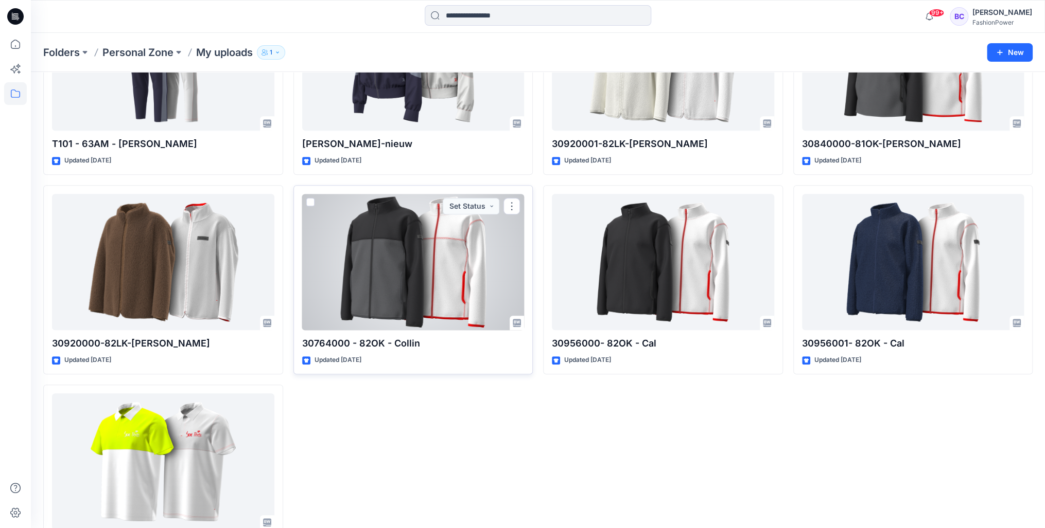
click at [313, 202] on span at bounding box center [310, 202] width 8 height 8
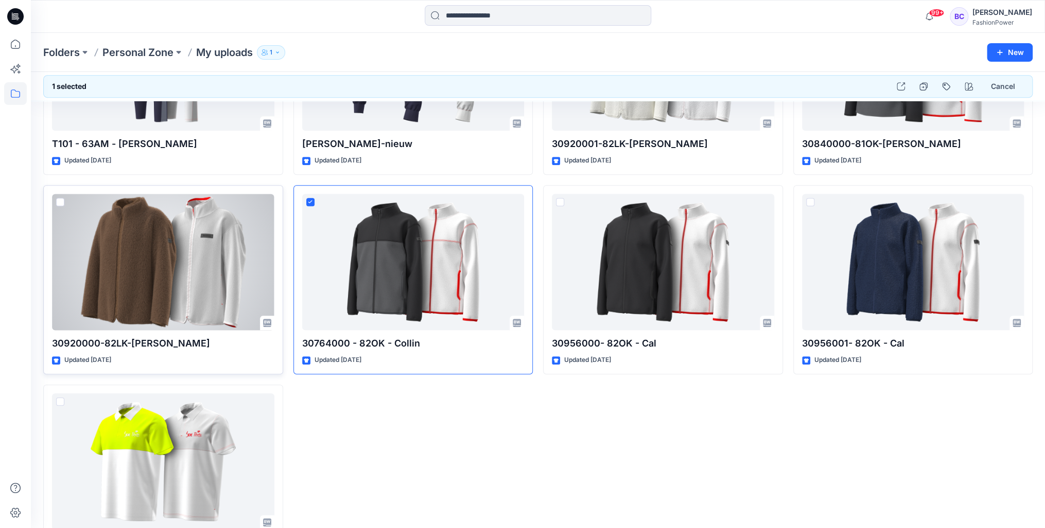
click at [59, 201] on span at bounding box center [60, 202] width 8 height 8
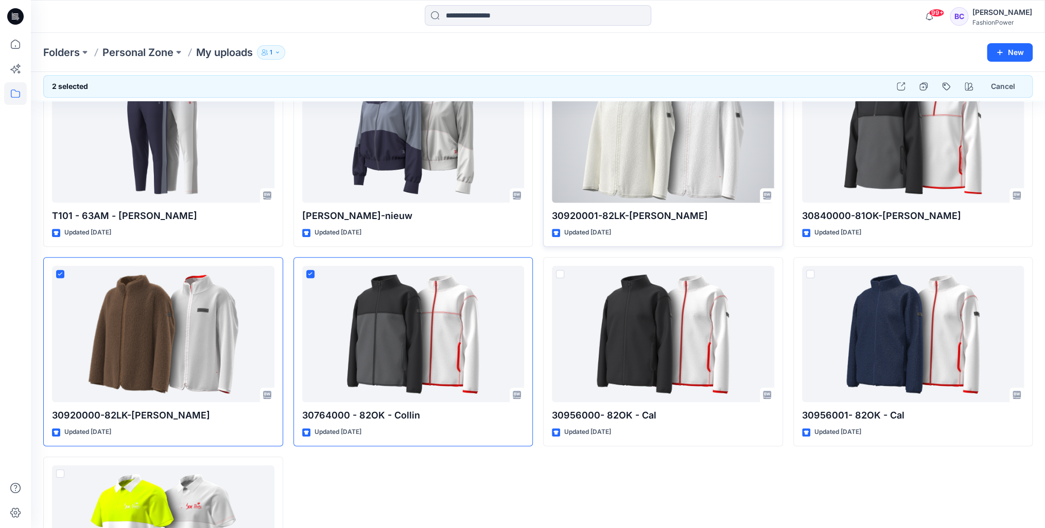
scroll to position [165, 0]
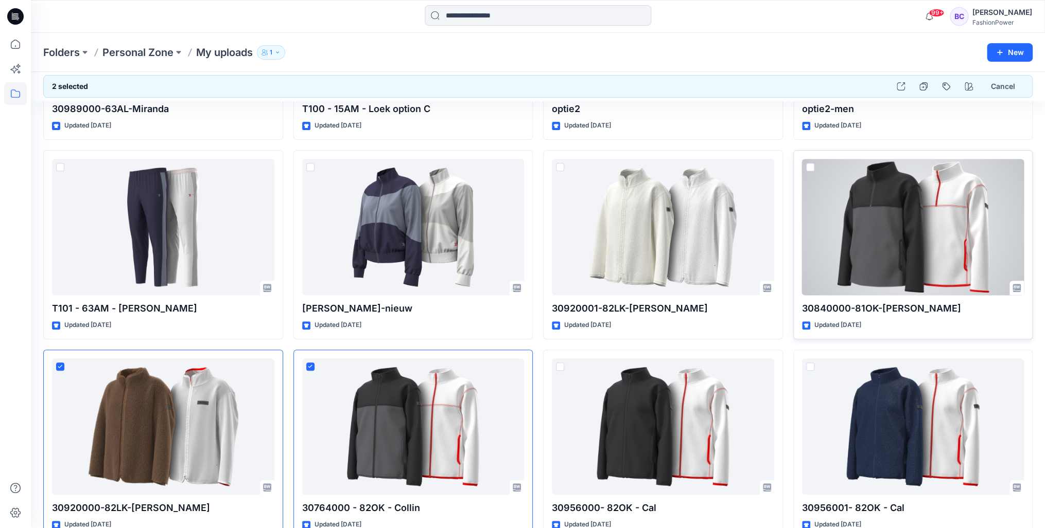
click at [808, 165] on span at bounding box center [810, 167] width 8 height 8
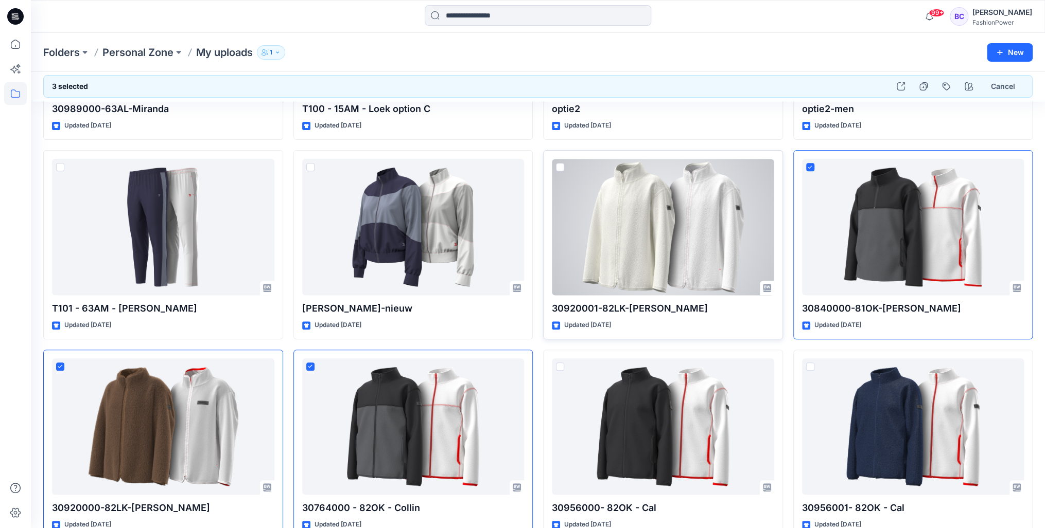
click at [558, 167] on span at bounding box center [560, 167] width 8 height 8
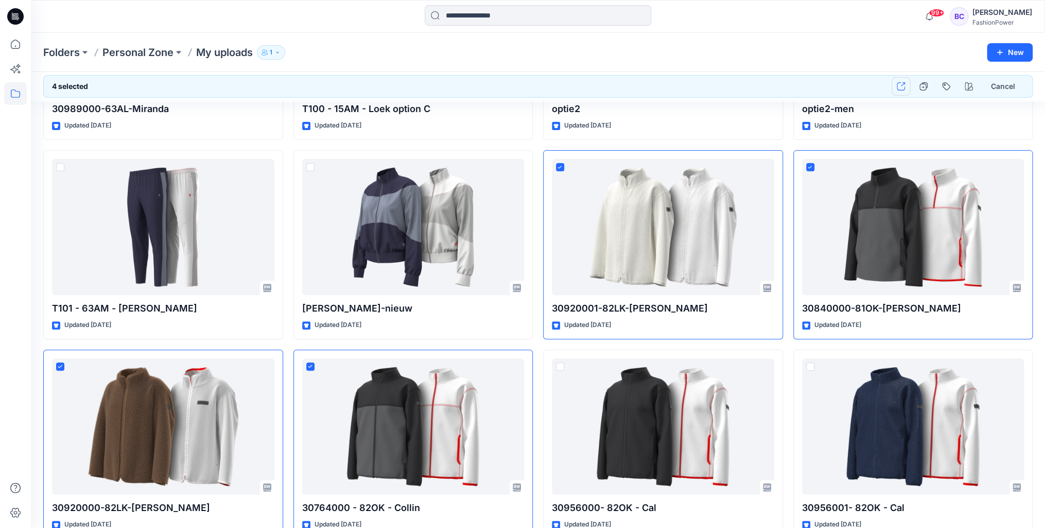
click at [896, 91] on button "button" at bounding box center [900, 86] width 19 height 19
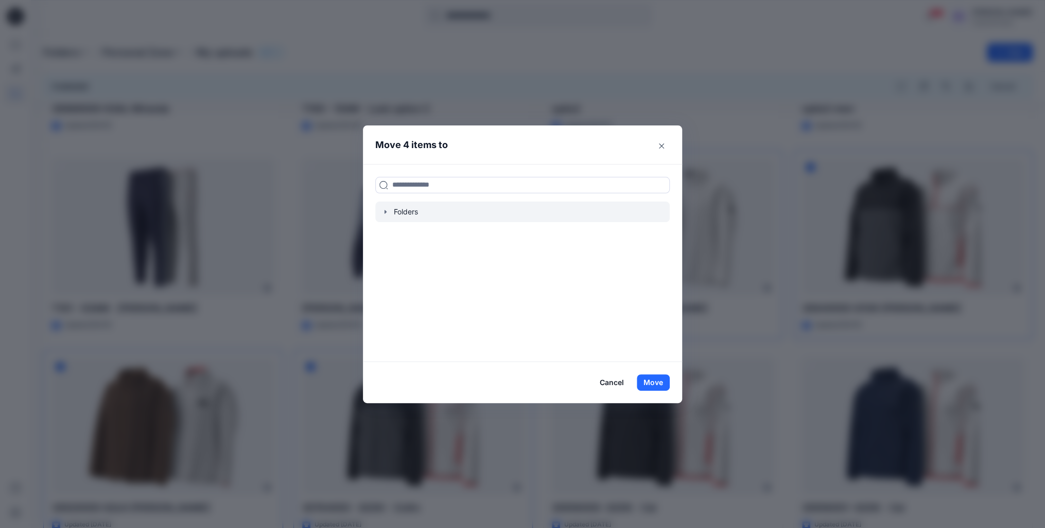
click at [391, 207] on div at bounding box center [522, 212] width 294 height 21
click at [389, 210] on icon "button" at bounding box center [385, 212] width 8 height 8
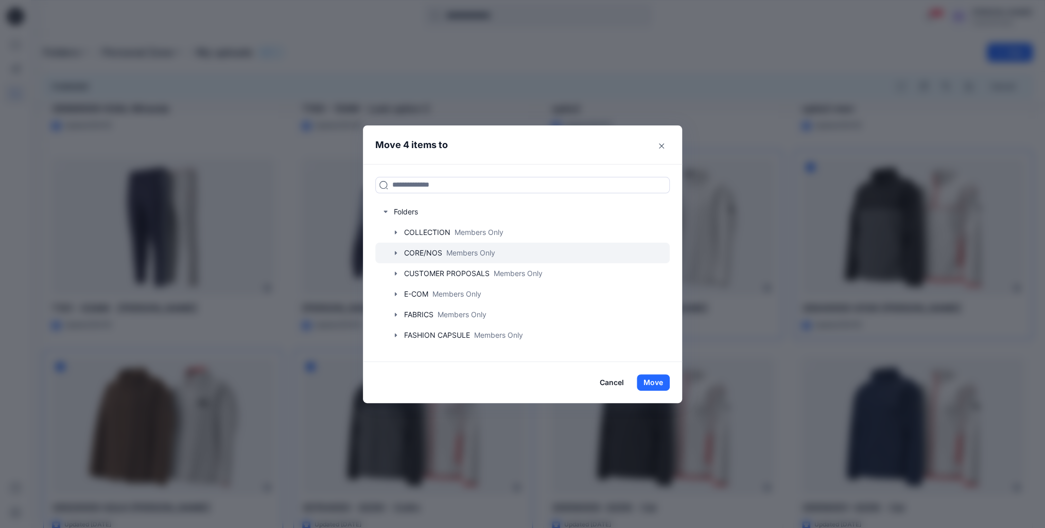
click at [396, 253] on icon "button" at bounding box center [396, 253] width 8 height 8
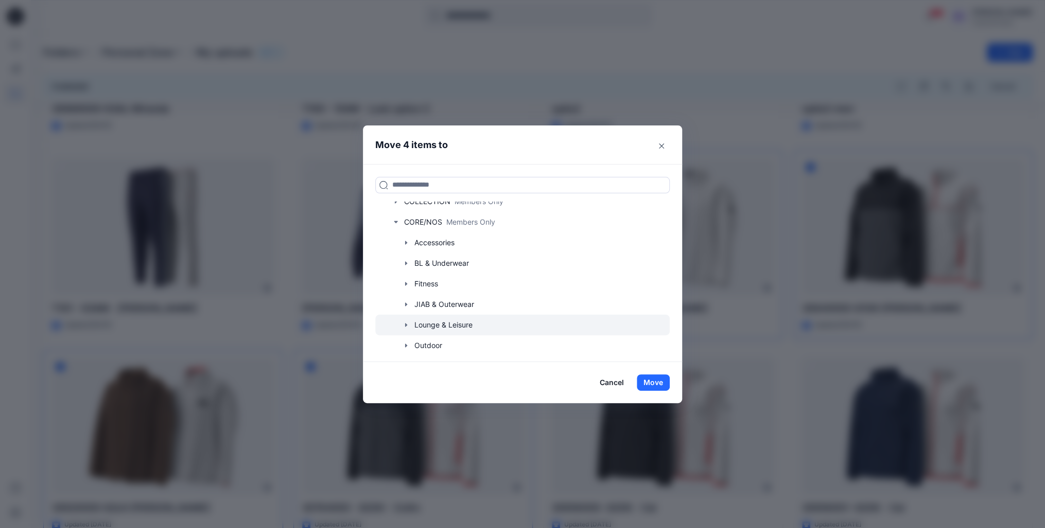
scroll to position [82, 0]
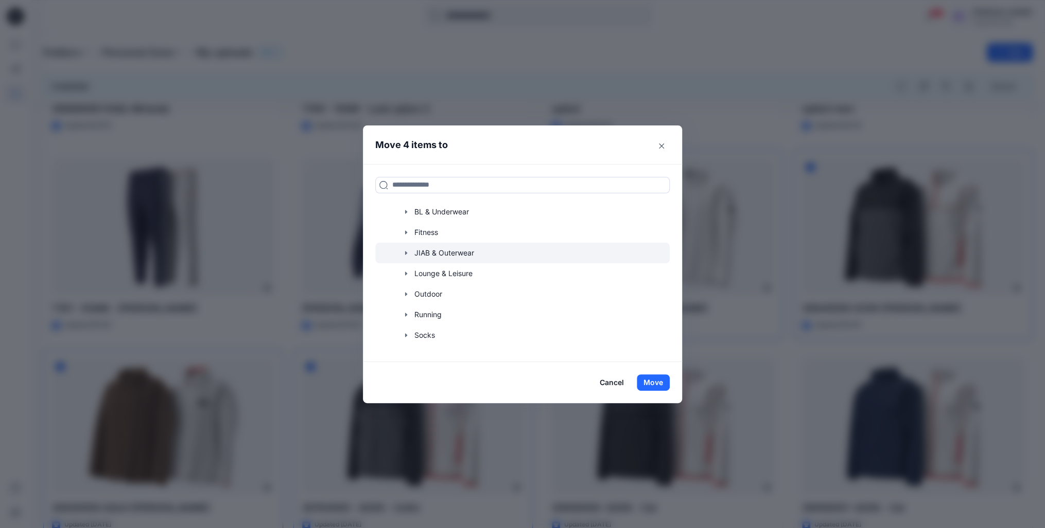
click at [409, 255] on icon "button" at bounding box center [406, 253] width 8 height 8
click at [440, 271] on p "Kids" at bounding box center [433, 274] width 16 height 12
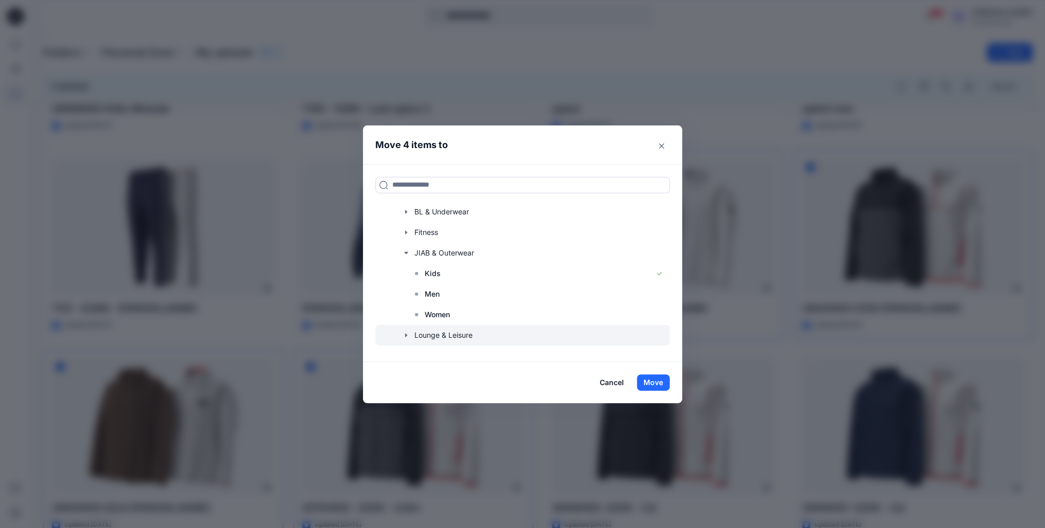
scroll to position [0, 0]
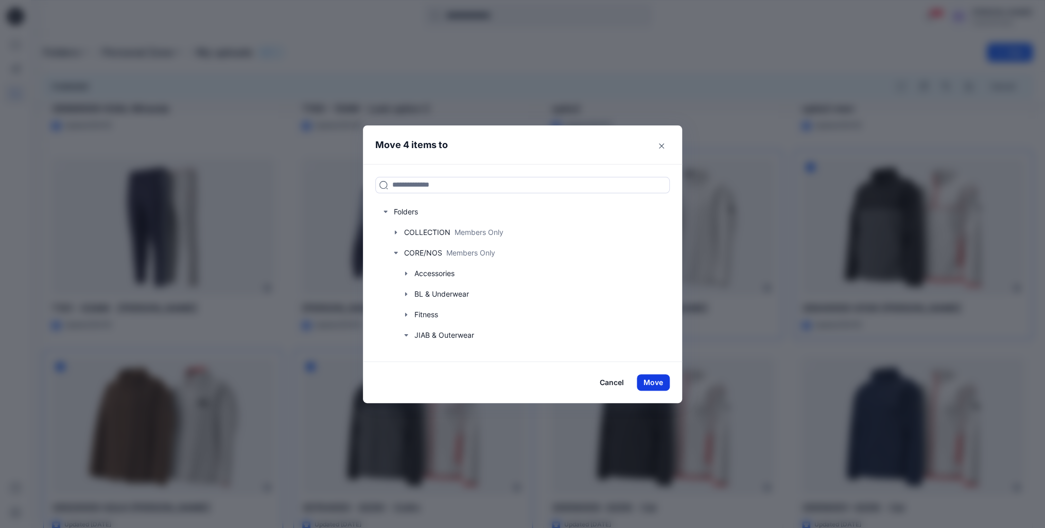
click at [650, 376] on button "Move" at bounding box center [653, 383] width 33 height 16
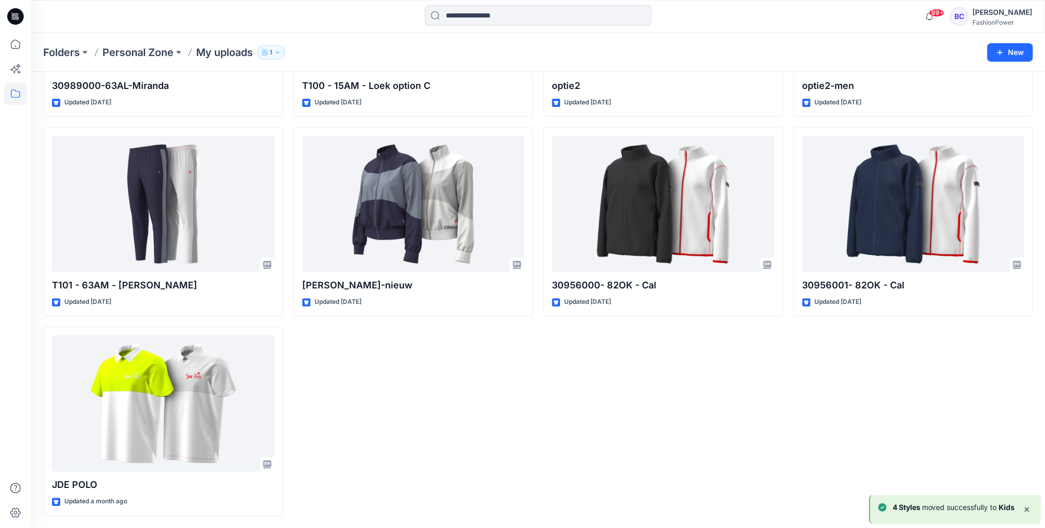
scroll to position [187, 0]
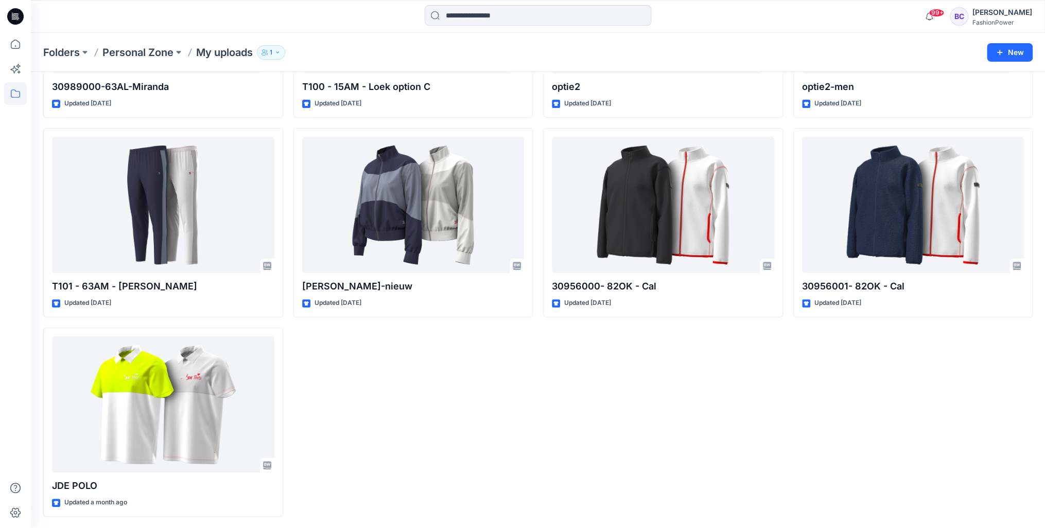
click at [615, 412] on div "optie2 Updated 5 days ago 30956000- 82OK - Cal Updated 8 days ago" at bounding box center [663, 222] width 240 height 589
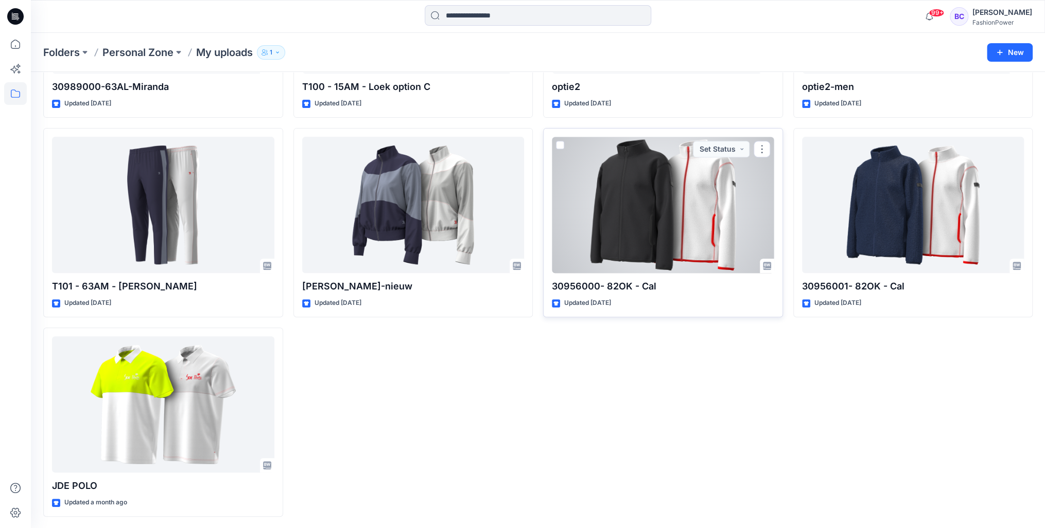
click at [560, 142] on span at bounding box center [560, 145] width 8 height 8
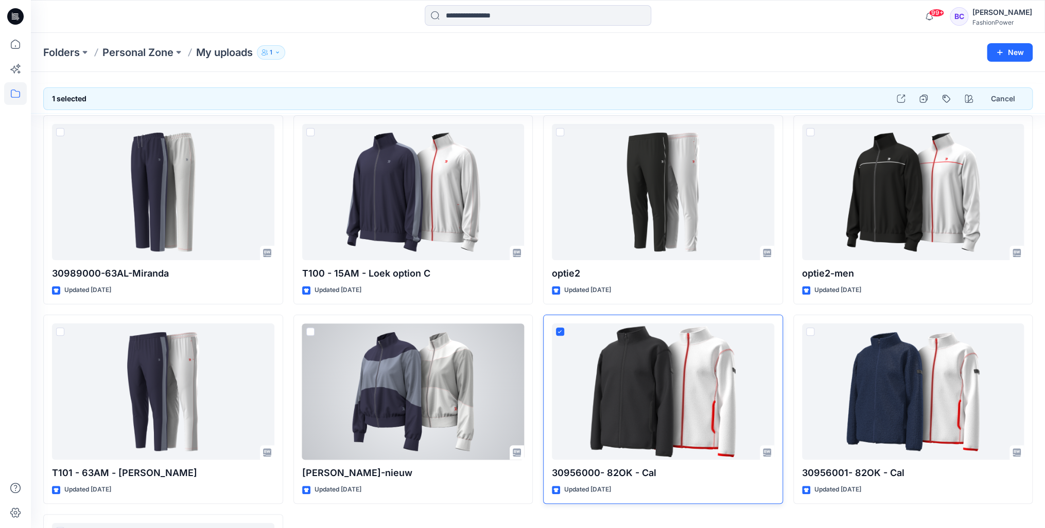
scroll to position [41, 0]
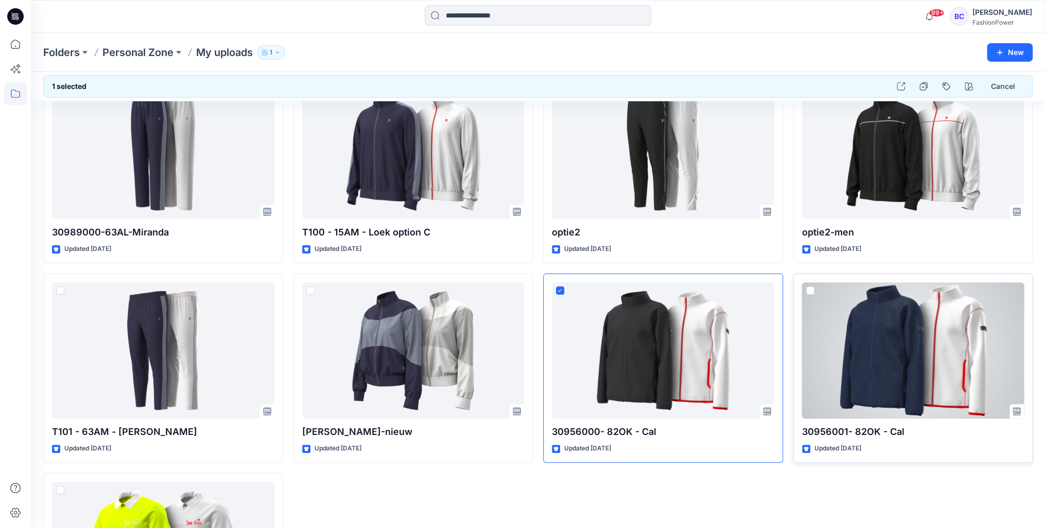
click at [809, 288] on span at bounding box center [810, 291] width 8 height 8
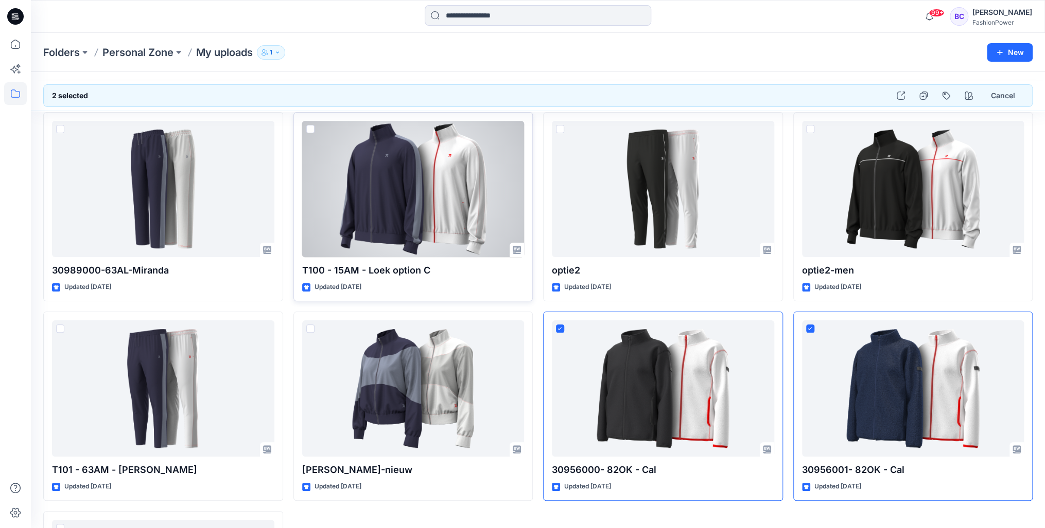
scroll to position [0, 0]
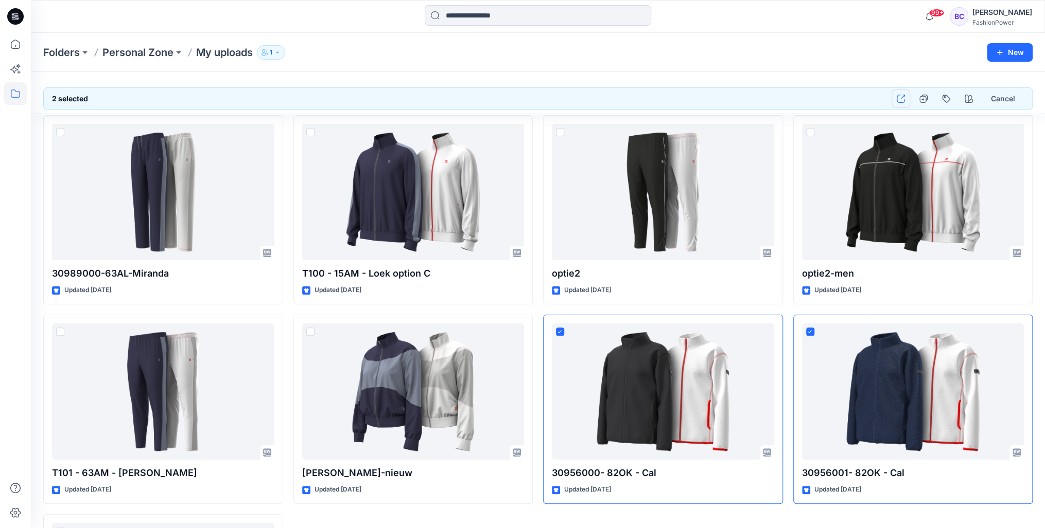
click at [907, 105] on button "button" at bounding box center [900, 99] width 19 height 19
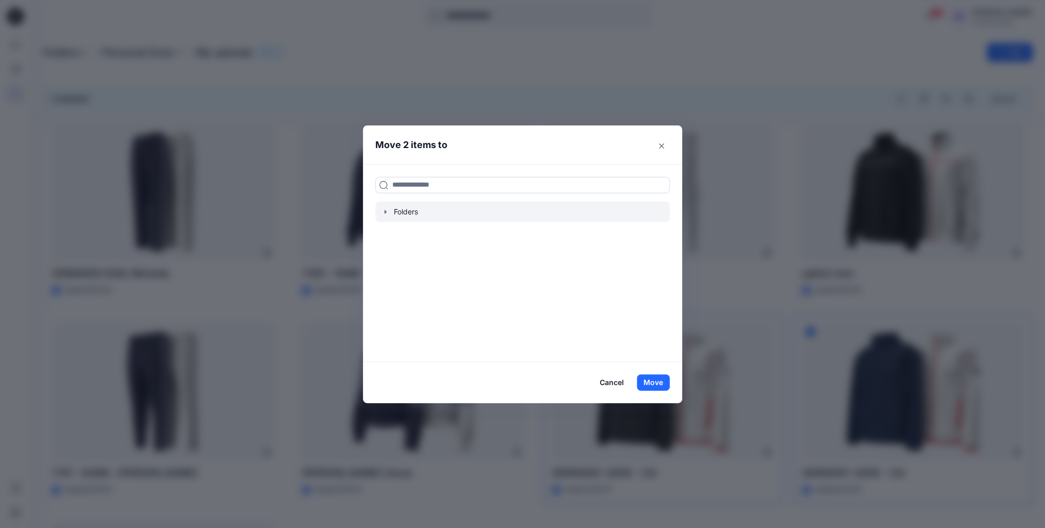
click at [390, 212] on icon "button" at bounding box center [385, 212] width 8 height 8
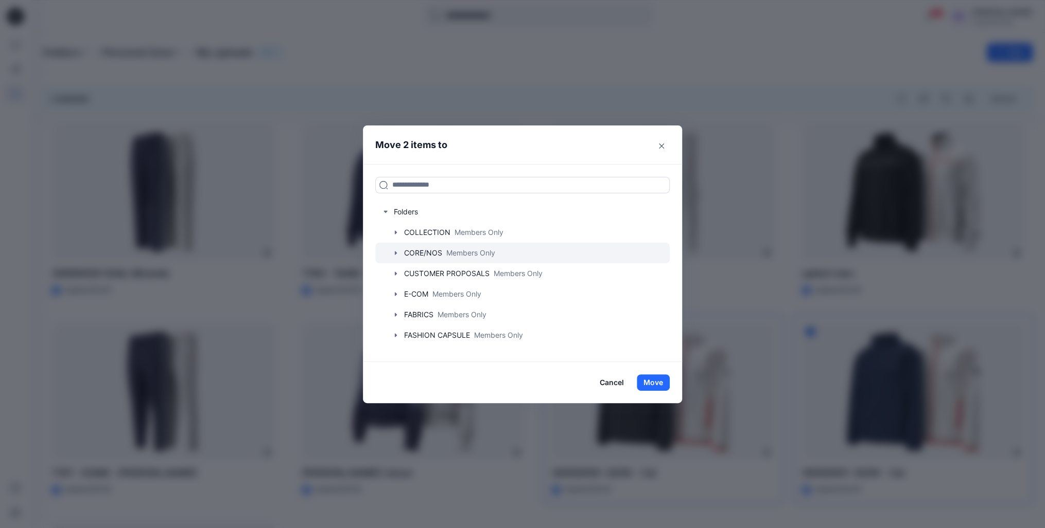
click at [397, 251] on icon "button" at bounding box center [396, 253] width 2 height 4
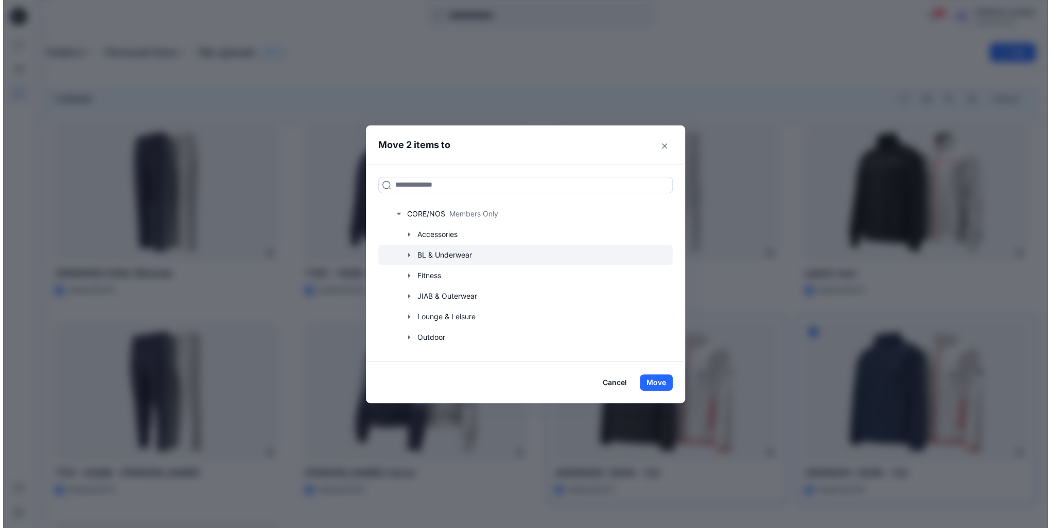
scroll to position [82, 0]
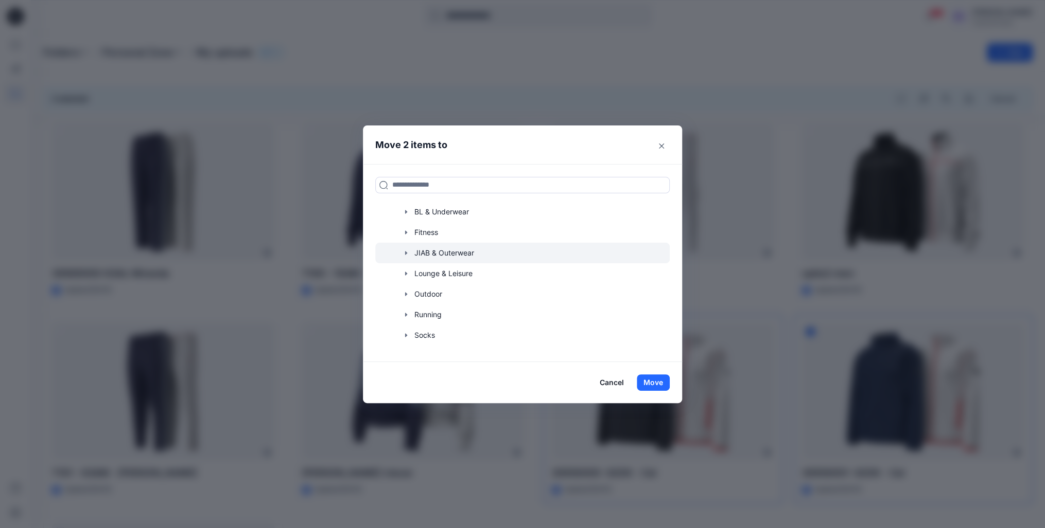
click at [407, 254] on icon "button" at bounding box center [406, 253] width 8 height 8
click at [450, 270] on div at bounding box center [522, 273] width 294 height 21
click at [656, 382] on button "Move" at bounding box center [653, 383] width 33 height 16
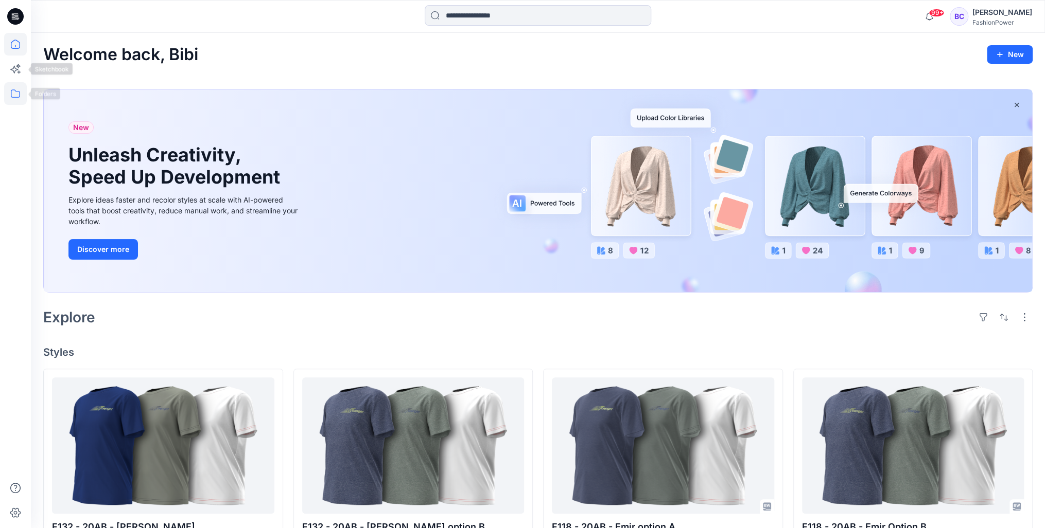
click at [14, 93] on icon at bounding box center [15, 93] width 23 height 23
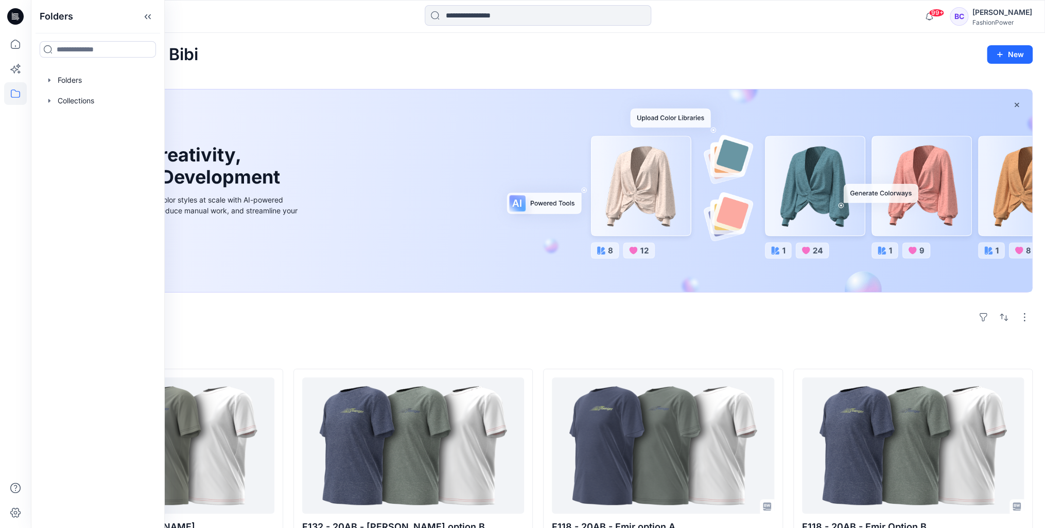
click at [12, 56] on div at bounding box center [15, 281] width 23 height 496
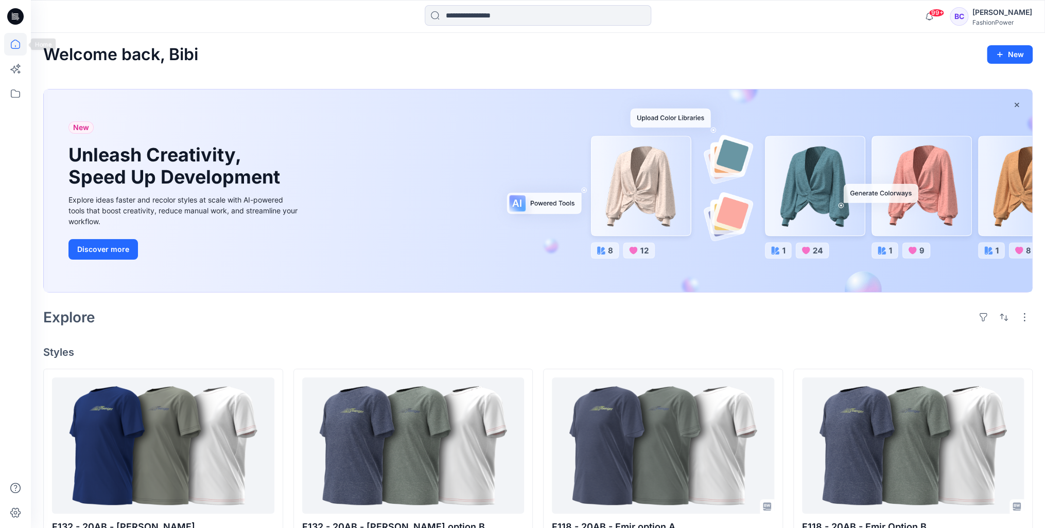
click at [20, 49] on icon at bounding box center [15, 44] width 23 height 23
click at [19, 87] on icon at bounding box center [15, 93] width 23 height 23
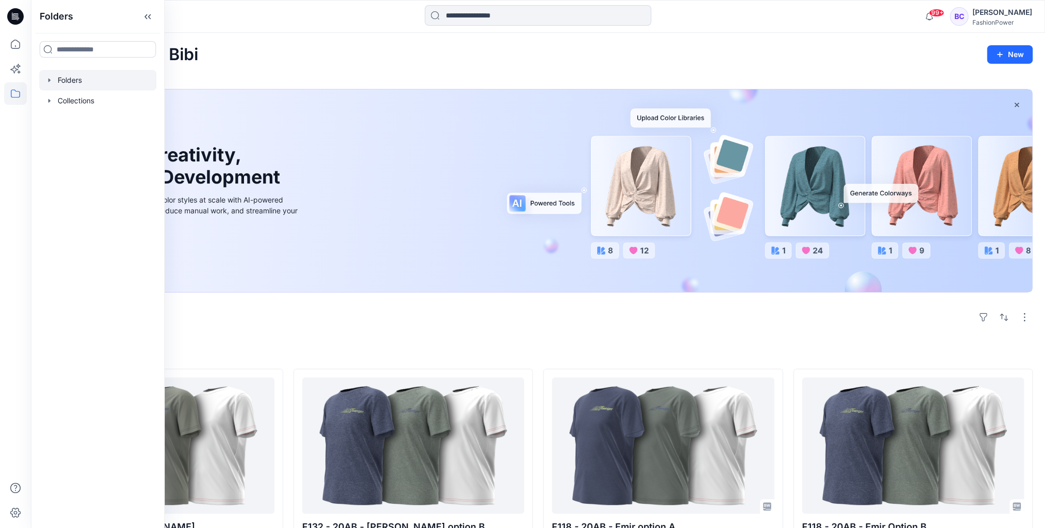
click at [43, 81] on div at bounding box center [97, 80] width 117 height 21
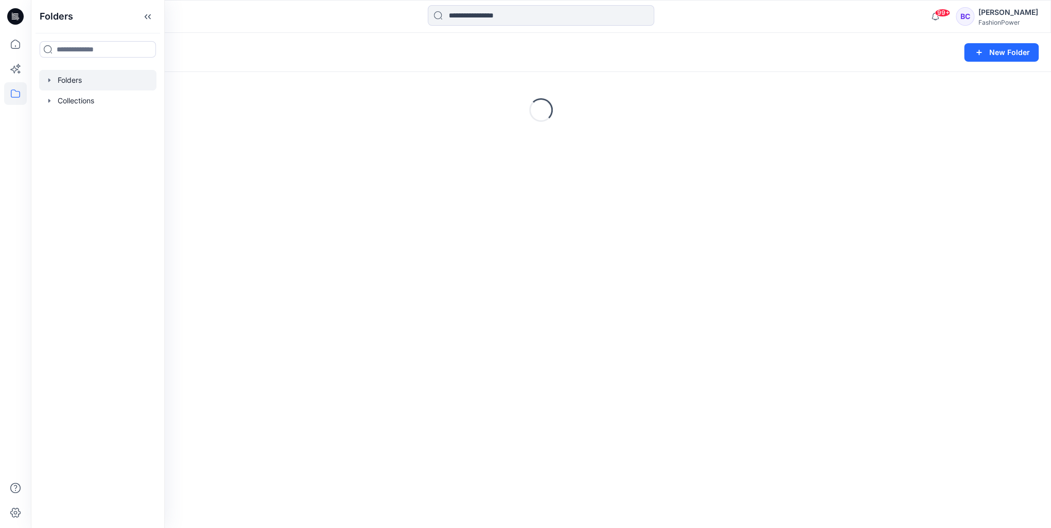
click at [50, 74] on div at bounding box center [97, 80] width 117 height 21
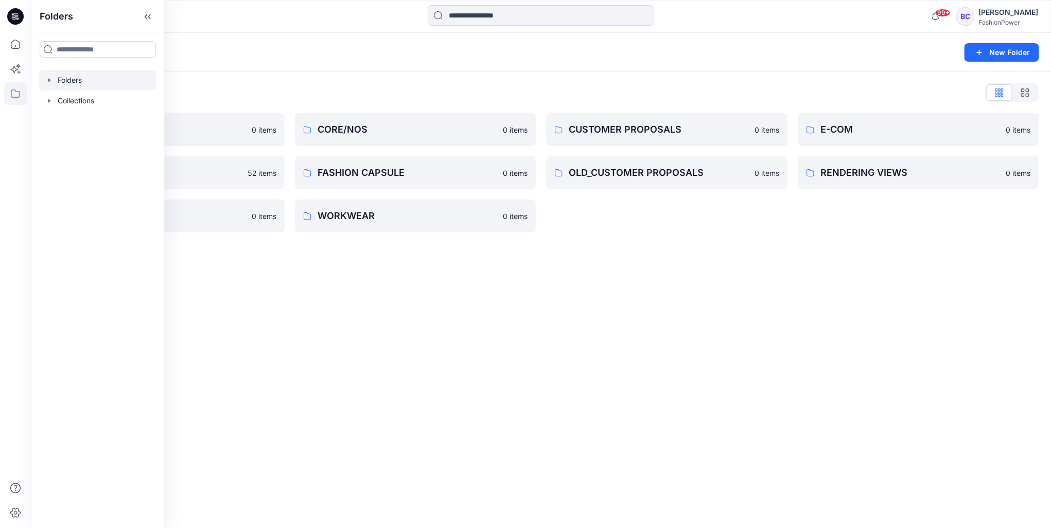
click at [47, 77] on icon "button" at bounding box center [49, 80] width 8 height 8
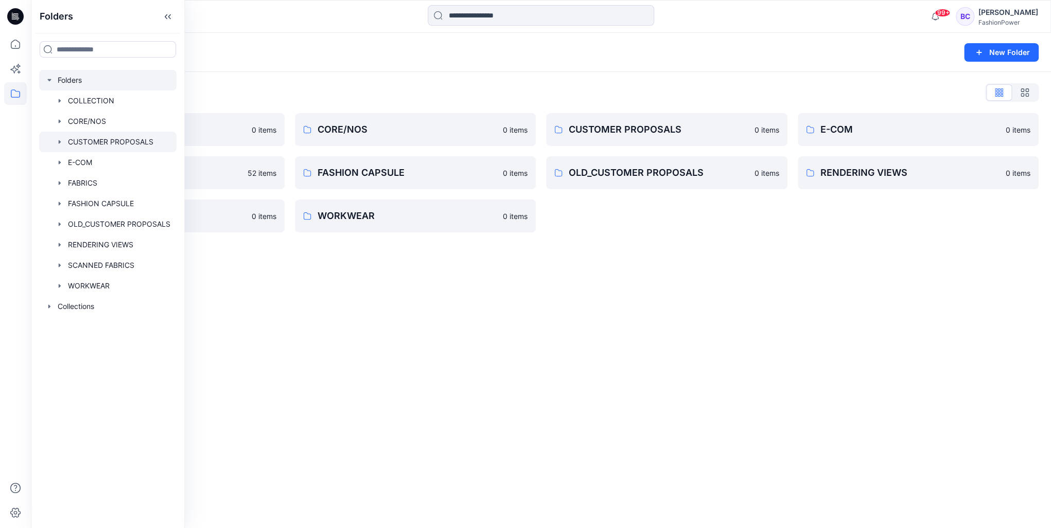
click at [51, 140] on div at bounding box center [107, 142] width 137 height 21
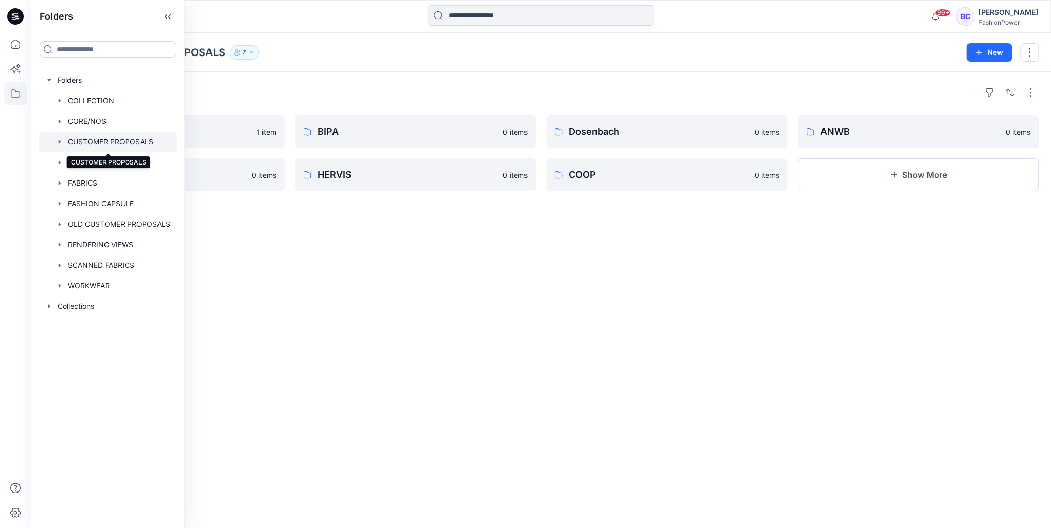
click at [51, 144] on div at bounding box center [107, 142] width 137 height 21
click at [64, 139] on div at bounding box center [107, 142] width 137 height 21
click at [60, 143] on icon "button" at bounding box center [60, 142] width 8 height 8
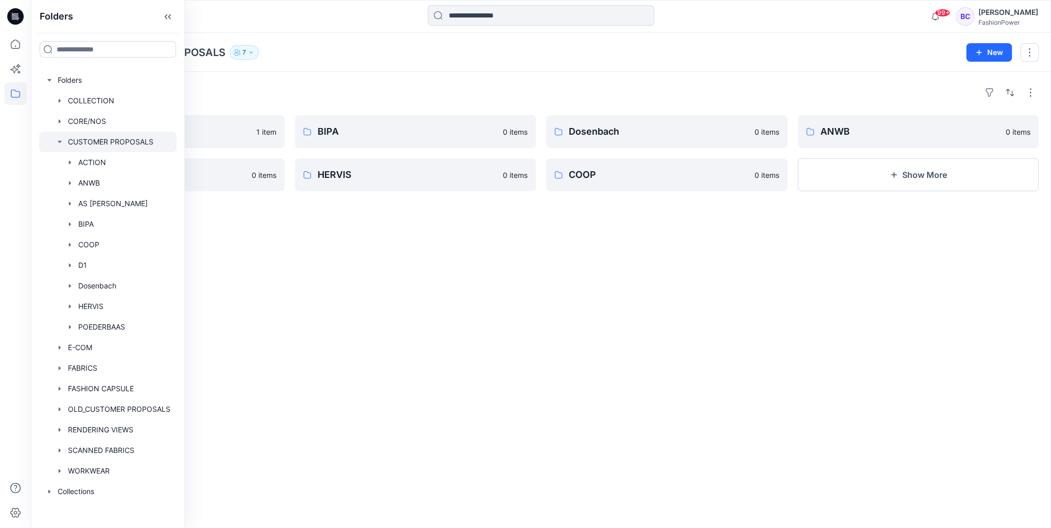
click at [63, 140] on icon "button" at bounding box center [60, 142] width 8 height 8
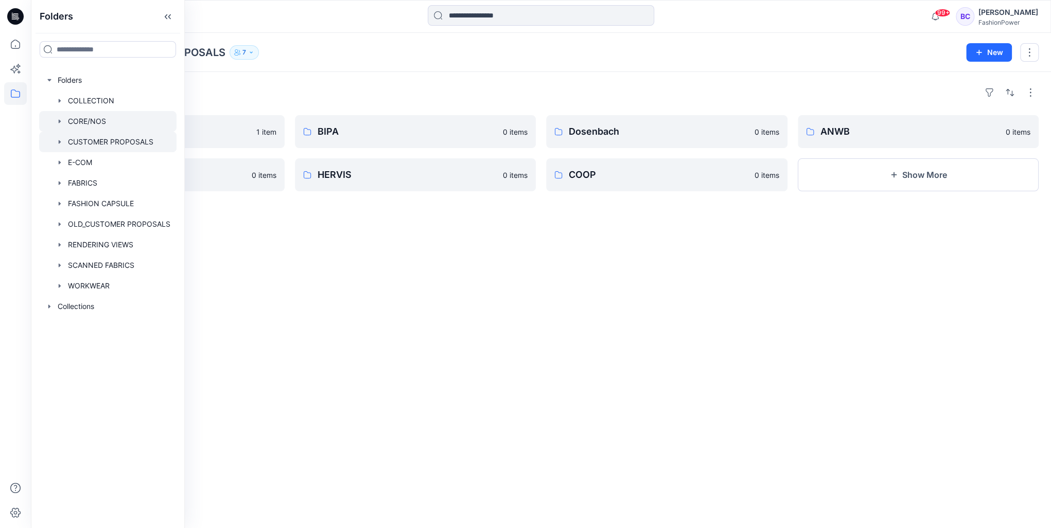
click at [54, 129] on div "COLLECTION CORE/NOS CUSTOMER PROPOSALS E-COM FABRICS FASHION CAPSULE OLD_CUSTOM…" at bounding box center [107, 194] width 137 height 206
drag, startPoint x: 54, startPoint y: 129, endPoint x: 56, endPoint y: 136, distance: 7.5
click at [55, 136] on div at bounding box center [107, 142] width 137 height 21
click at [58, 156] on div at bounding box center [107, 162] width 137 height 21
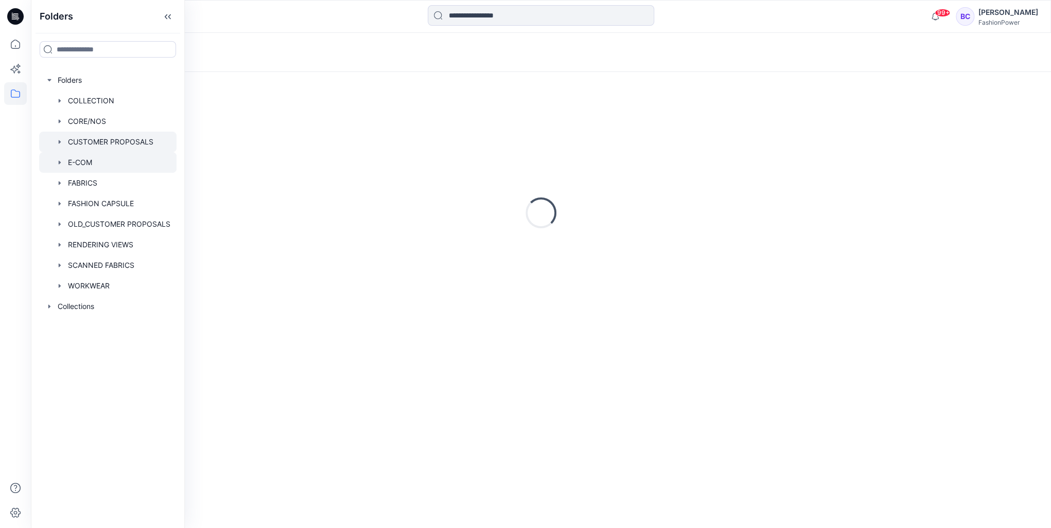
click at [58, 142] on icon "button" at bounding box center [60, 142] width 8 height 8
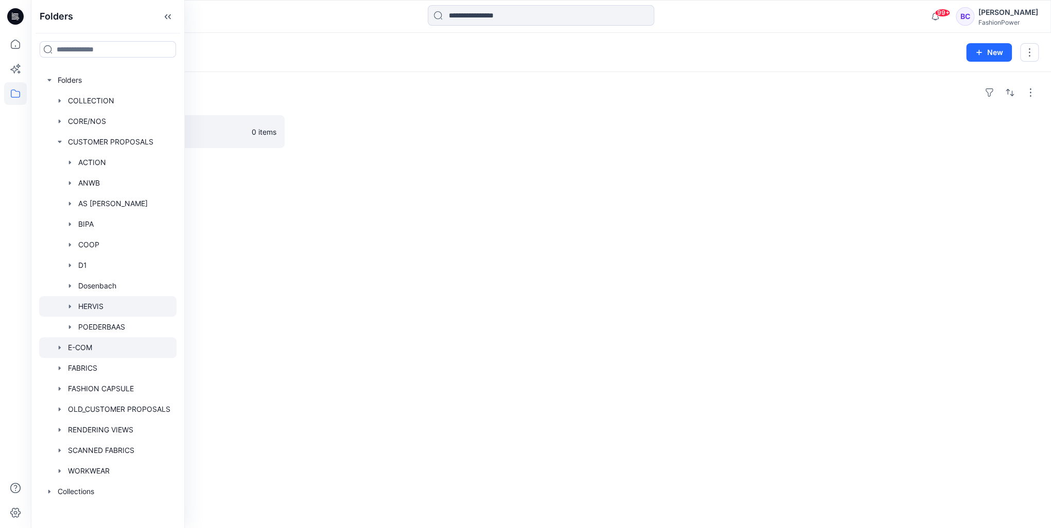
click at [70, 307] on icon "button" at bounding box center [70, 307] width 2 height 4
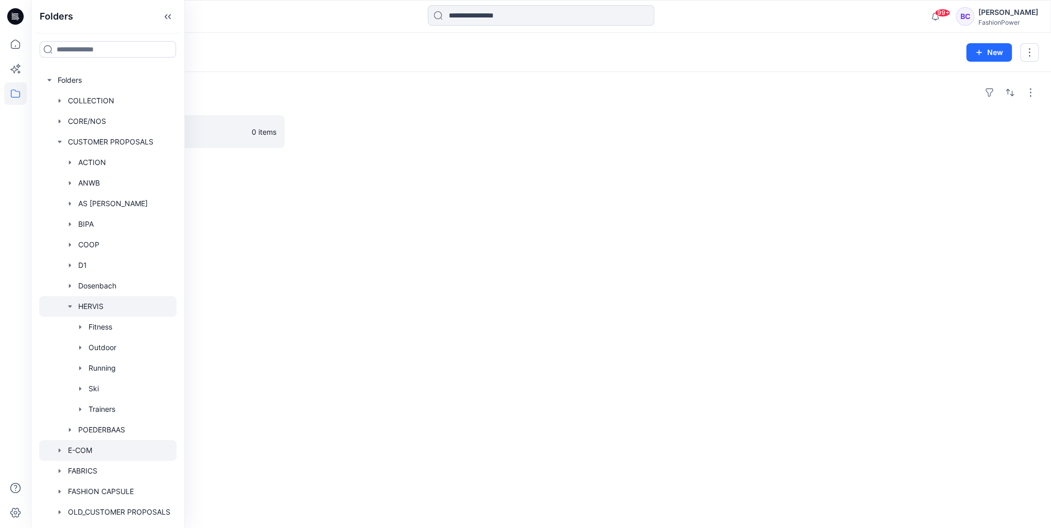
click at [70, 307] on icon "button" at bounding box center [70, 307] width 4 height 2
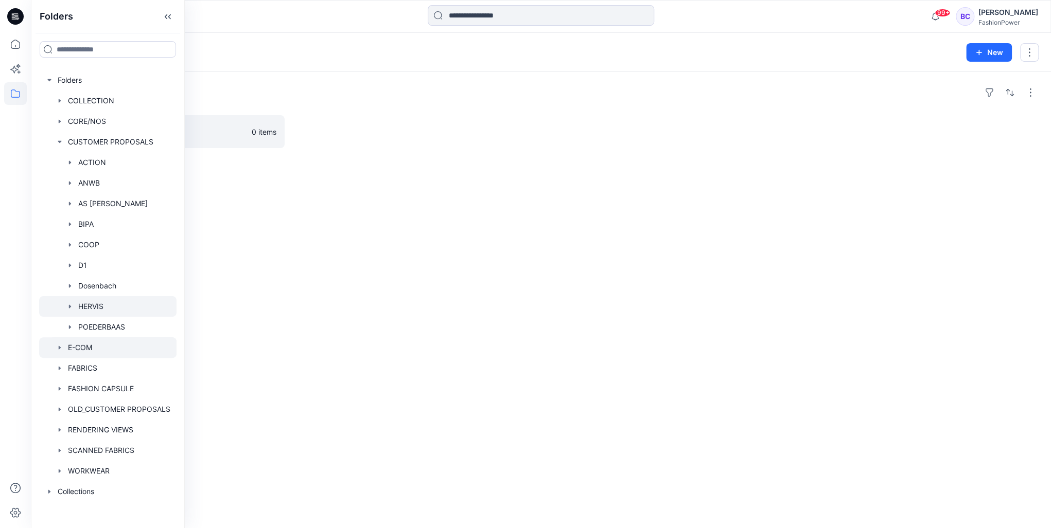
click at [70, 307] on icon "button" at bounding box center [70, 307] width 2 height 4
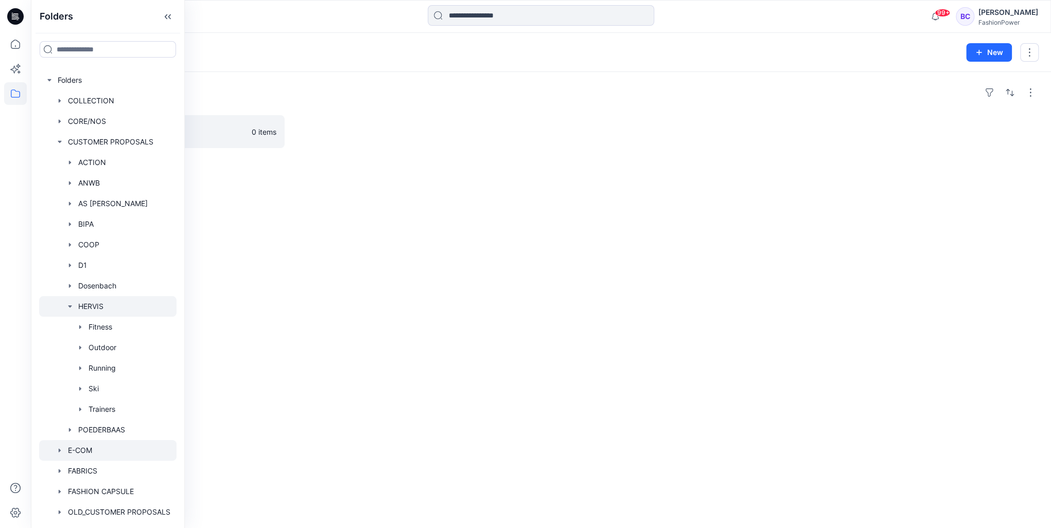
click at [73, 305] on icon "button" at bounding box center [70, 307] width 8 height 8
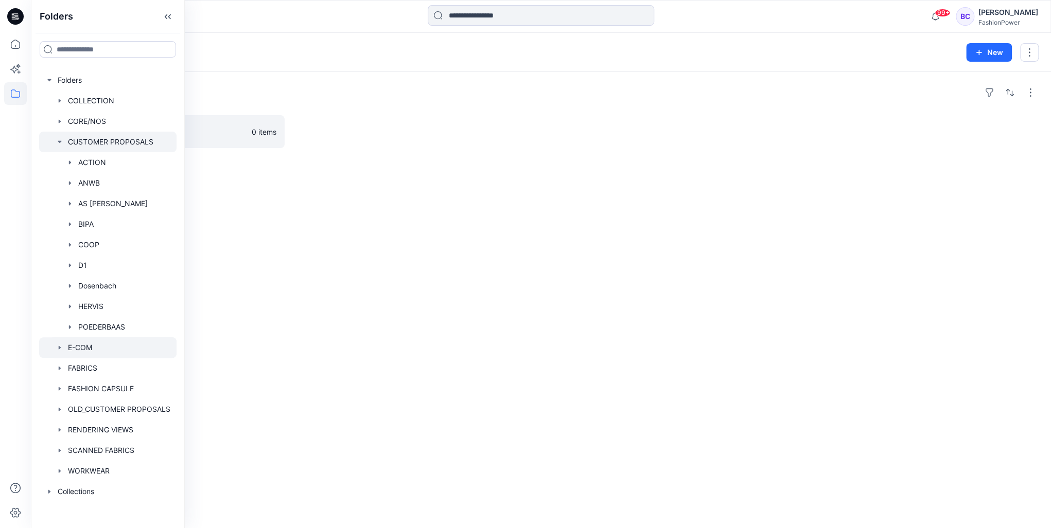
click at [54, 141] on div at bounding box center [107, 142] width 137 height 21
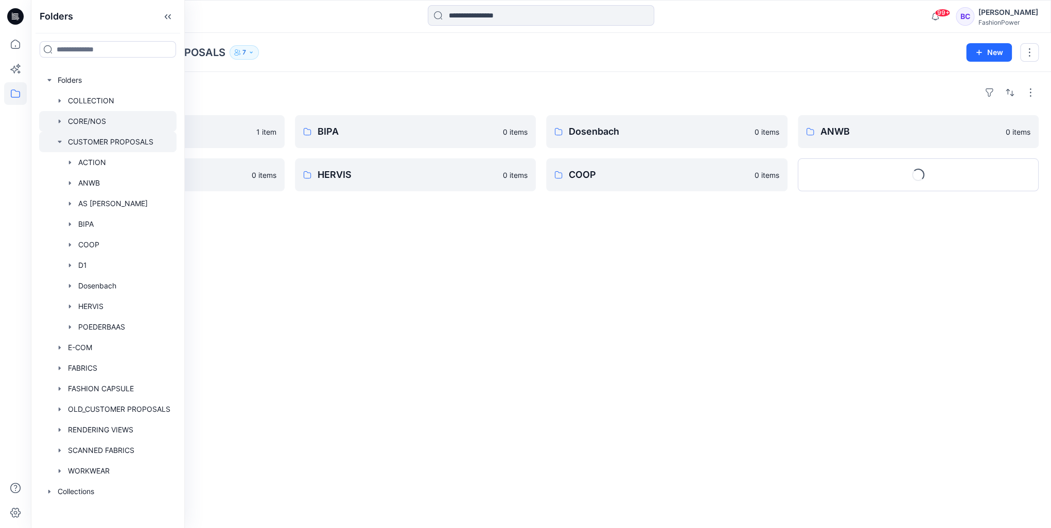
click at [58, 120] on icon "button" at bounding box center [60, 121] width 8 height 8
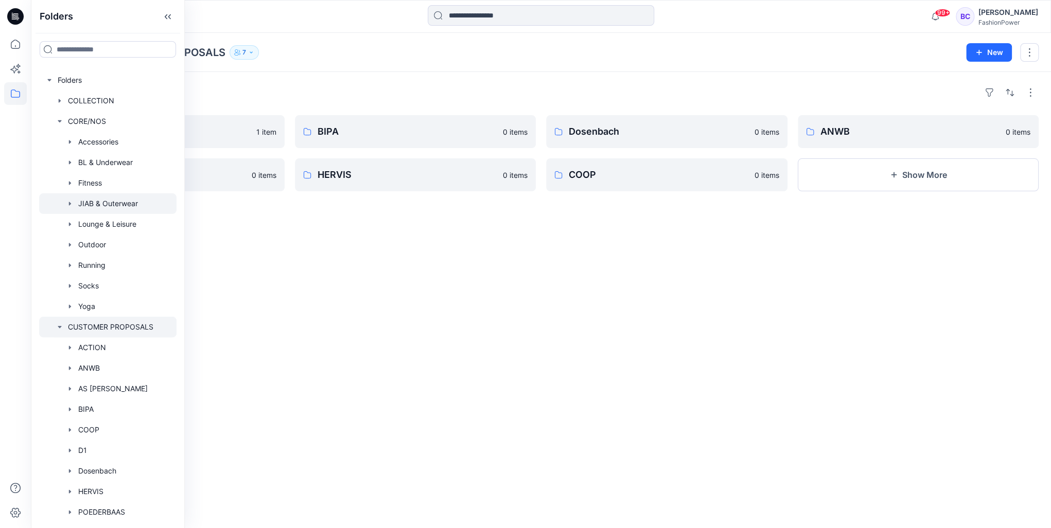
click at [71, 206] on icon "button" at bounding box center [70, 204] width 8 height 8
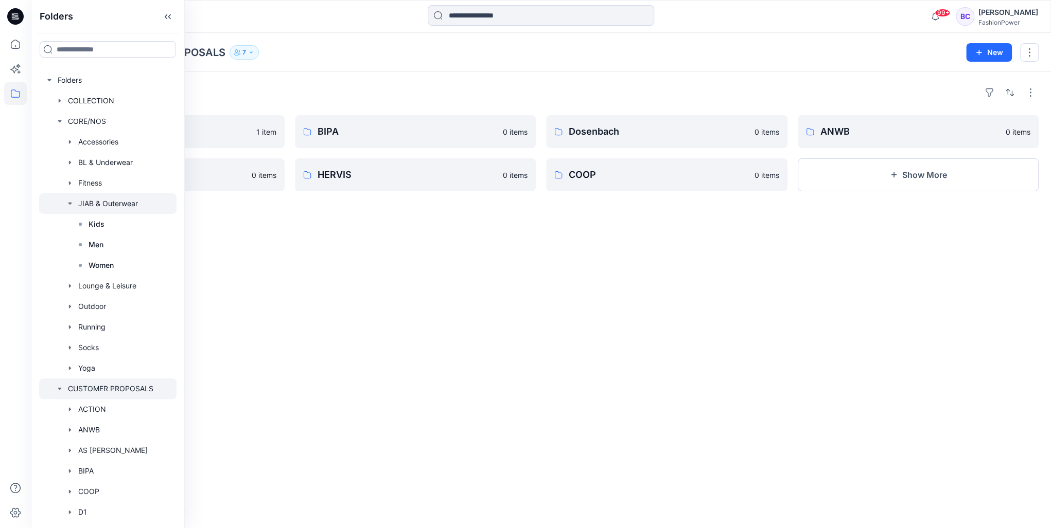
click at [70, 204] on icon "button" at bounding box center [70, 204] width 4 height 2
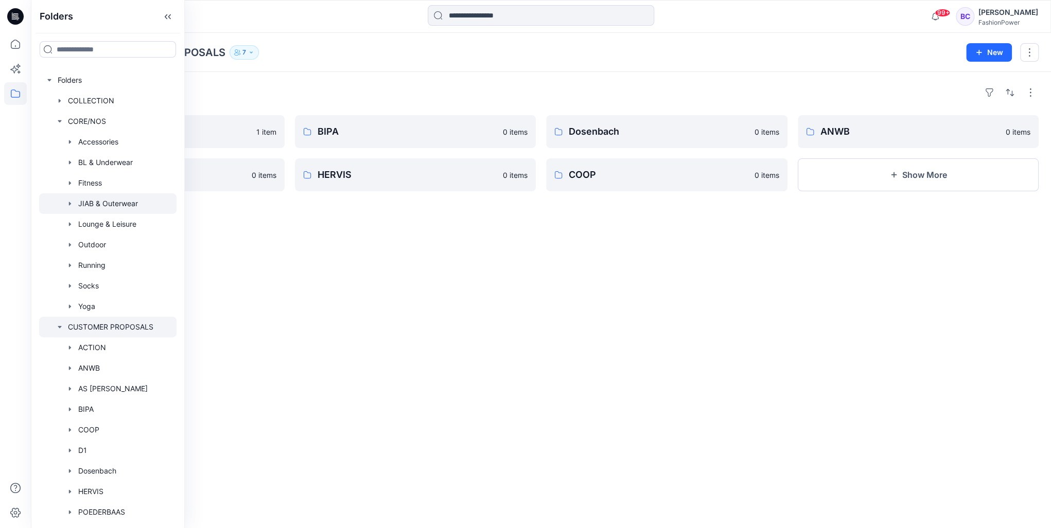
click at [69, 204] on icon "button" at bounding box center [70, 204] width 2 height 4
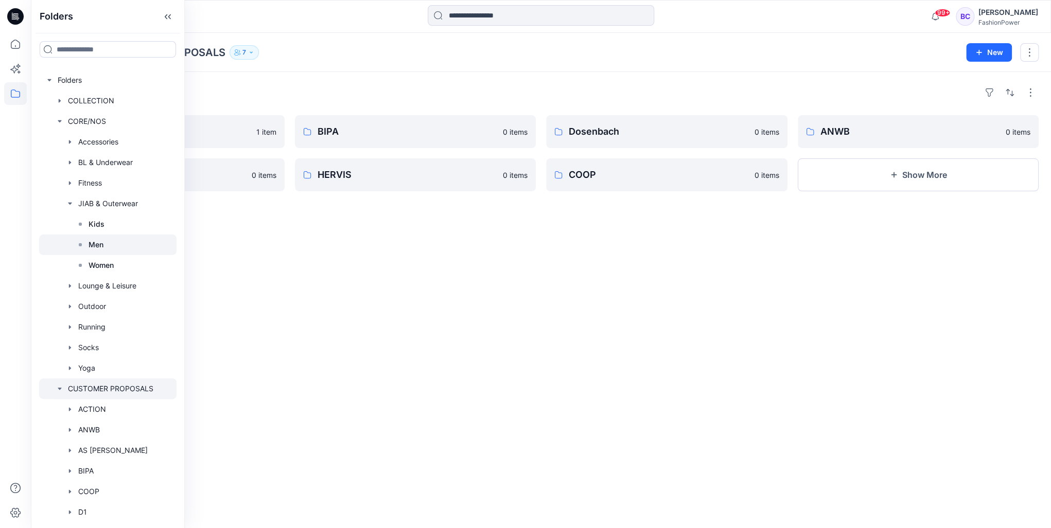
click at [96, 240] on p "Men" at bounding box center [96, 245] width 15 height 12
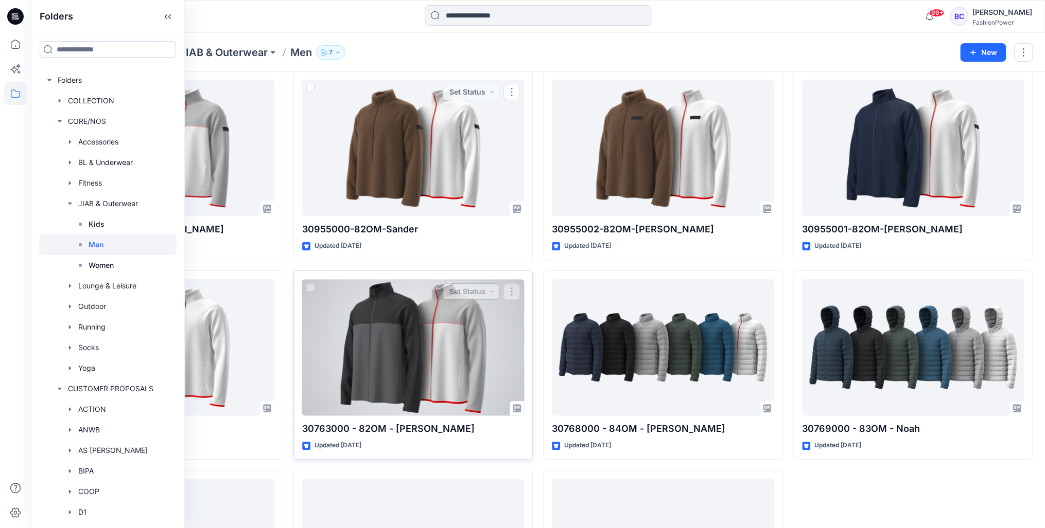
scroll to position [124, 0]
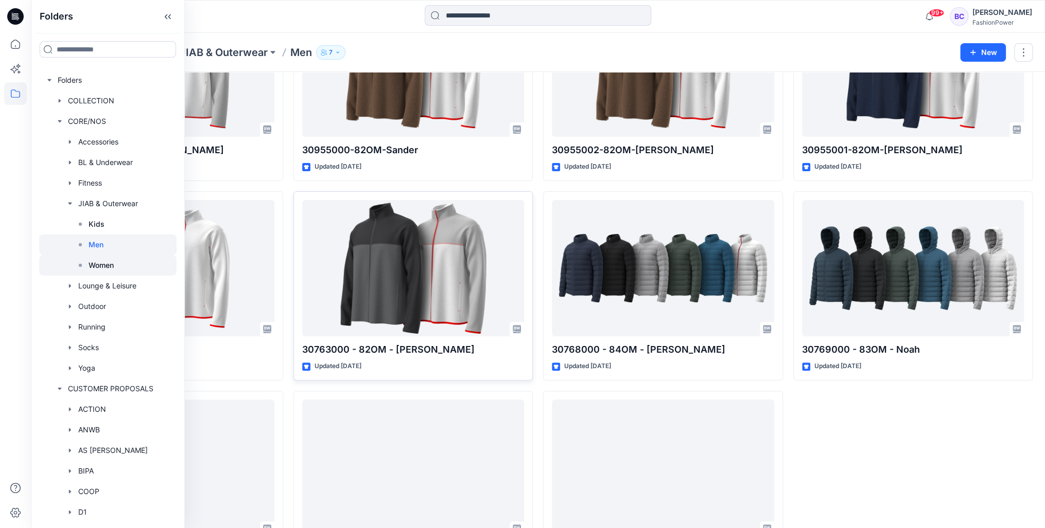
click at [107, 270] on p "Women" at bounding box center [101, 265] width 25 height 12
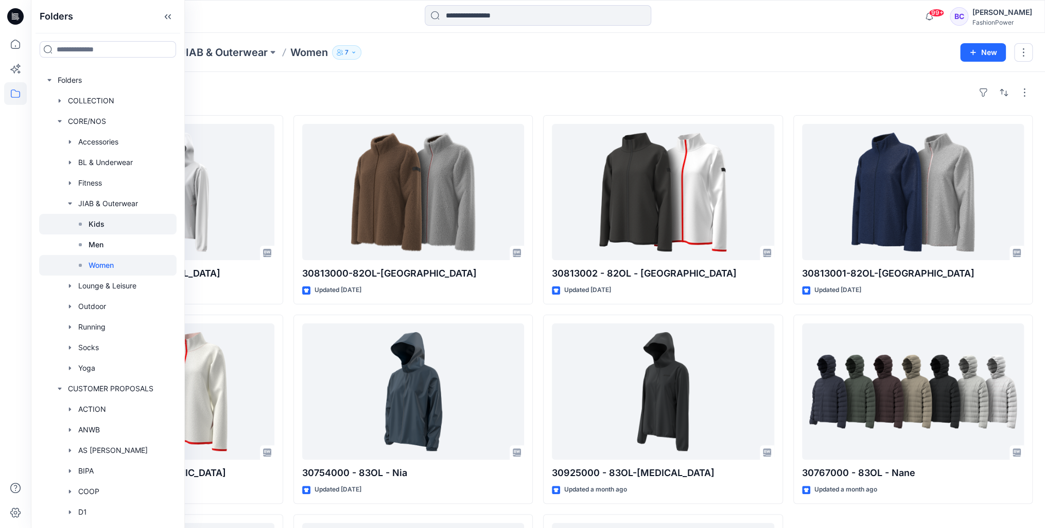
click at [111, 219] on div at bounding box center [107, 224] width 137 height 21
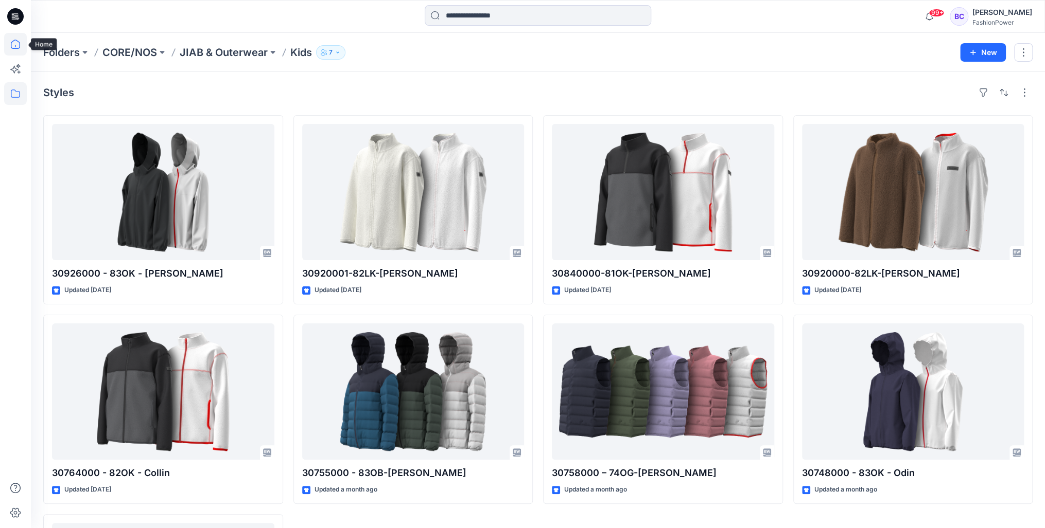
click at [10, 39] on icon at bounding box center [15, 44] width 23 height 23
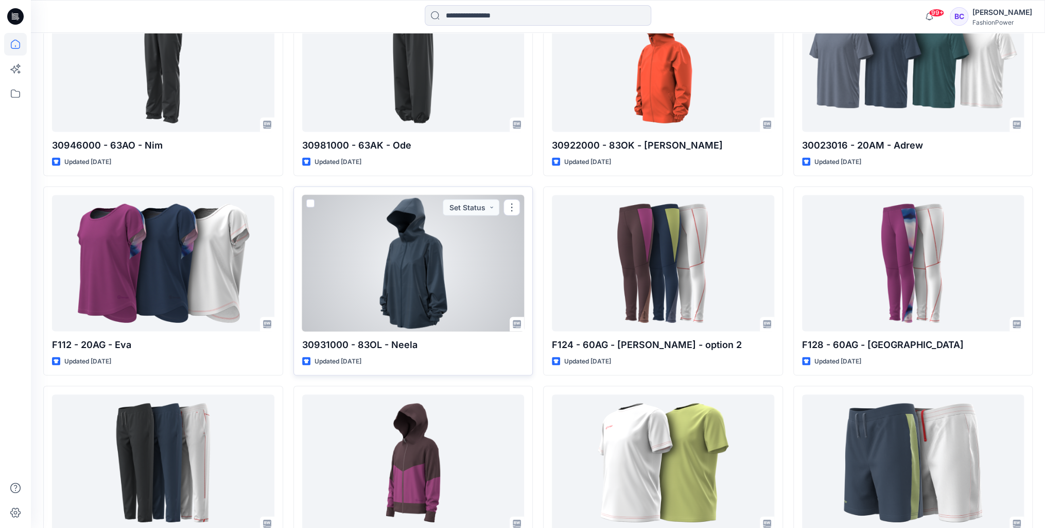
scroll to position [1469, 0]
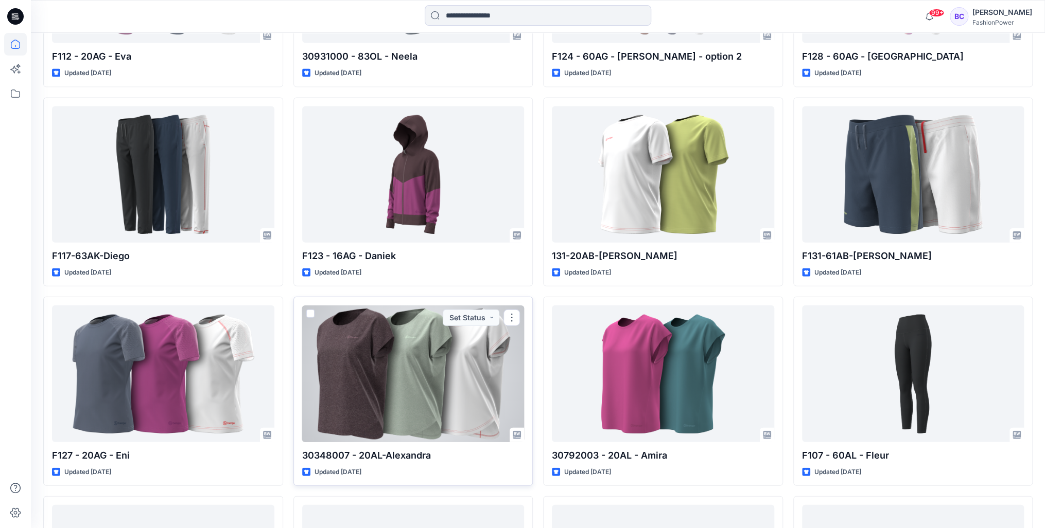
click at [403, 333] on div at bounding box center [413, 374] width 222 height 136
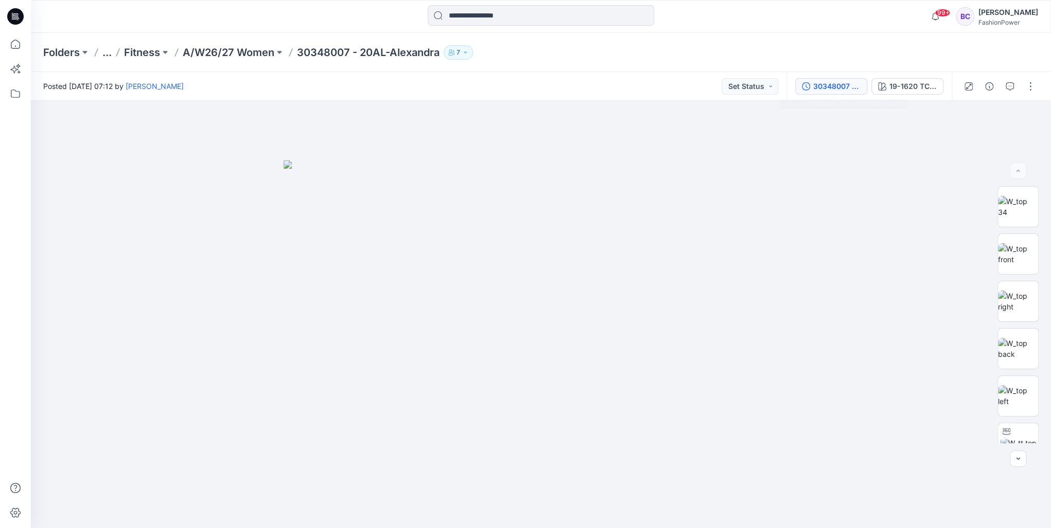
click at [829, 91] on div "30348007 - 20AL-Alexandra" at bounding box center [836, 86] width 47 height 11
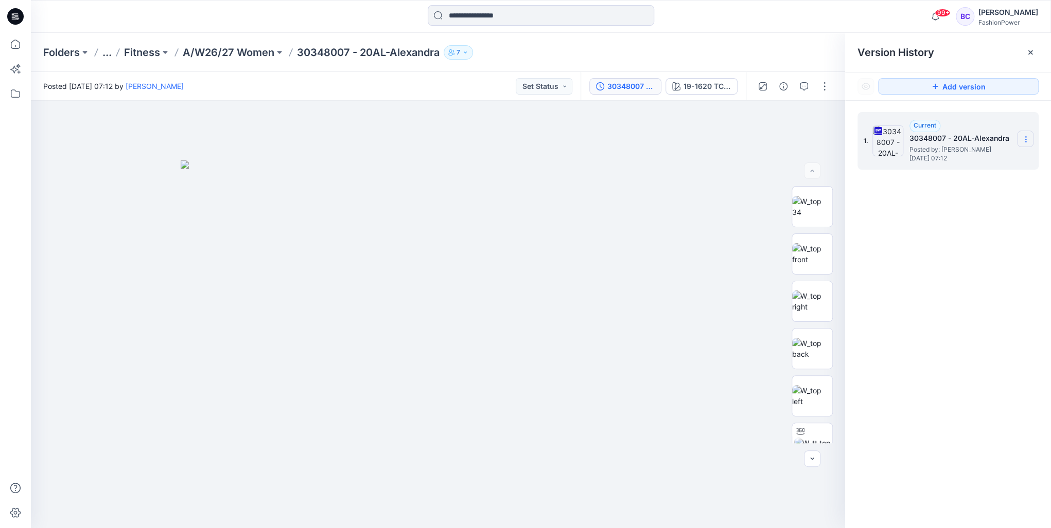
click at [1019, 135] on section at bounding box center [1025, 139] width 16 height 16
click at [982, 158] on span "Download Source BW File" at bounding box center [973, 159] width 86 height 12
click at [247, 55] on p "A/W26/27 Women" at bounding box center [229, 52] width 92 height 14
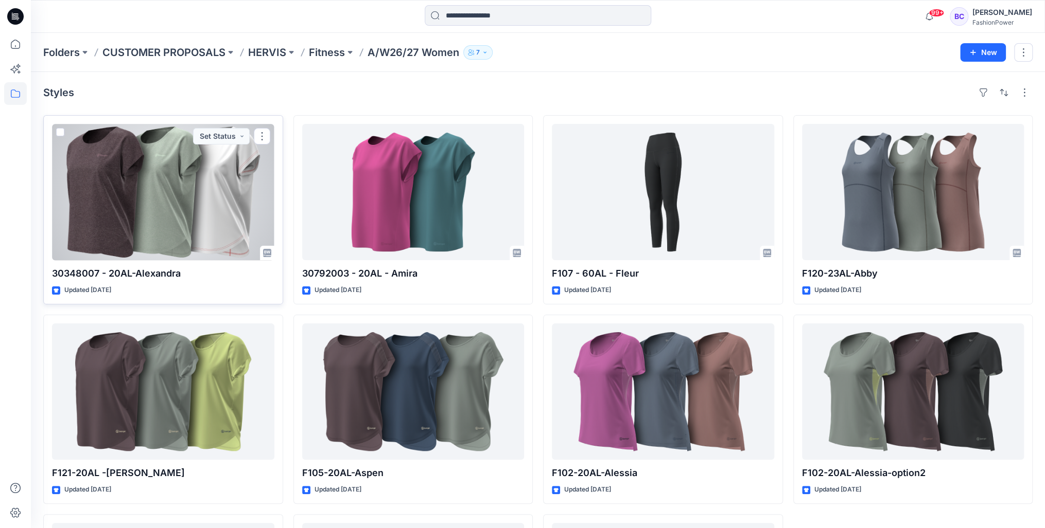
click at [139, 272] on p "30348007 - 20AL-Alexandra" at bounding box center [163, 274] width 222 height 14
copy div "30348007 - 20AL-Alexandra"
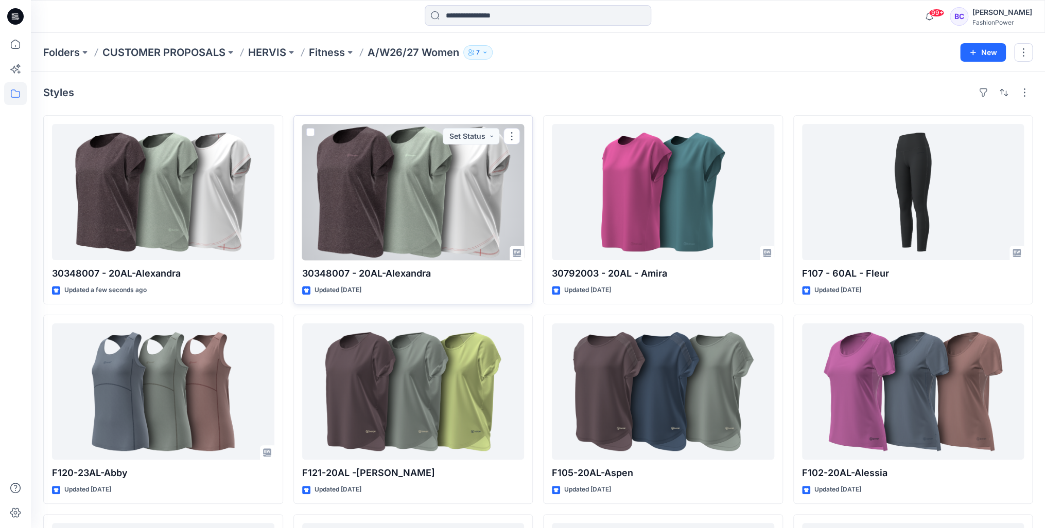
click at [515, 139] on button "button" at bounding box center [511, 136] width 16 height 16
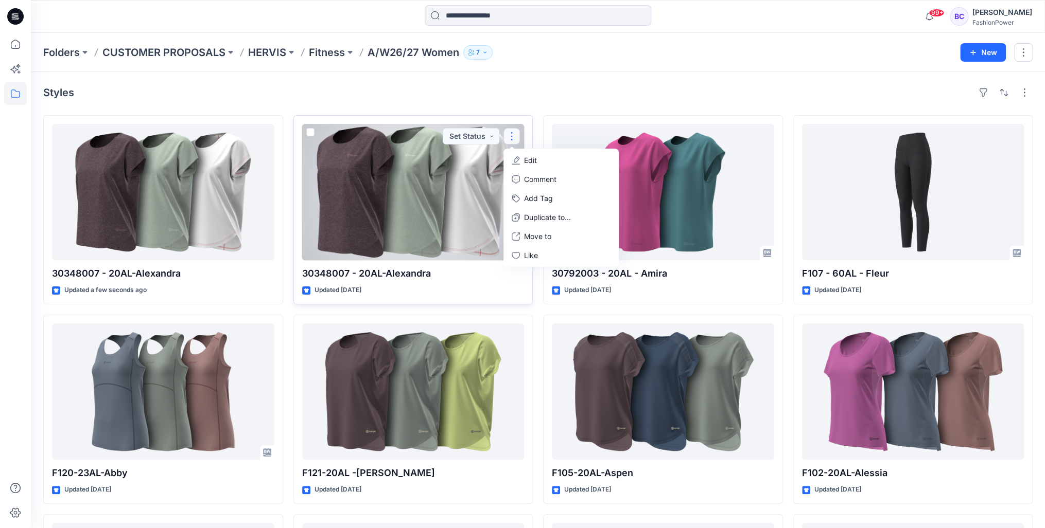
click at [381, 171] on div at bounding box center [413, 192] width 222 height 136
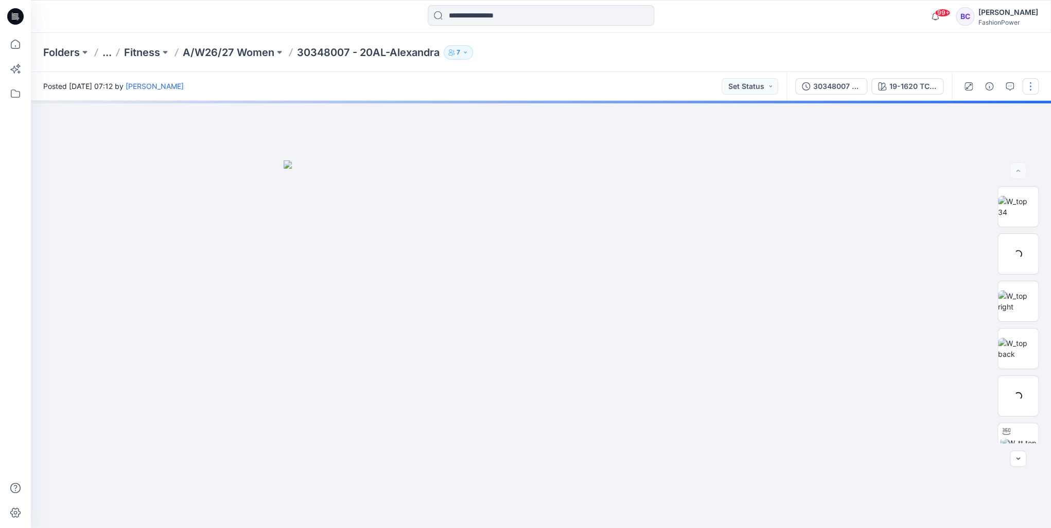
click at [1026, 90] on button "button" at bounding box center [1030, 86] width 16 height 16
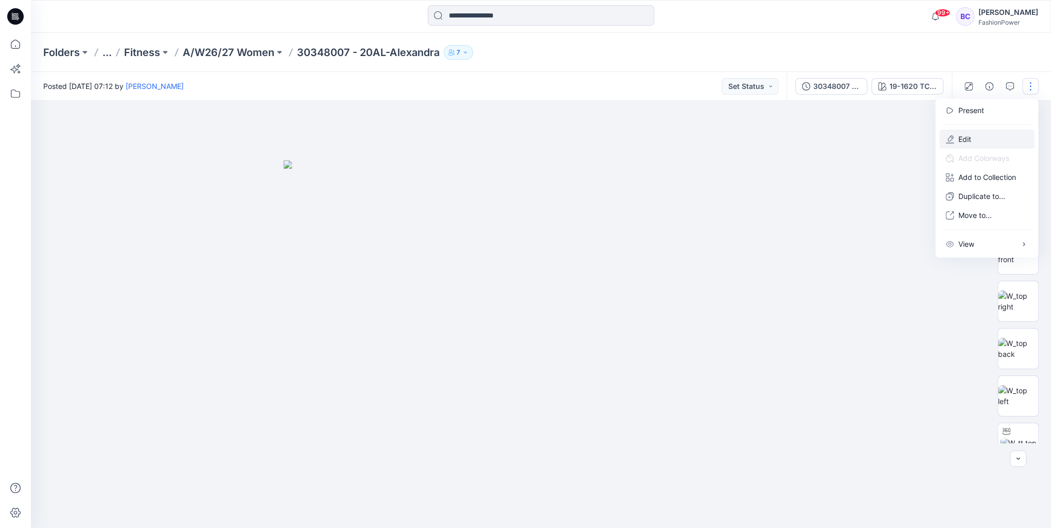
click at [974, 144] on button "Edit" at bounding box center [986, 139] width 95 height 19
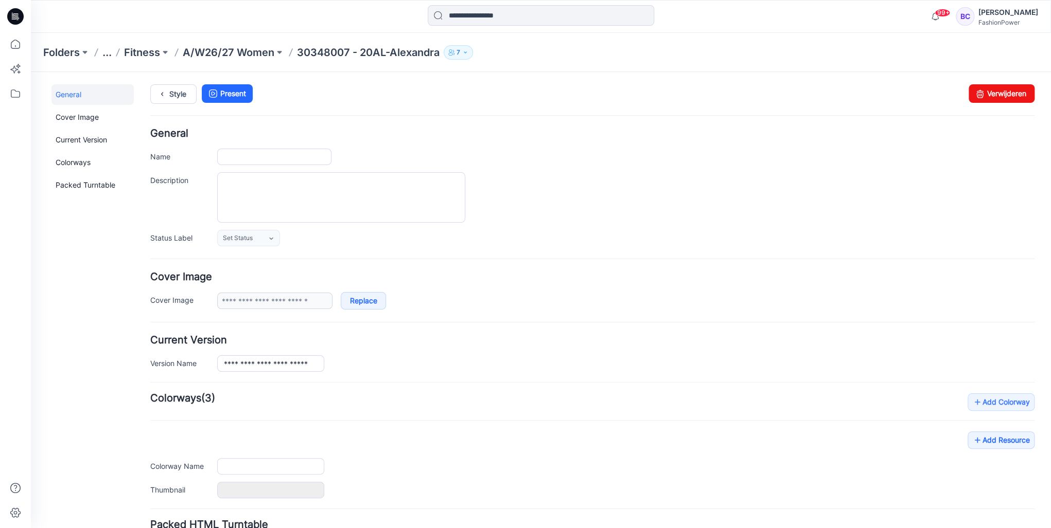
type input "**********"
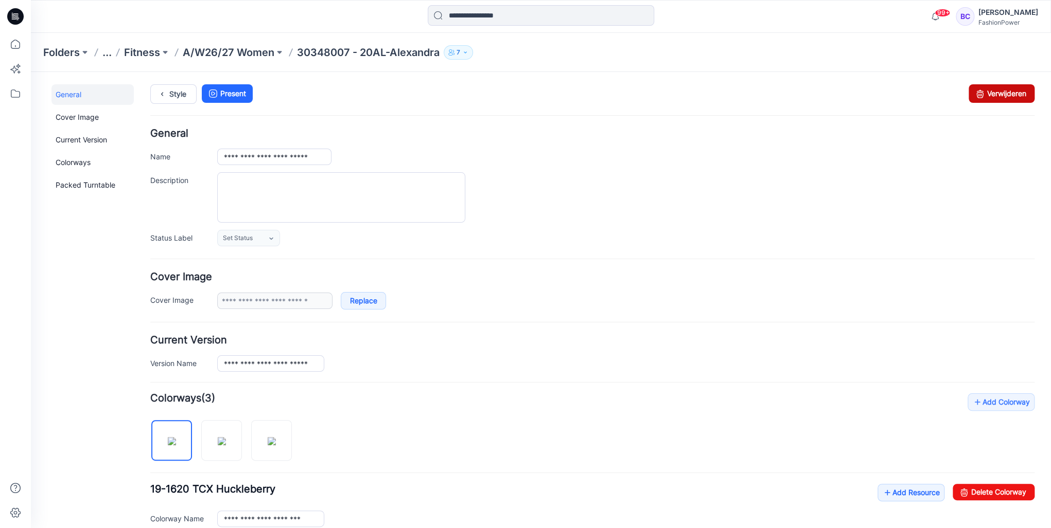
click at [990, 90] on link "Verwijderen" at bounding box center [1001, 93] width 66 height 19
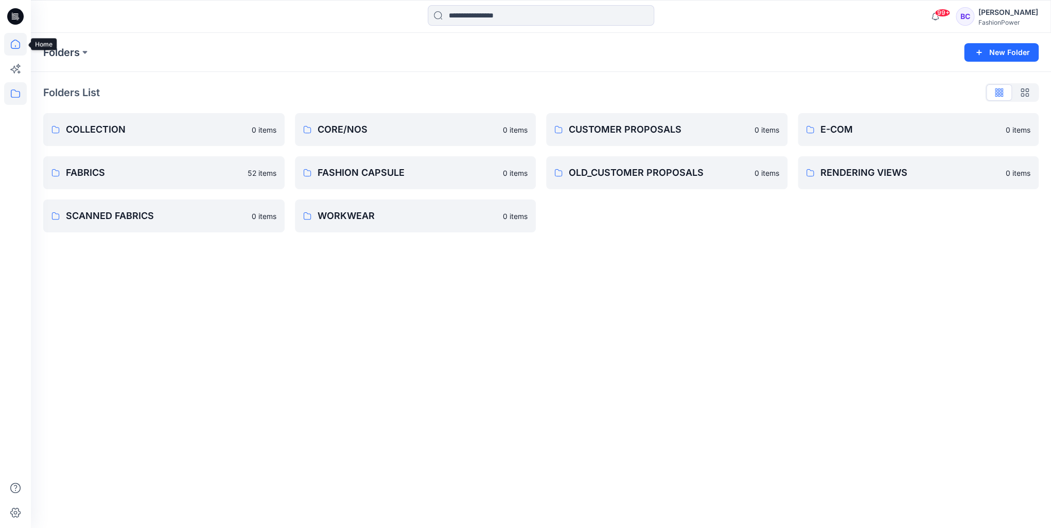
click at [12, 37] on icon at bounding box center [15, 44] width 23 height 23
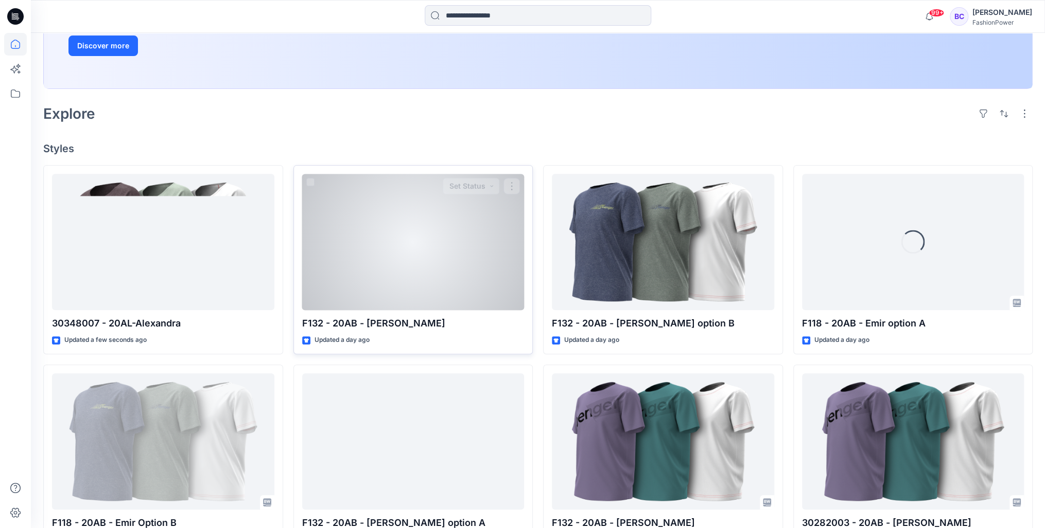
scroll to position [206, 0]
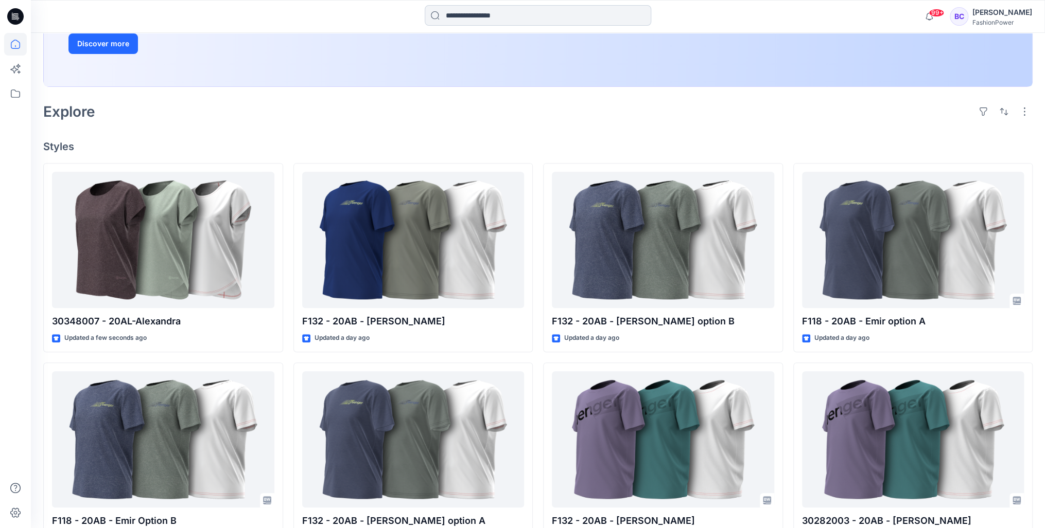
click at [465, 18] on input at bounding box center [538, 15] width 226 height 21
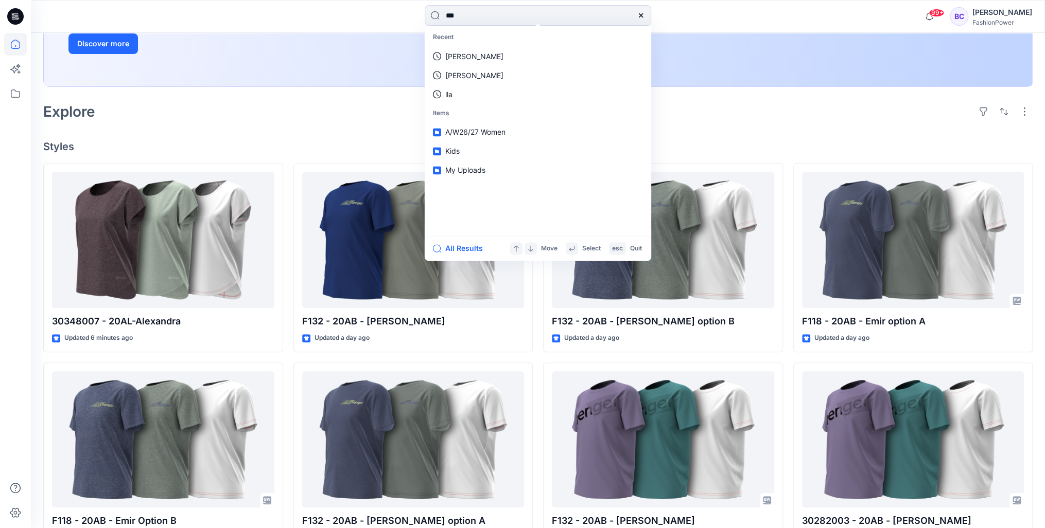
type input "****"
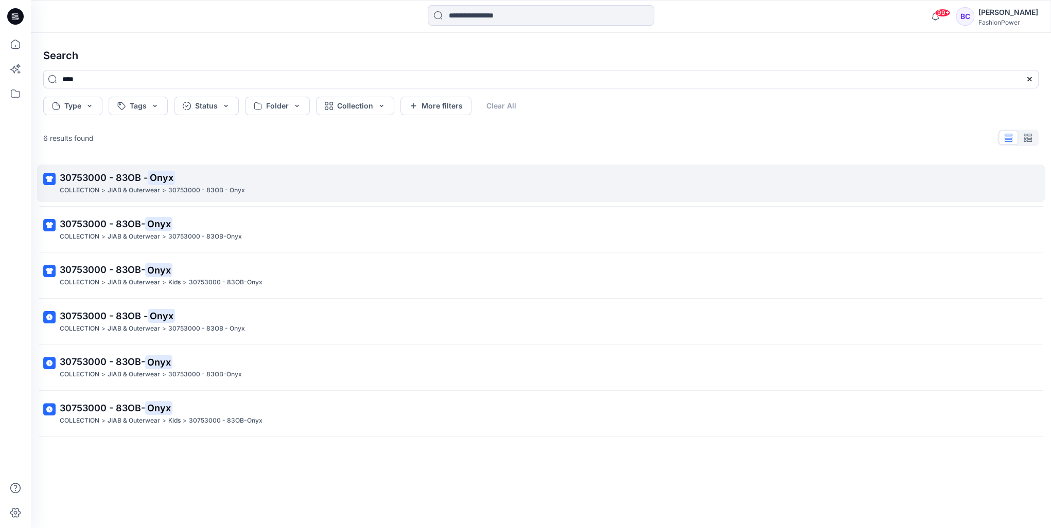
click at [270, 169] on link "30753000 - 83OB - Onyx COLLECTION > JIAB & Outerwear > 30753000 - 83OB - Onyx" at bounding box center [541, 184] width 1008 height 38
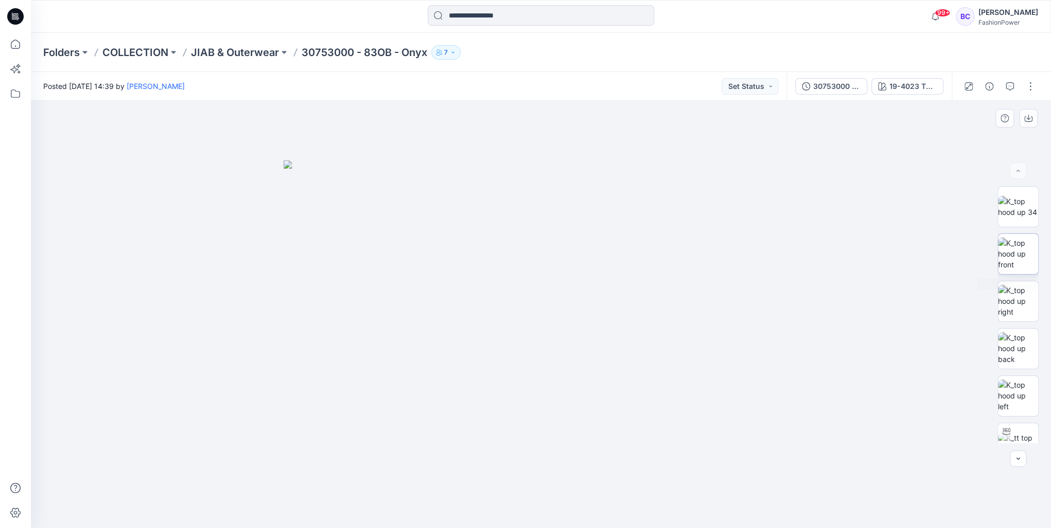
click at [1029, 240] on img at bounding box center [1018, 254] width 40 height 32
click at [1025, 115] on icon "button" at bounding box center [1028, 118] width 8 height 8
click at [1013, 354] on img at bounding box center [1018, 348] width 40 height 32
click at [1030, 121] on icon "button" at bounding box center [1028, 118] width 8 height 8
click at [1006, 395] on img at bounding box center [1018, 396] width 40 height 32
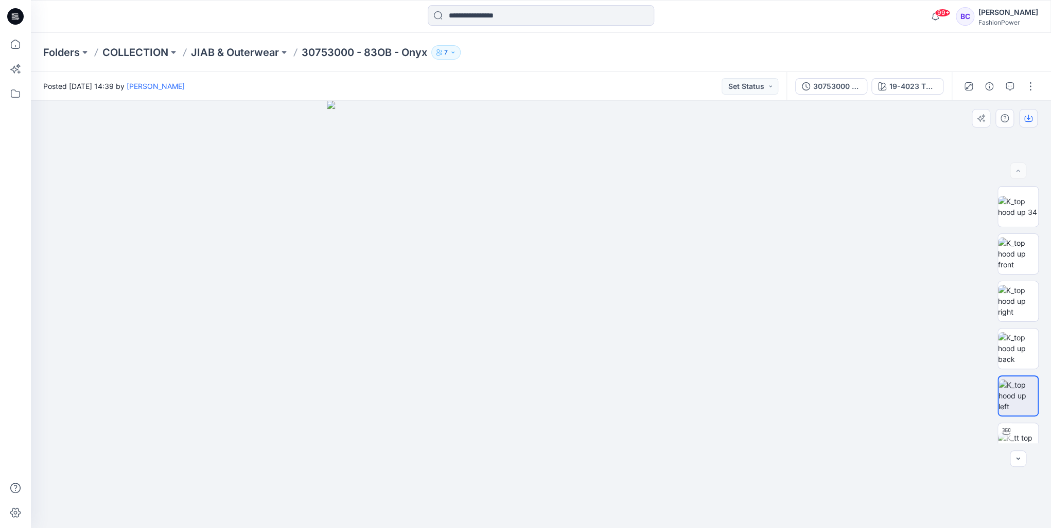
click at [1029, 121] on icon "button" at bounding box center [1028, 119] width 8 height 6
click at [808, 81] on button "30753000 - 83OB - Onyx" at bounding box center [831, 86] width 72 height 16
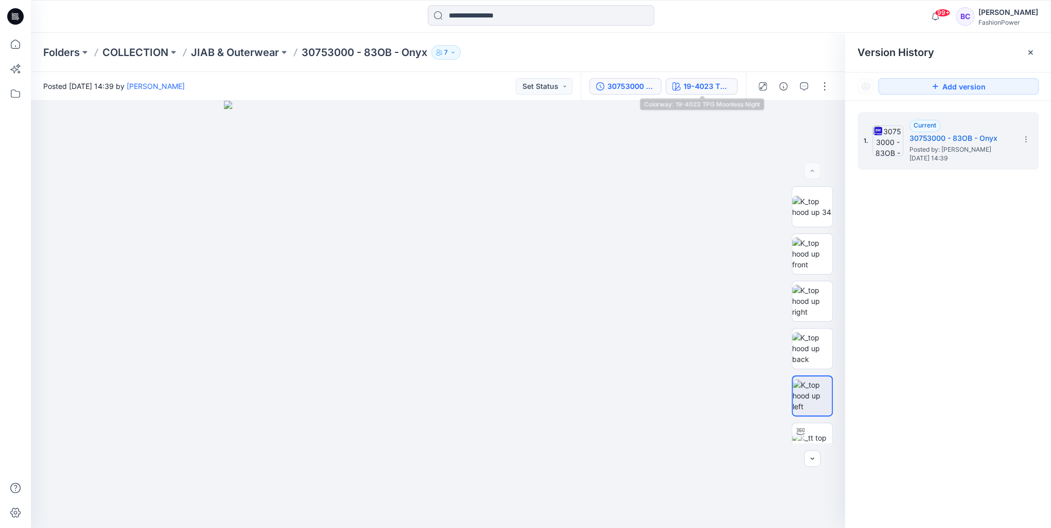
click at [686, 88] on div "19-4023 TPG Moonless Night" at bounding box center [706, 86] width 47 height 11
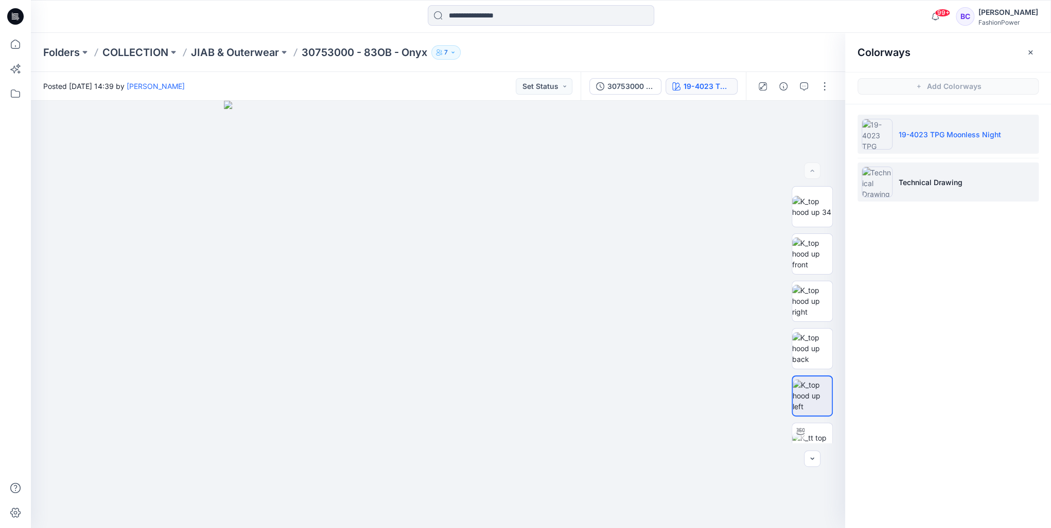
click at [947, 187] on li "Technical Drawing" at bounding box center [947, 182] width 181 height 39
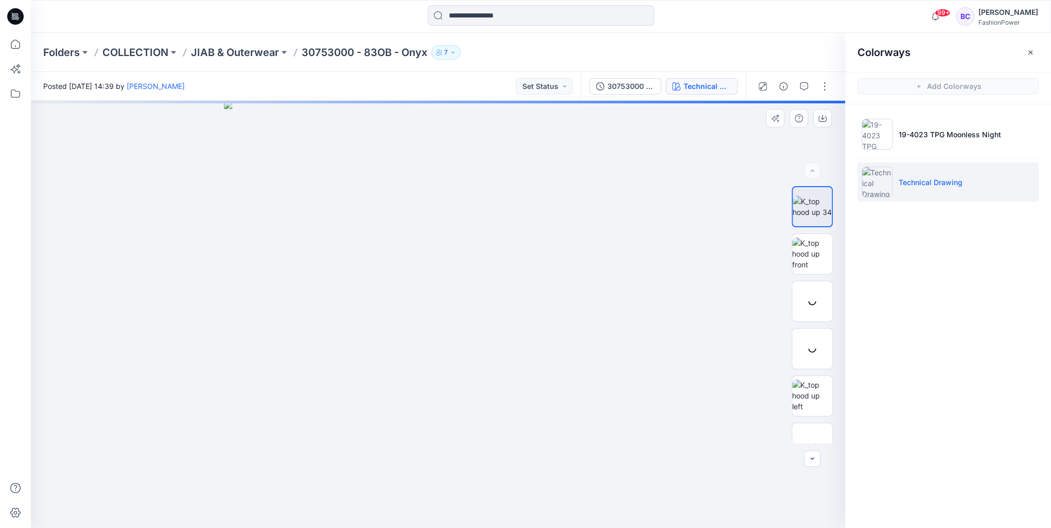
click at [425, 261] on img at bounding box center [438, 315] width 428 height 428
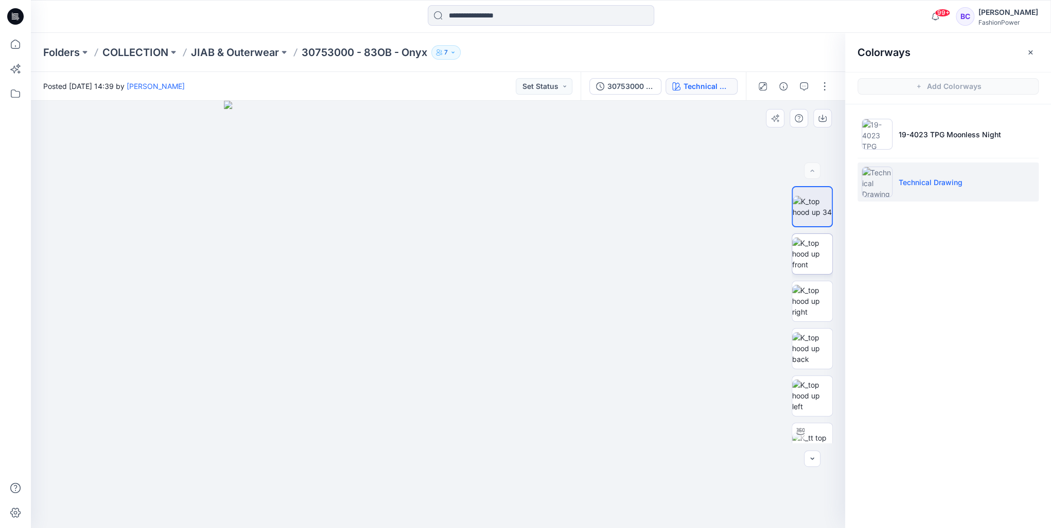
click at [801, 238] on img at bounding box center [812, 254] width 40 height 32
click at [829, 116] on button "button" at bounding box center [822, 118] width 19 height 19
click at [808, 351] on img at bounding box center [812, 348] width 40 height 32
click at [821, 118] on icon "button" at bounding box center [822, 118] width 8 height 8
click at [804, 391] on img at bounding box center [812, 396] width 40 height 32
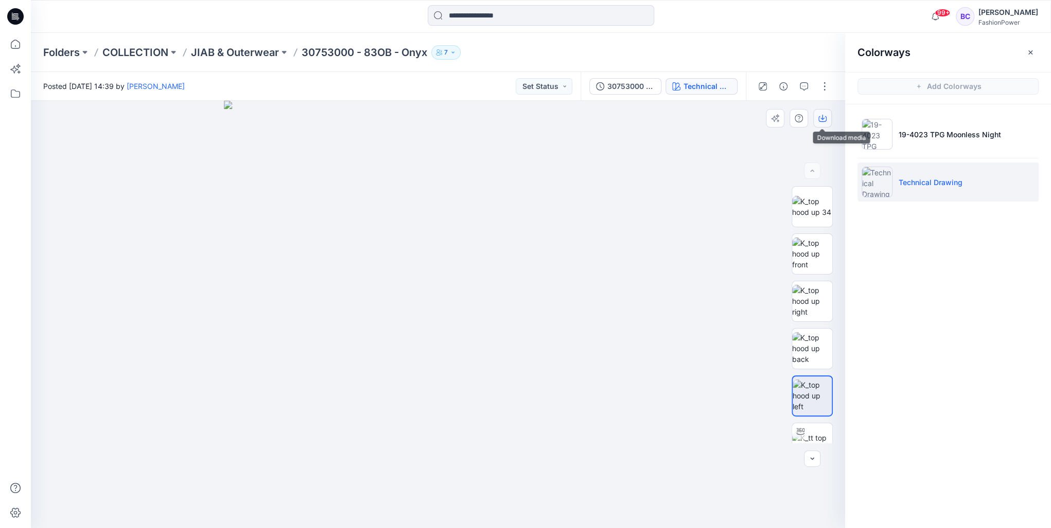
click at [822, 120] on icon "button" at bounding box center [822, 118] width 8 height 8
